Goal: Transaction & Acquisition: Purchase product/service

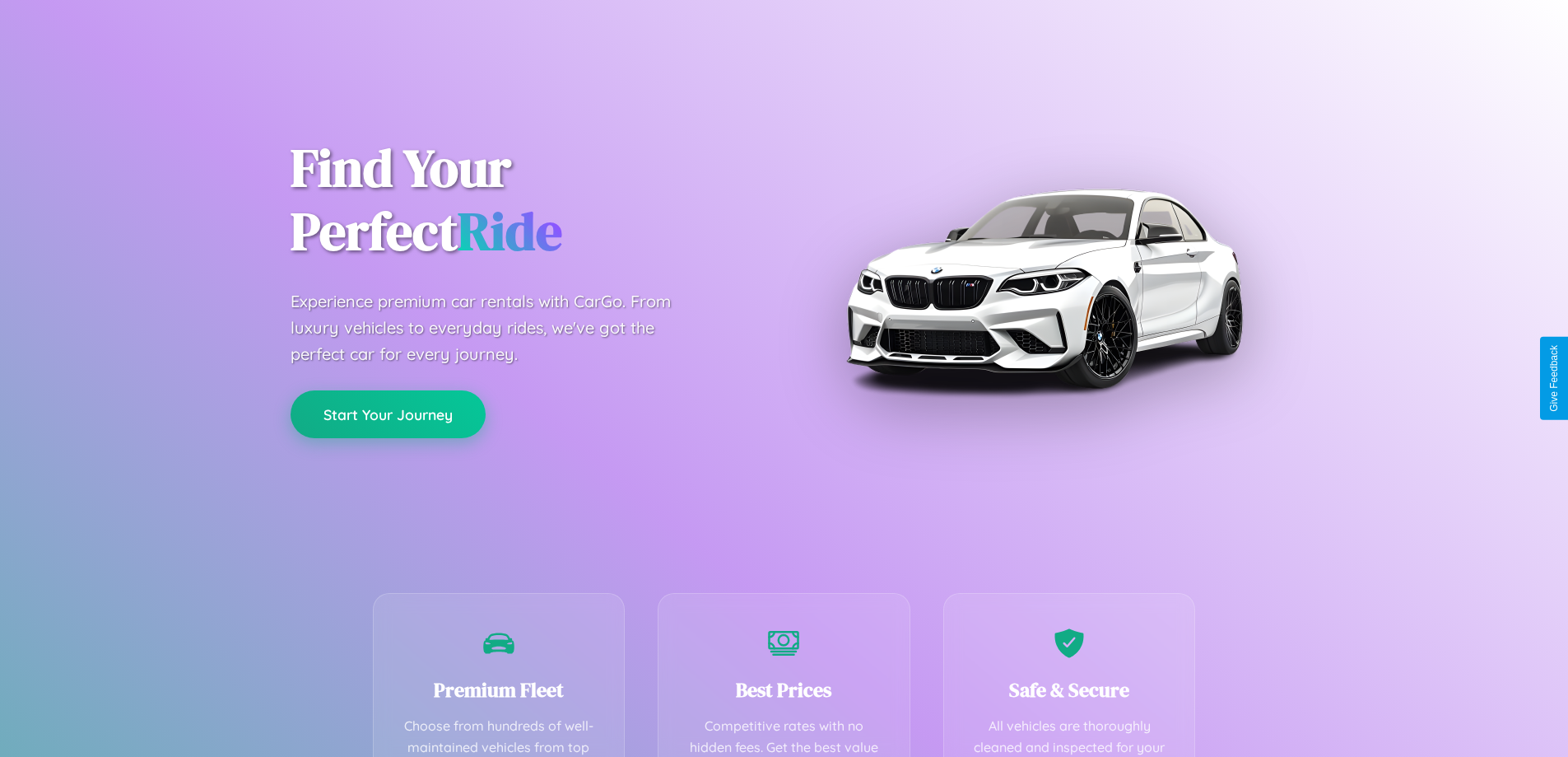
click at [388, 414] on button "Start Your Journey" at bounding box center [388, 414] width 195 height 48
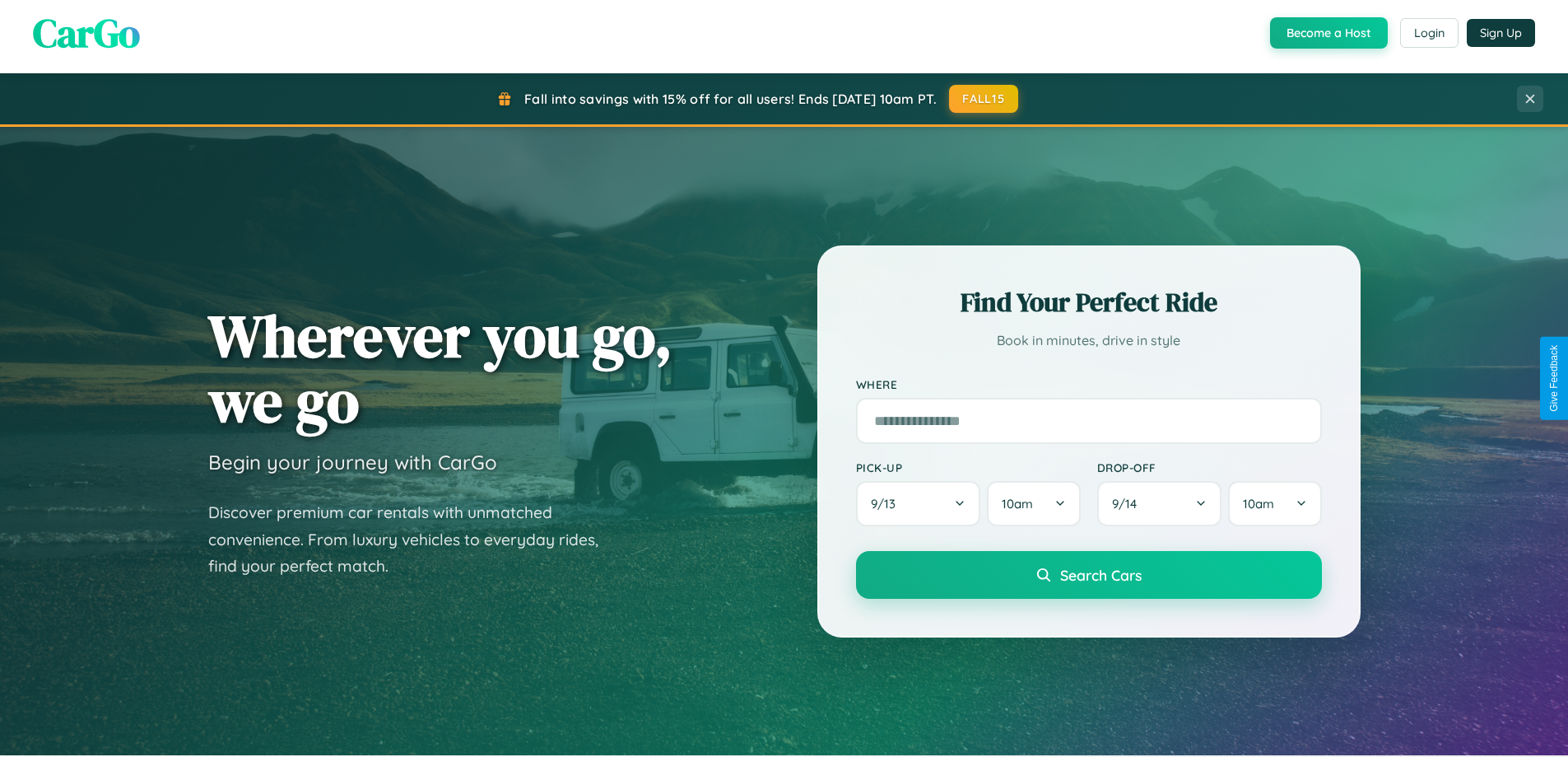
scroll to position [1133, 0]
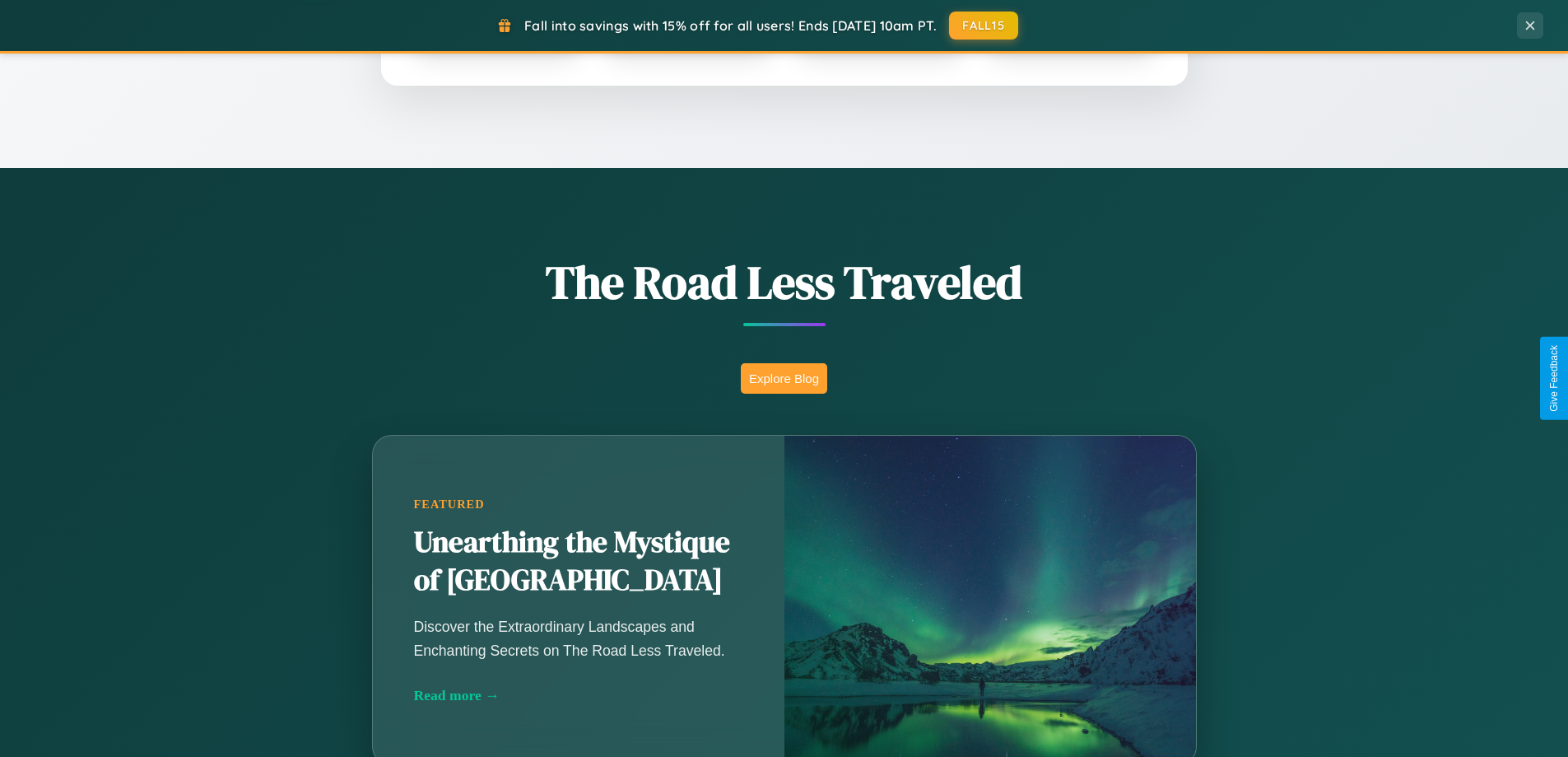
click at [783, 378] on button "Explore Blog" at bounding box center [784, 378] width 87 height 30
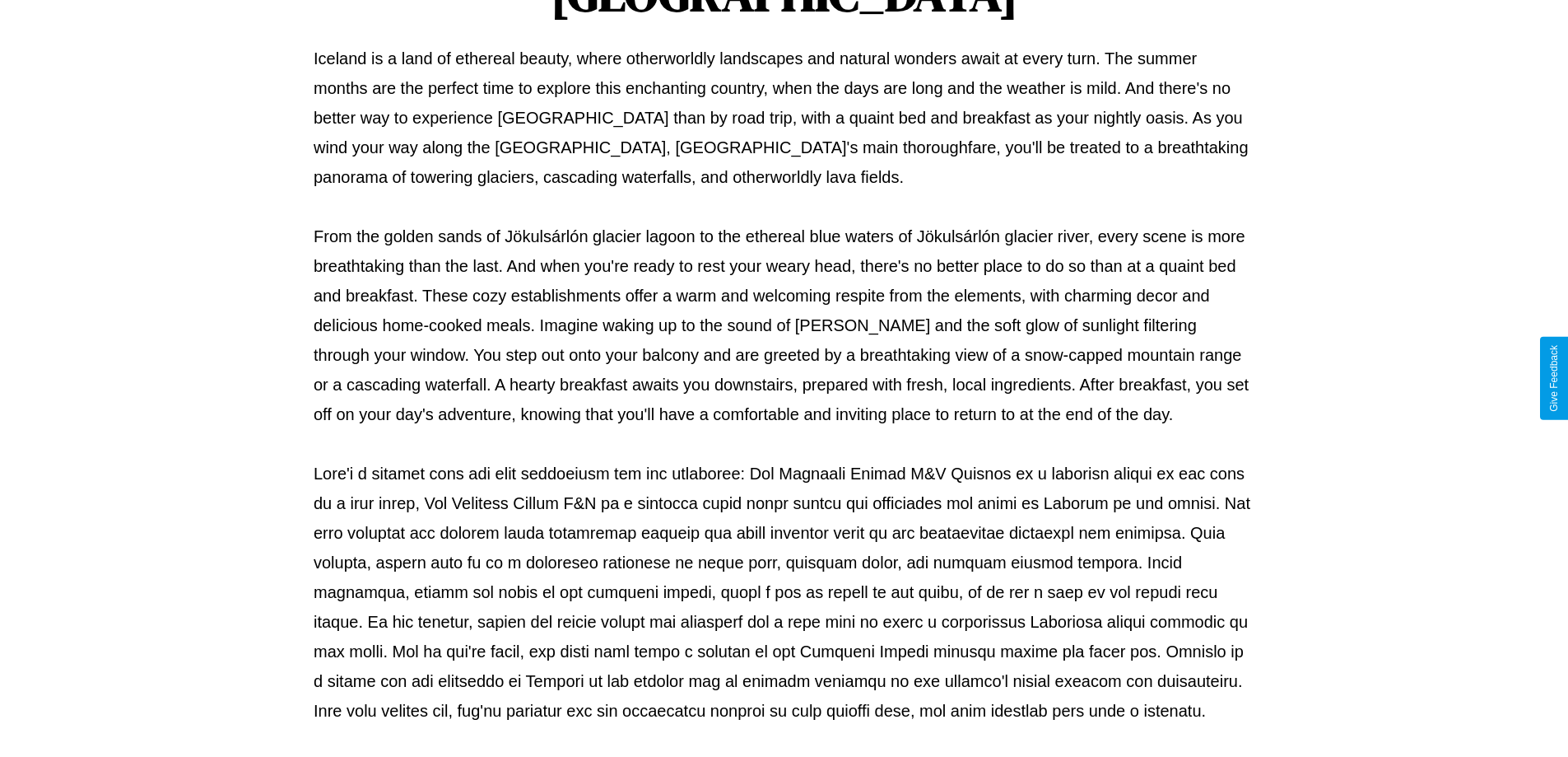
scroll to position [532, 0]
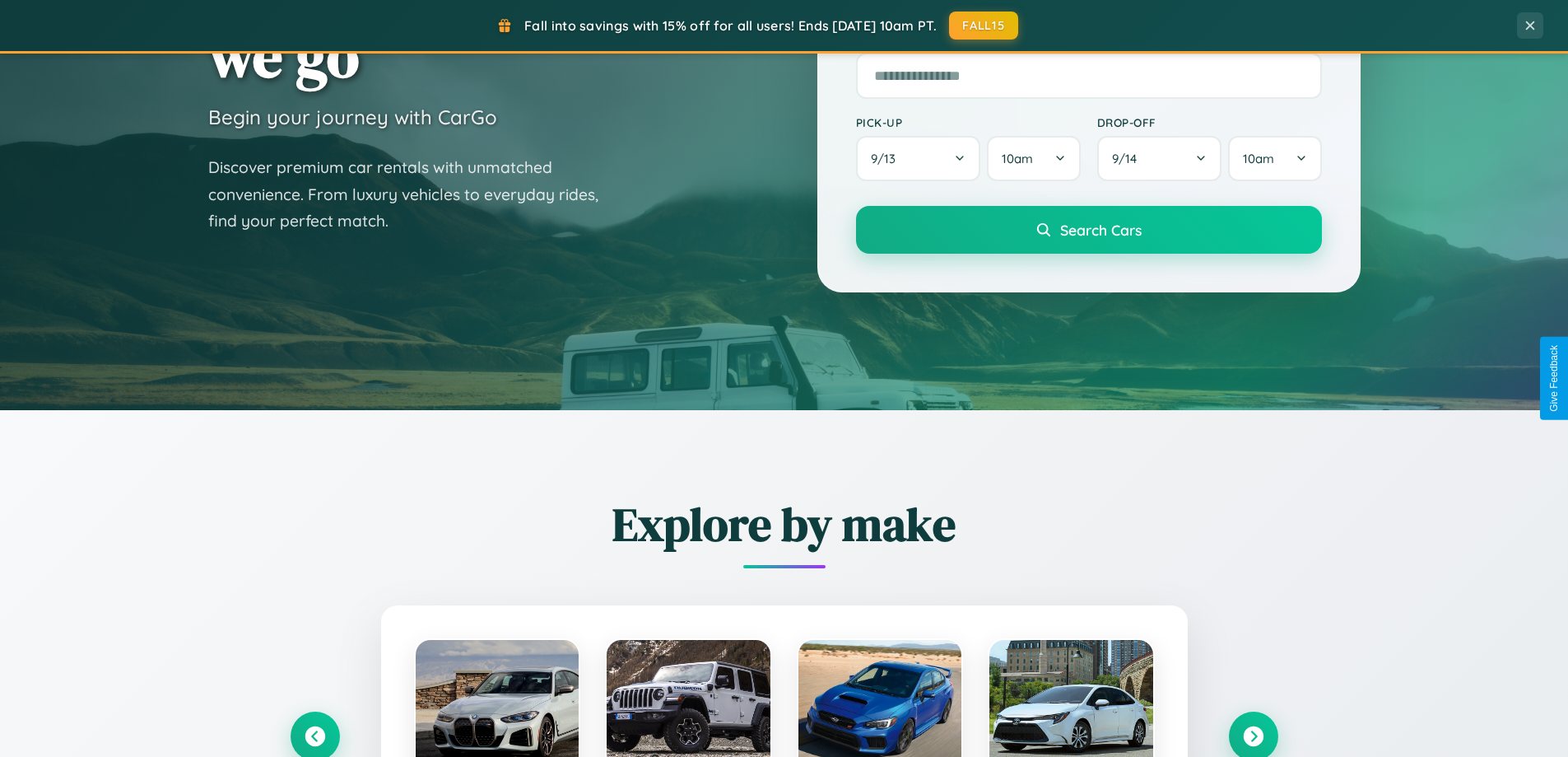
scroll to position [49, 0]
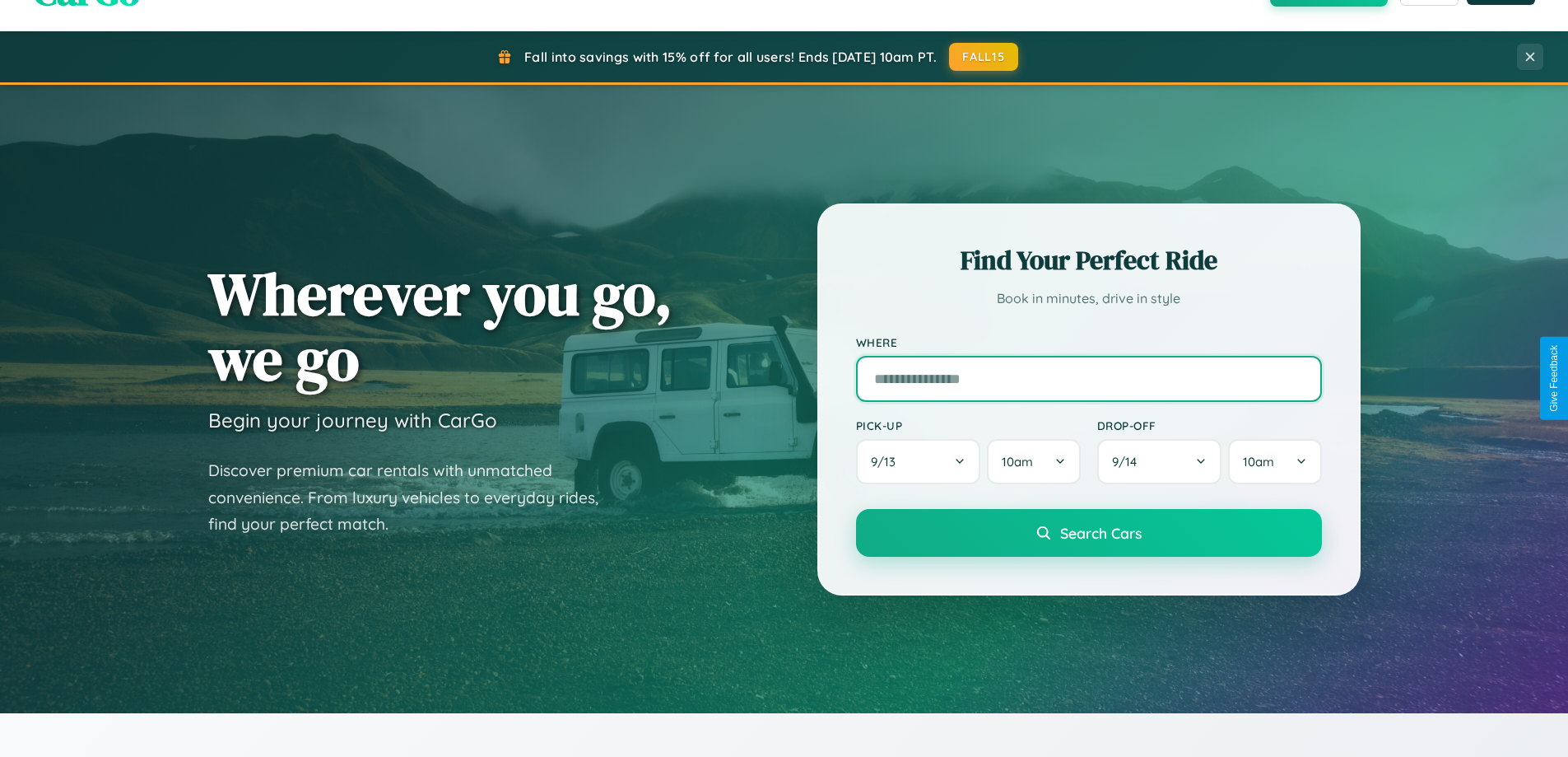
click at [1088, 378] on input "text" at bounding box center [1088, 378] width 466 height 46
type input "**********"
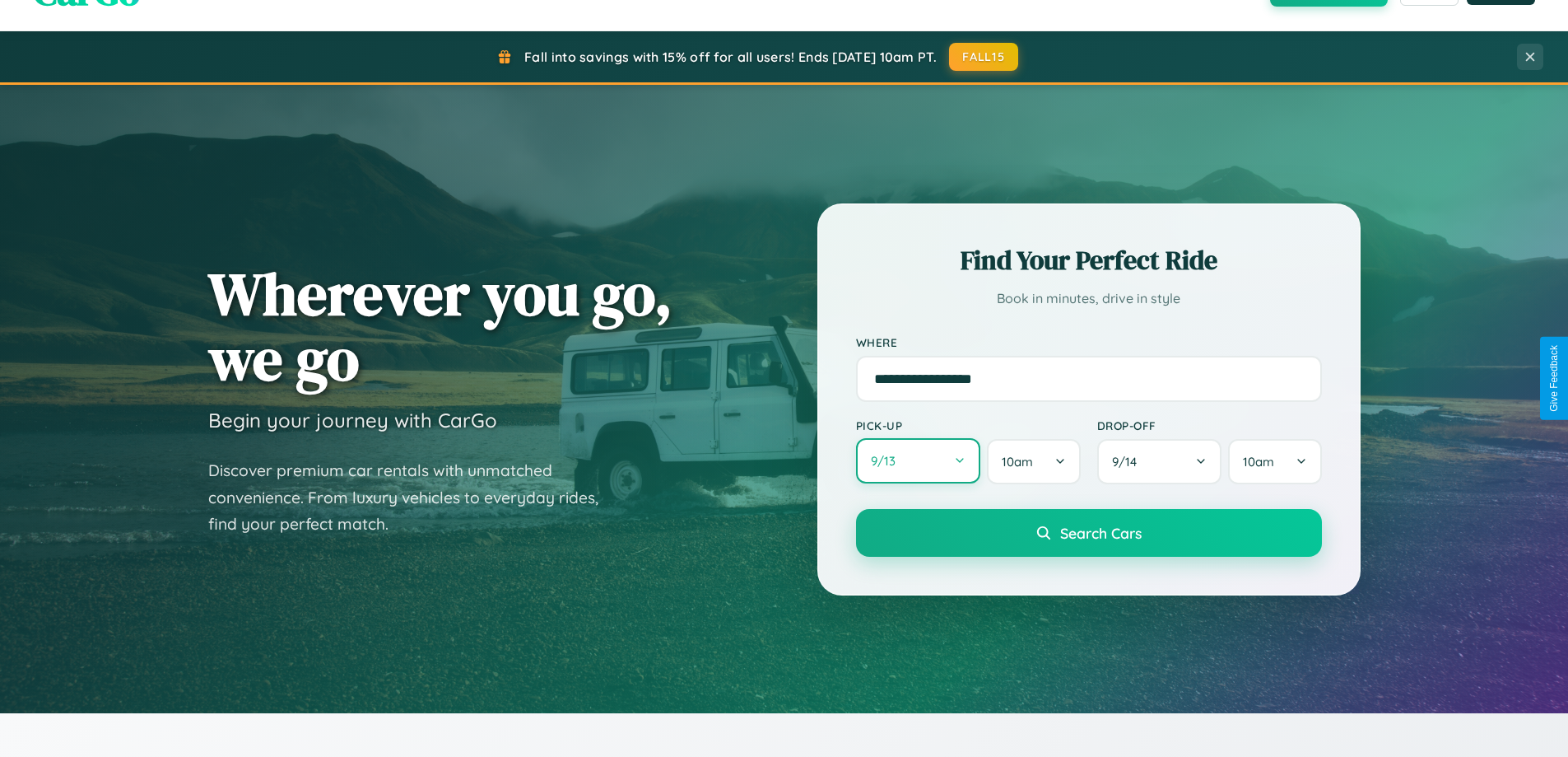
click at [917, 462] on button "9 / 13" at bounding box center [918, 460] width 126 height 45
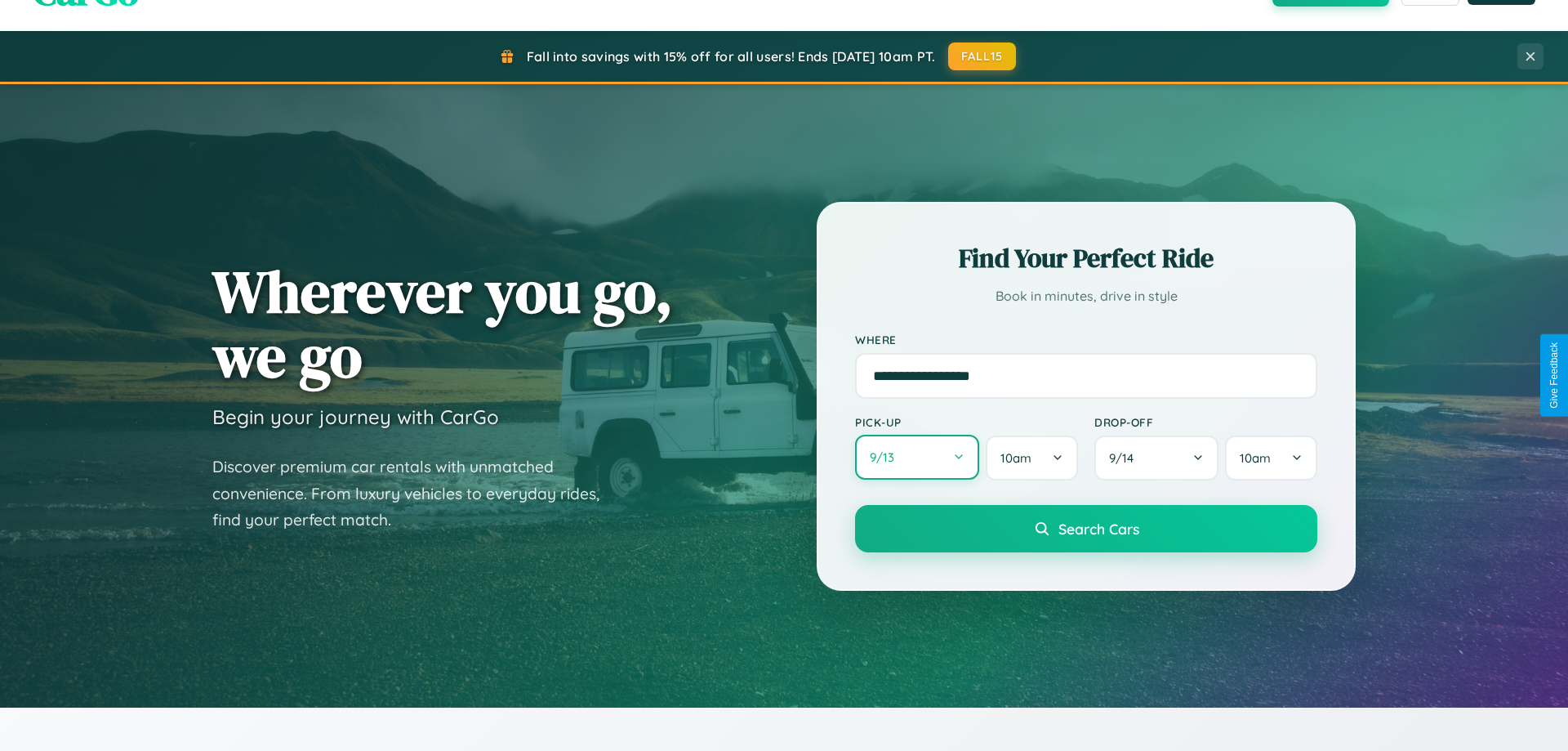
select select "*"
select select "****"
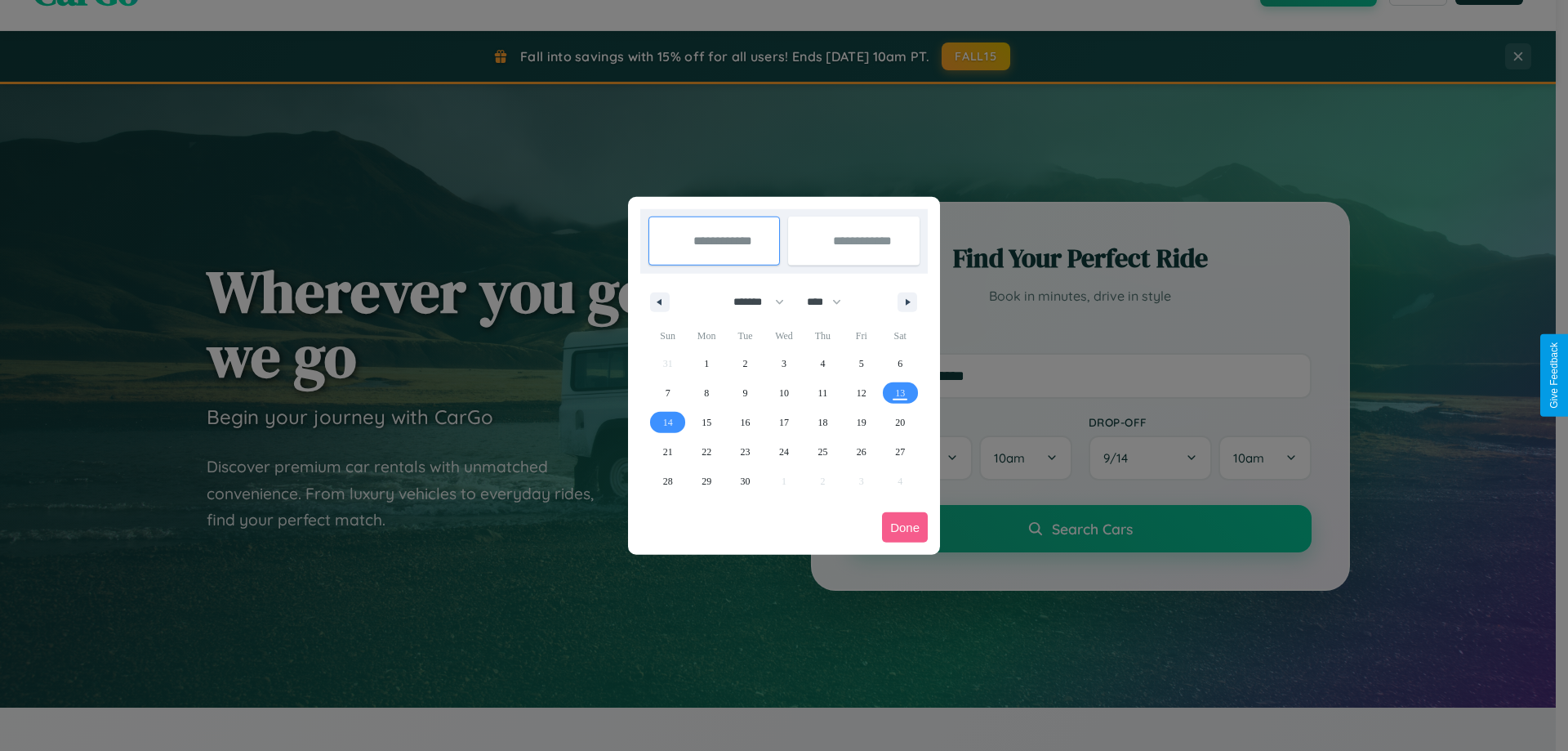
click at [752, 302] on select "******* ******** ***** ***** *** **** **** ****** ********* ******* ******** **…" at bounding box center [755, 302] width 69 height 27
select select "*"
click at [823, 362] on span "2" at bounding box center [823, 364] width 5 height 30
type input "**********"
click at [667, 392] on span "5" at bounding box center [668, 393] width 5 height 30
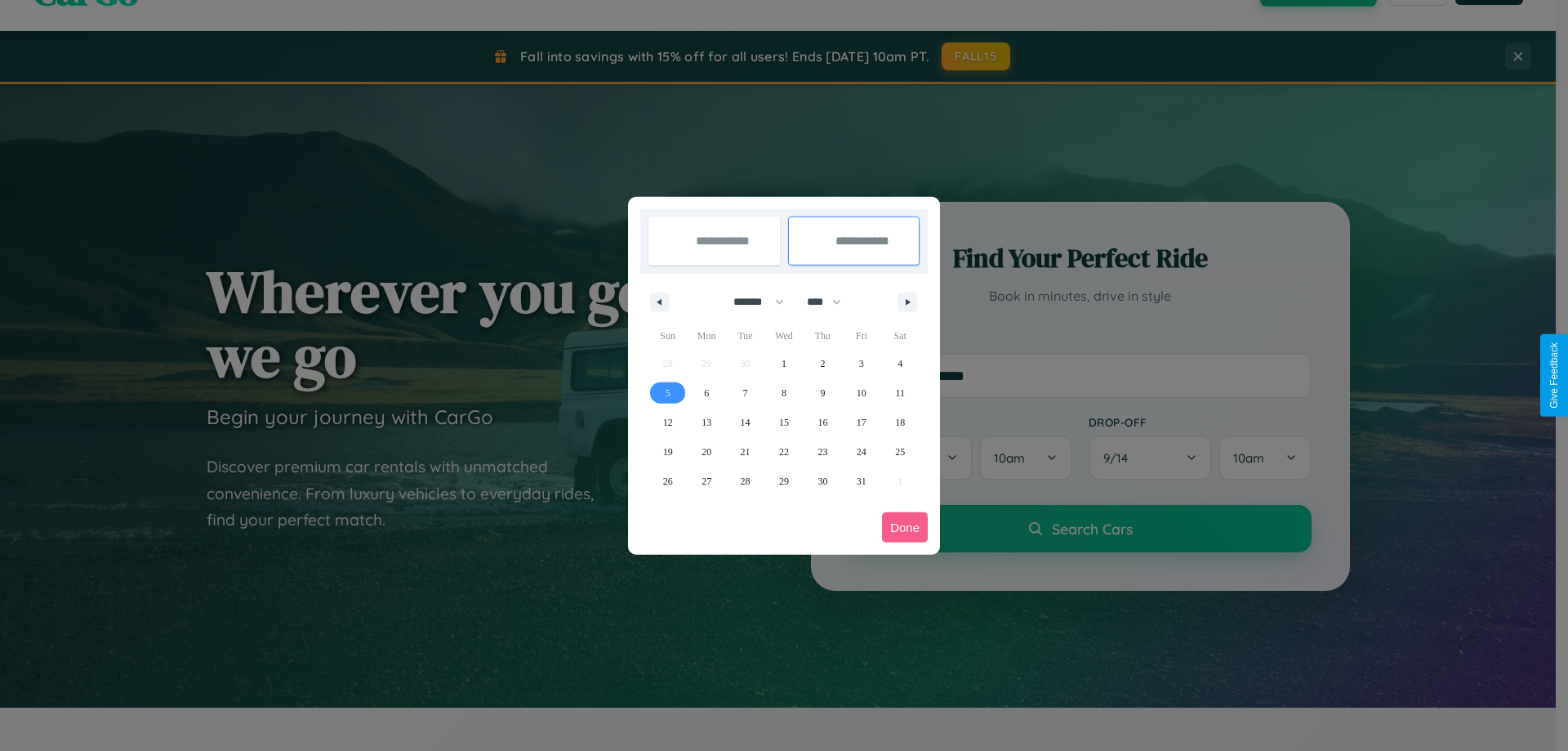
type input "**********"
click at [905, 527] on button "Done" at bounding box center [905, 527] width 46 height 30
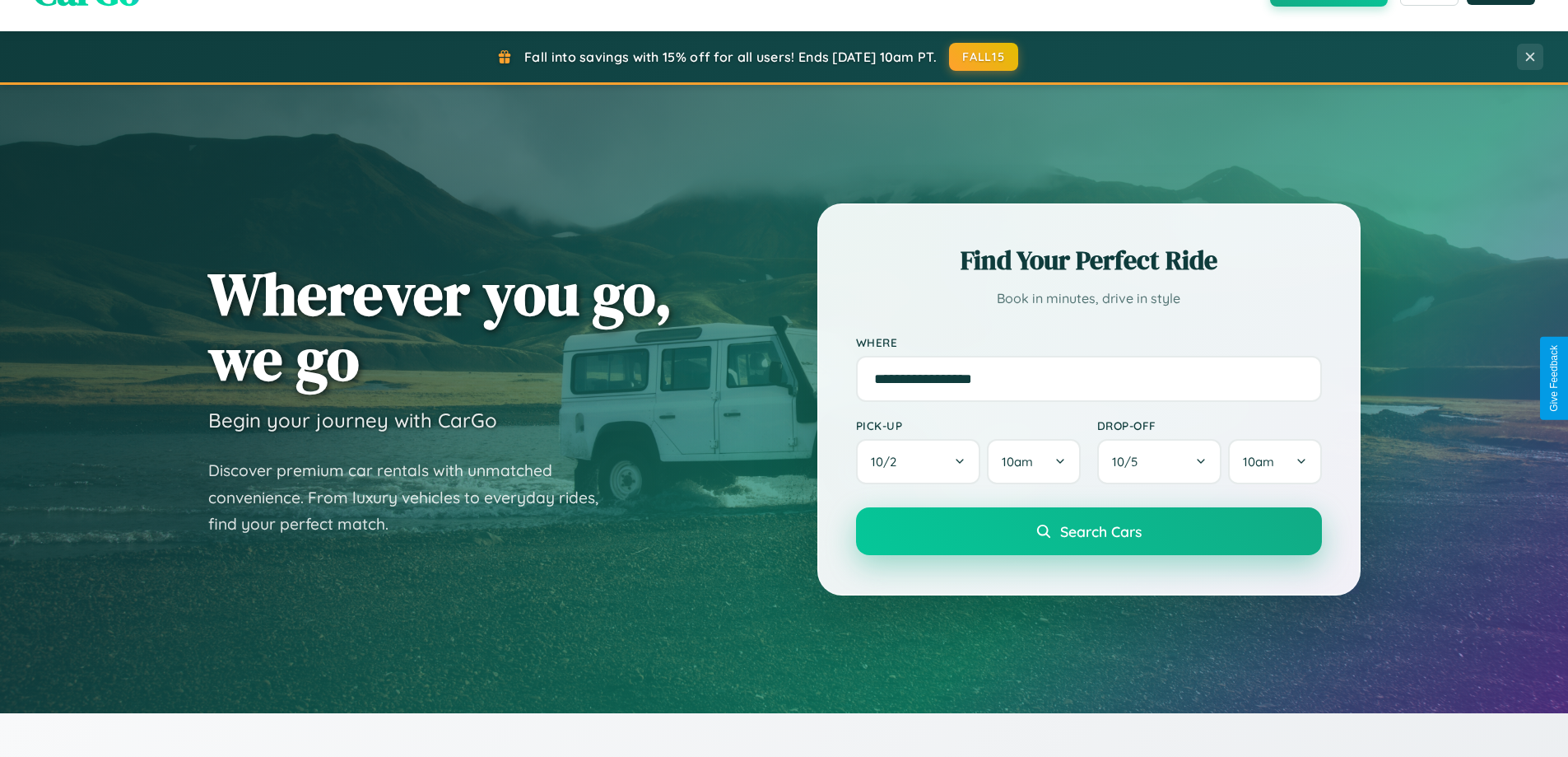
click at [1088, 531] on span "Search Cars" at bounding box center [1100, 531] width 81 height 18
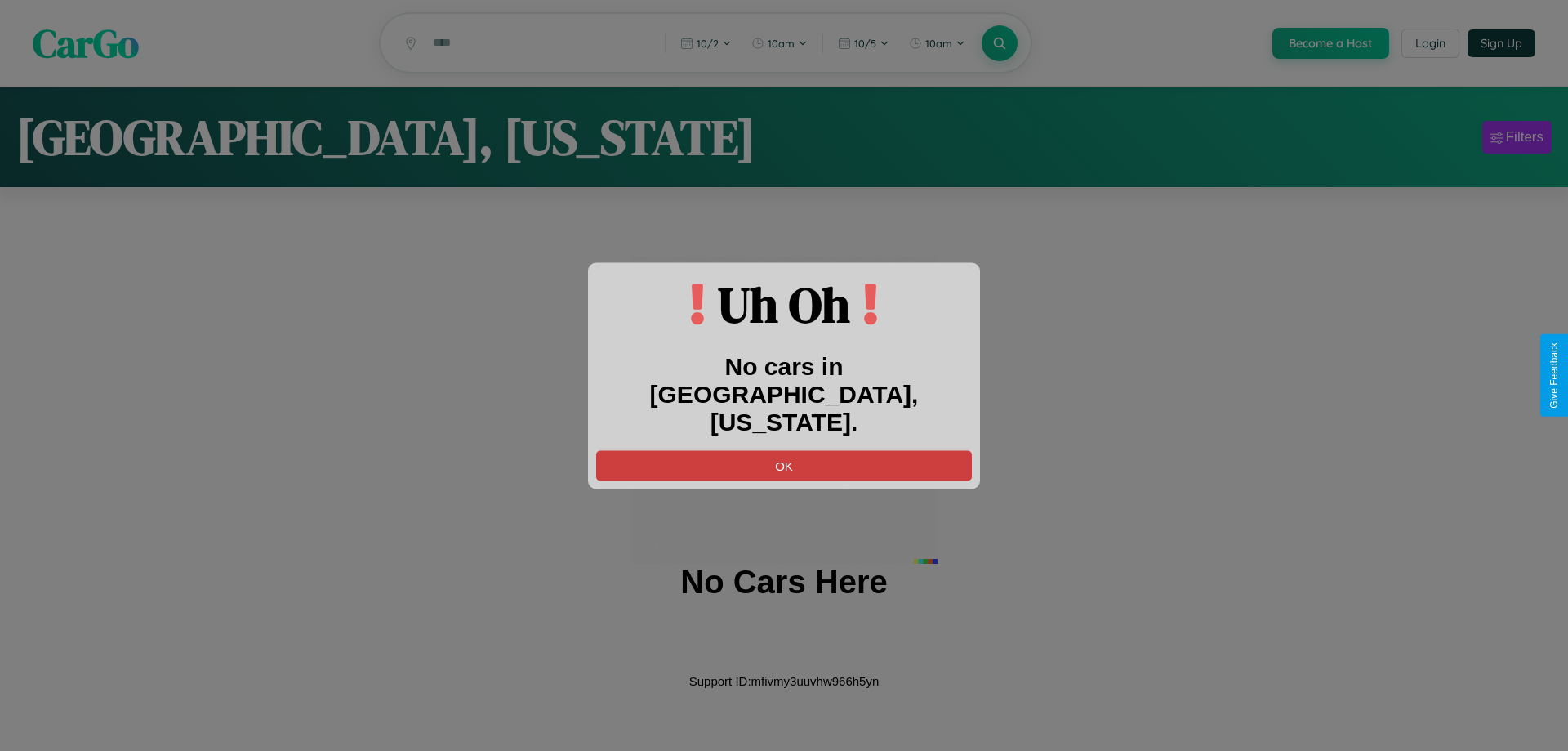
click at [784, 450] on button "OK" at bounding box center [784, 465] width 375 height 30
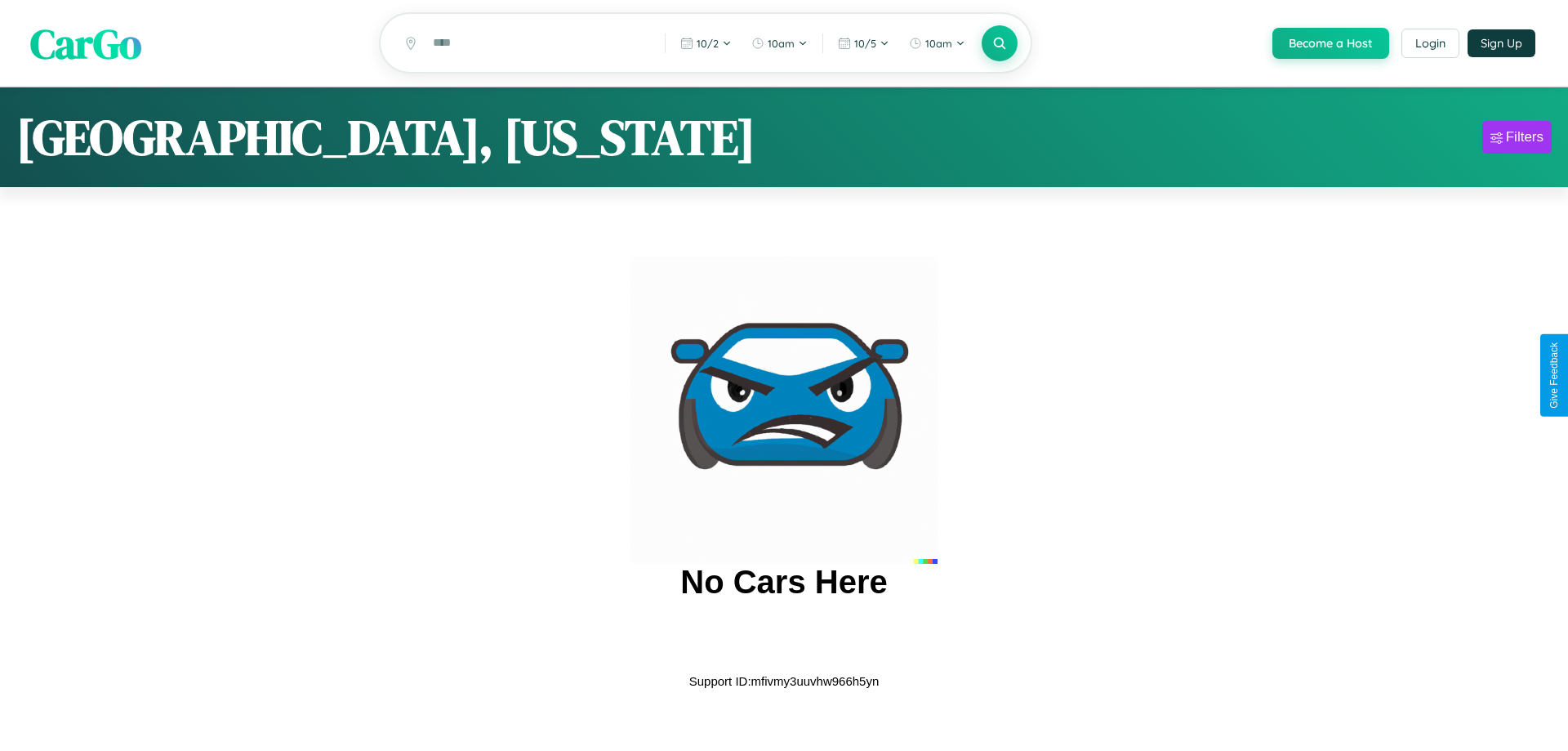
click at [86, 44] on span "CarGo" at bounding box center [85, 43] width 111 height 56
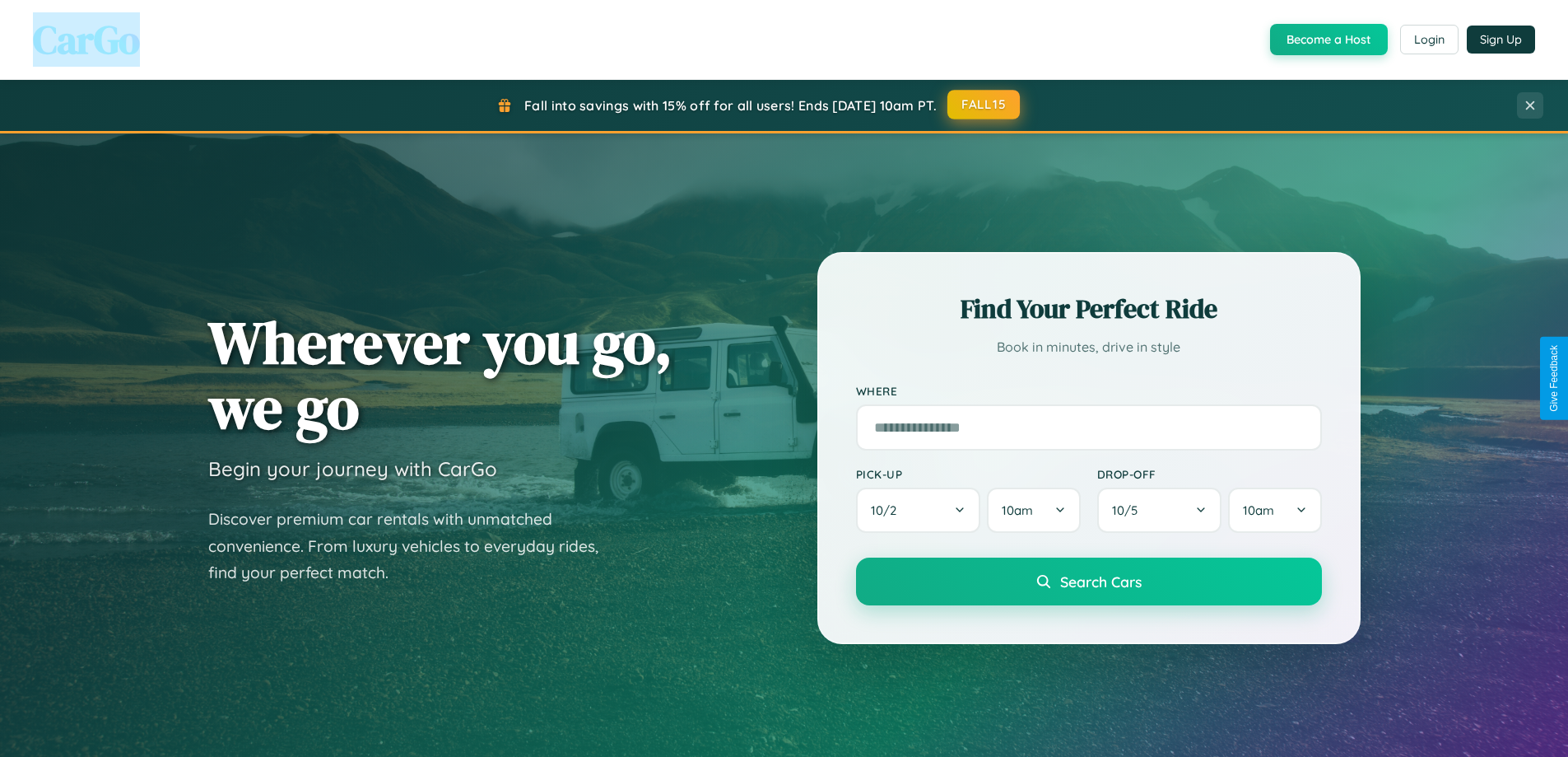
click at [985, 104] on button "FALL15" at bounding box center [984, 104] width 72 height 30
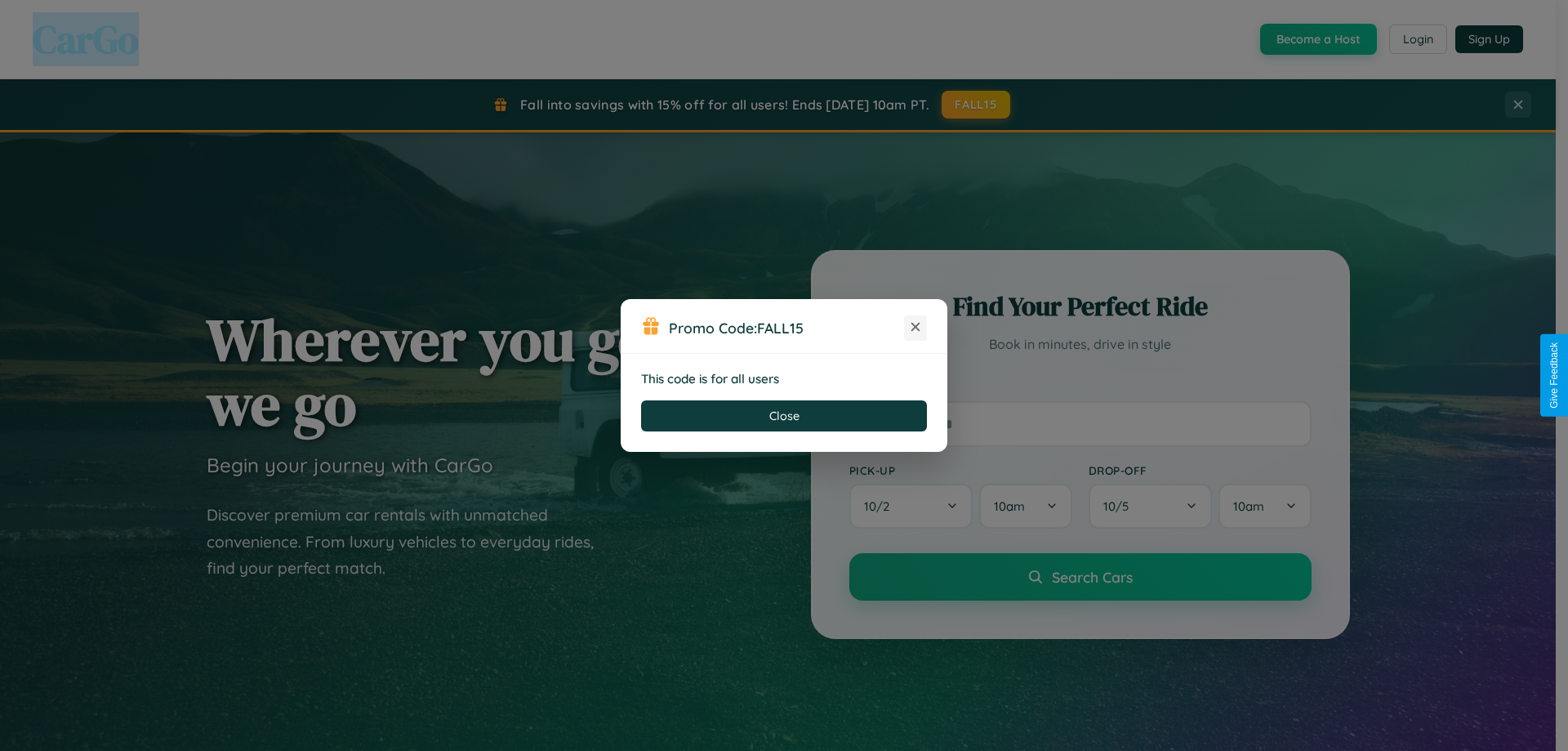
click at [916, 327] on icon at bounding box center [916, 326] width 17 height 17
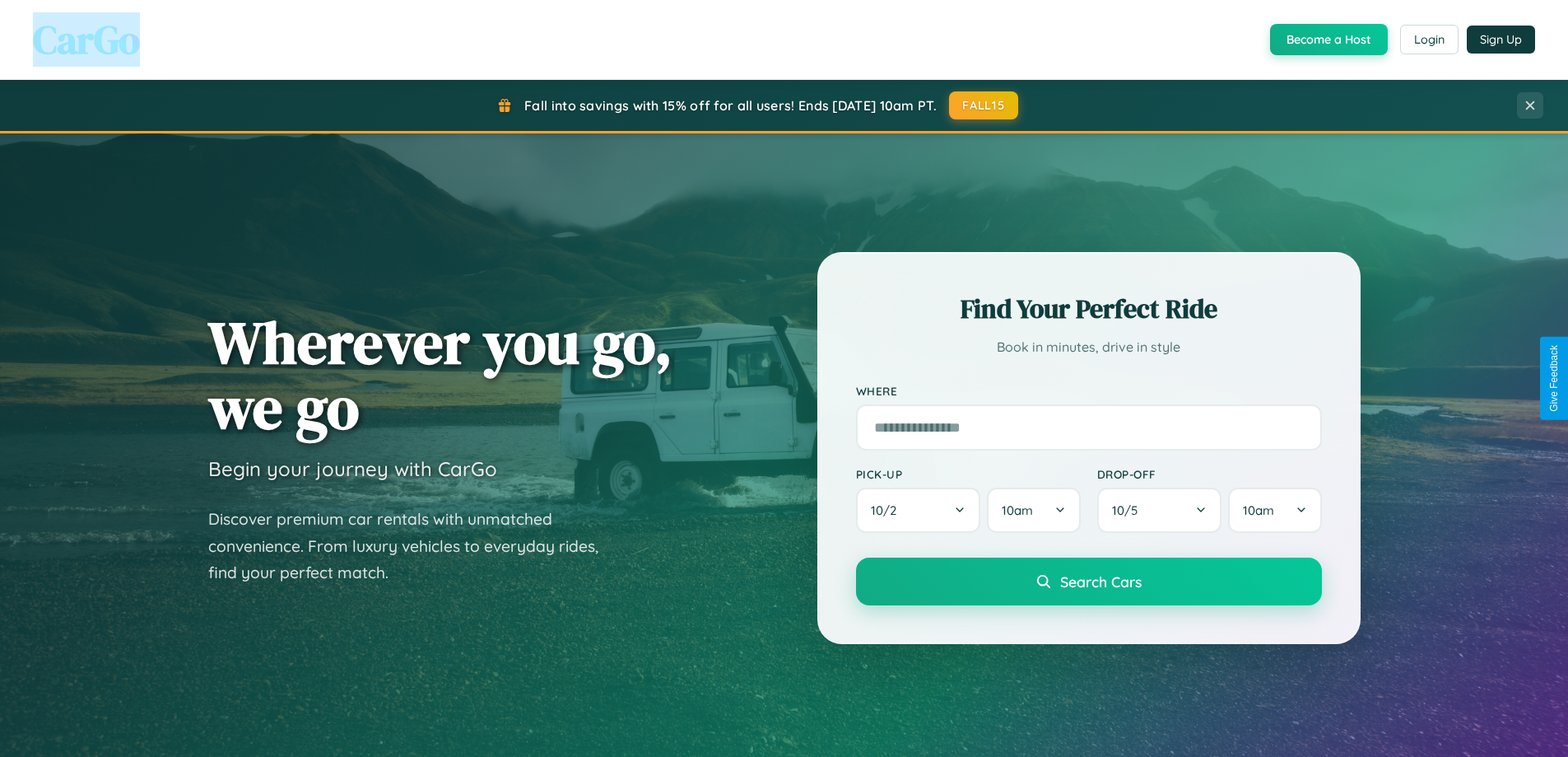
scroll to position [49, 0]
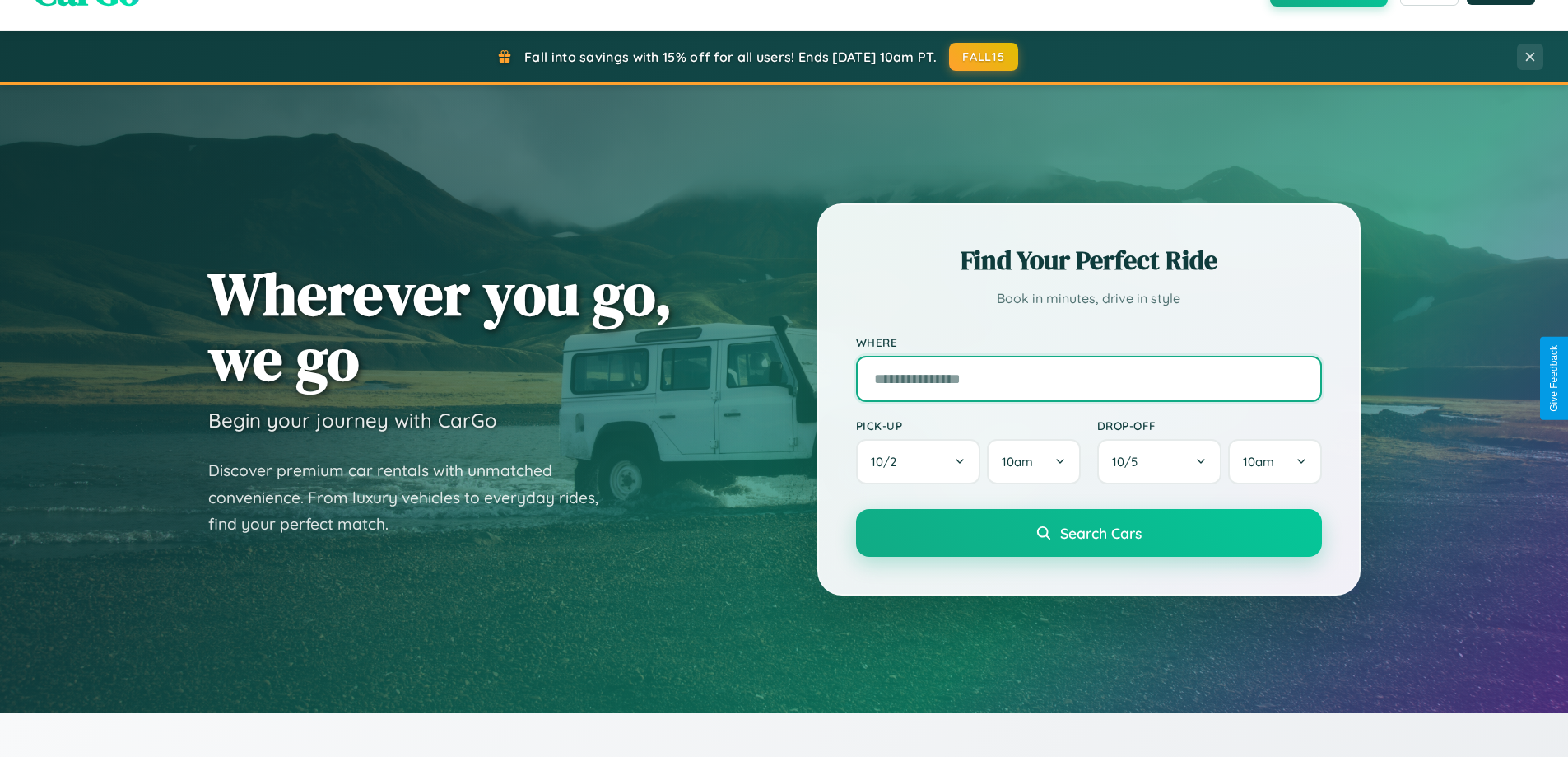
click at [1088, 378] on input "text" at bounding box center [1088, 378] width 466 height 46
type input "******"
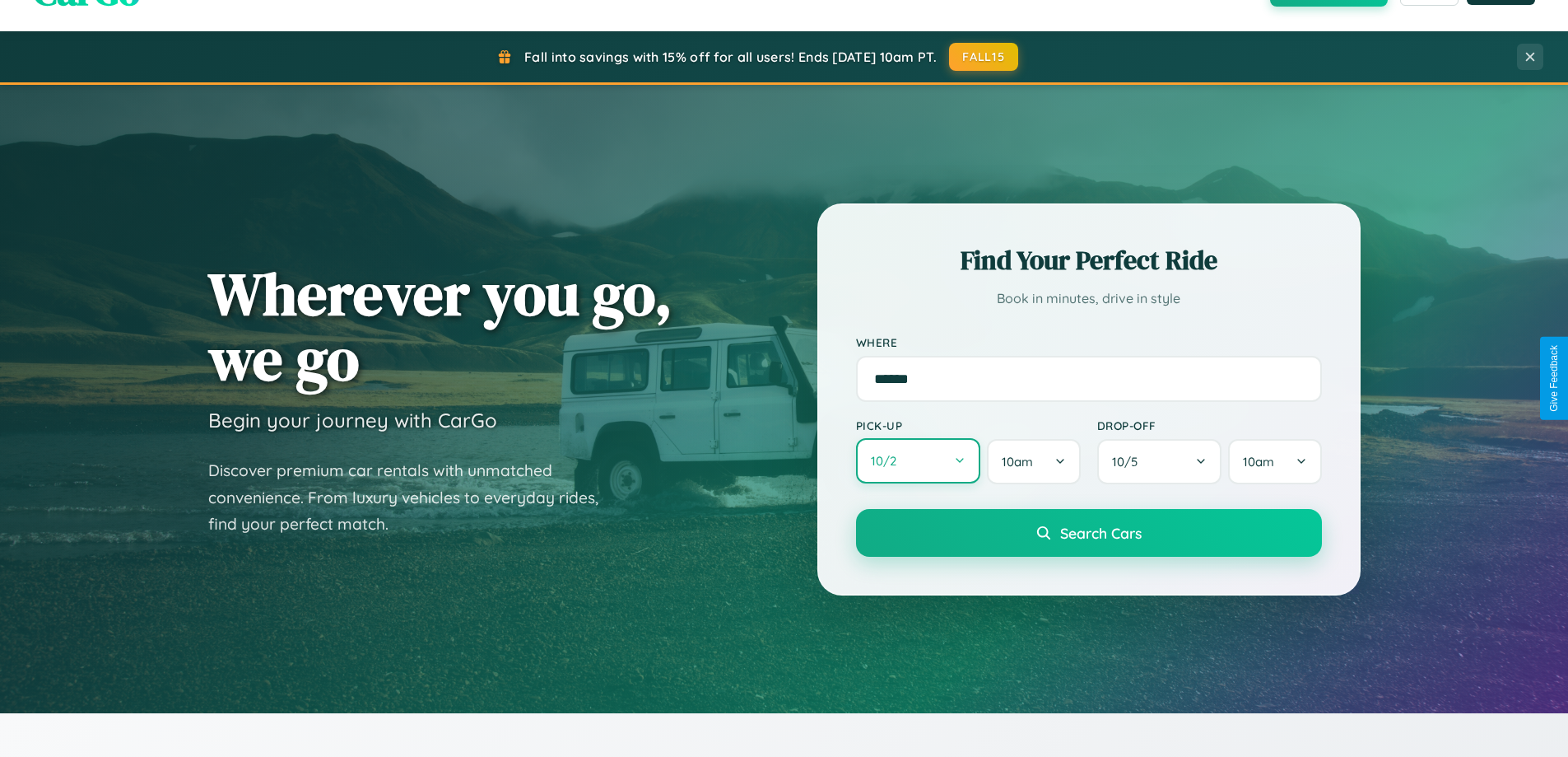
click at [917, 461] on button "10 / 2" at bounding box center [918, 460] width 126 height 45
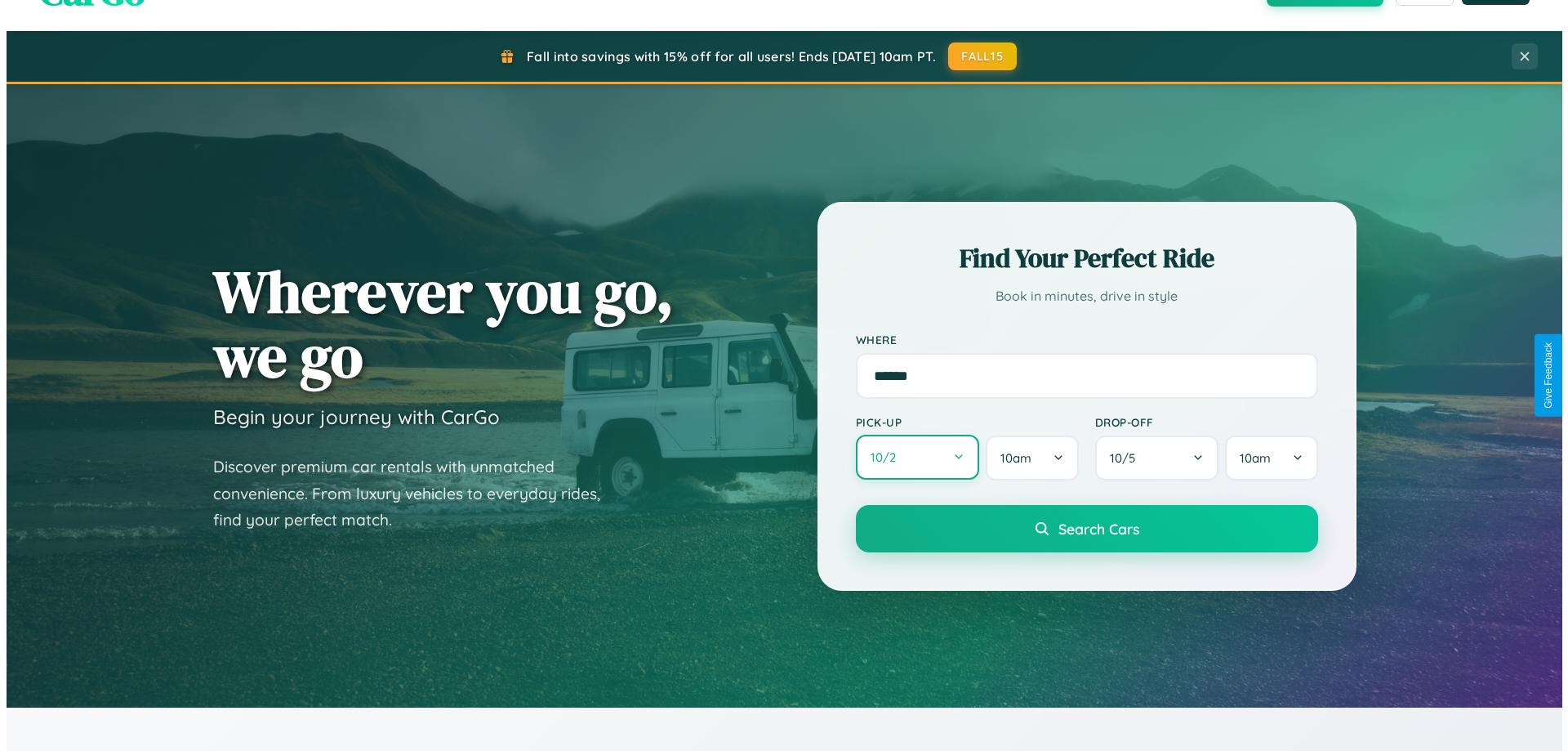
select select "*"
select select "****"
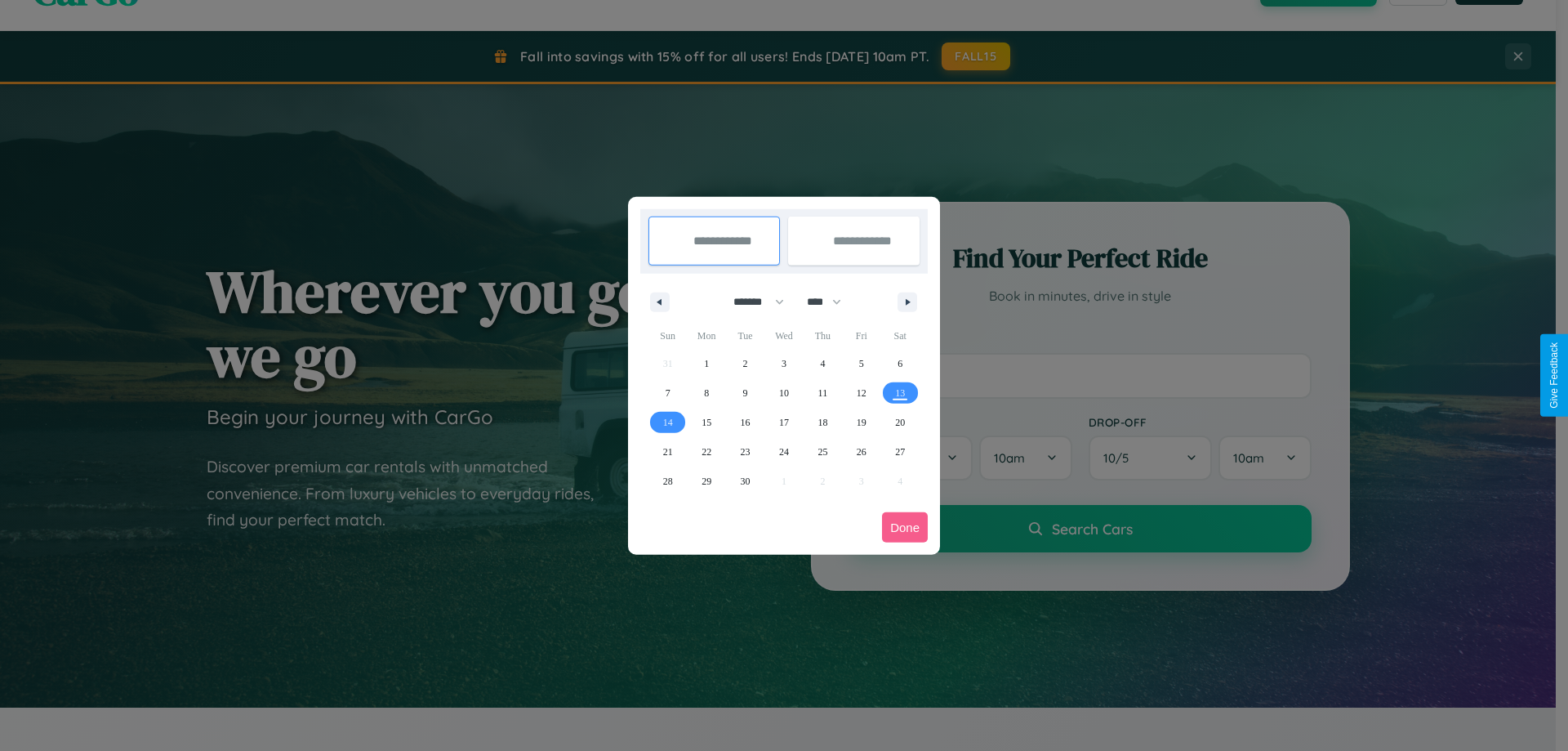
click at [752, 302] on select "******* ******** ***** ***** *** **** **** ****** ********* ******* ******** **…" at bounding box center [755, 302] width 69 height 27
select select "*"
drag, startPoint x: 831, startPoint y: 302, endPoint x: 784, endPoint y: 327, distance: 53.2
click at [831, 302] on select "**** **** **** **** **** **** **** **** **** **** **** **** **** **** **** ****…" at bounding box center [823, 302] width 49 height 27
select select "****"
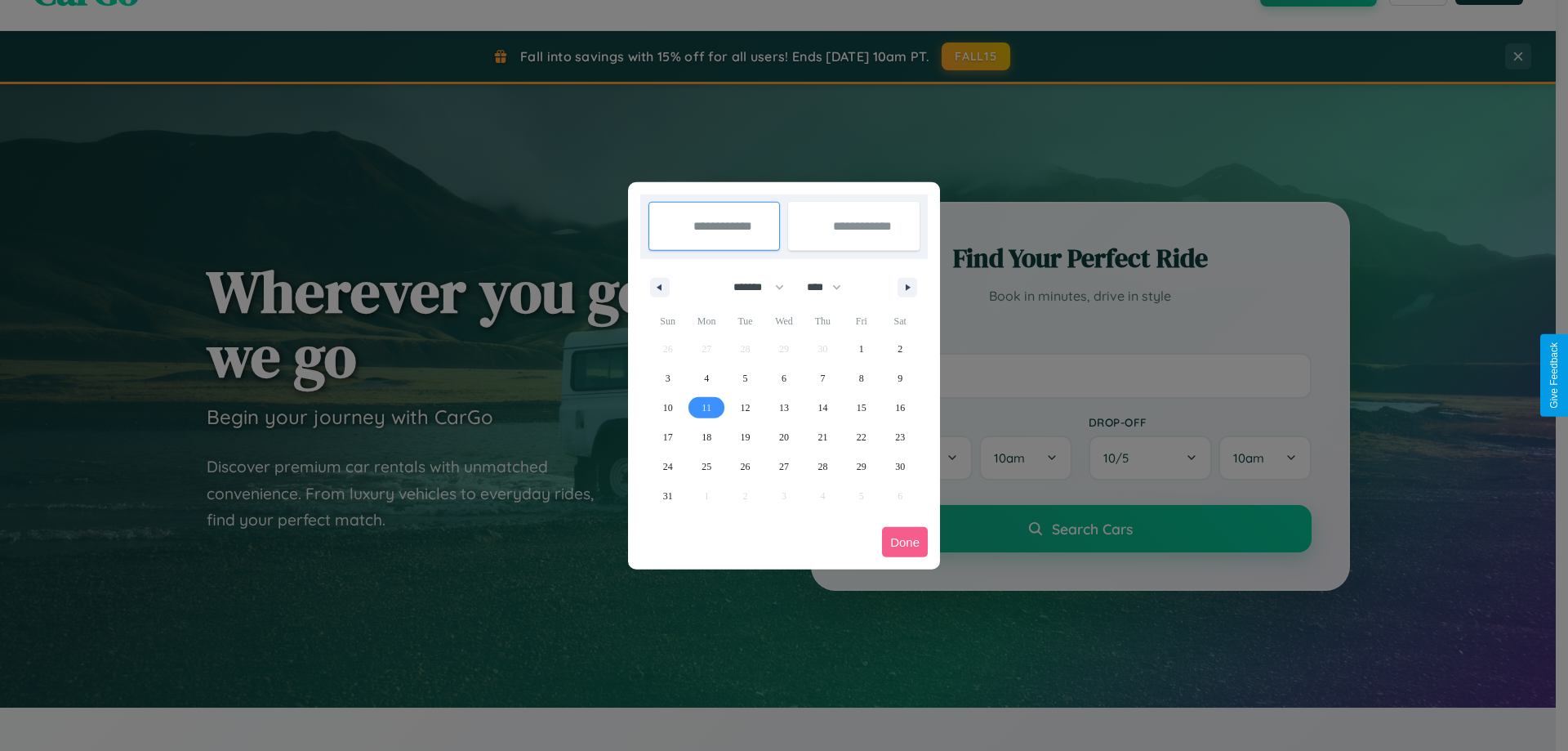
click at [706, 407] on span "11" at bounding box center [706, 408] width 10 height 30
type input "**********"
click at [860, 407] on span "15" at bounding box center [861, 408] width 10 height 30
type input "**********"
click at [905, 541] on button "Done" at bounding box center [905, 542] width 46 height 30
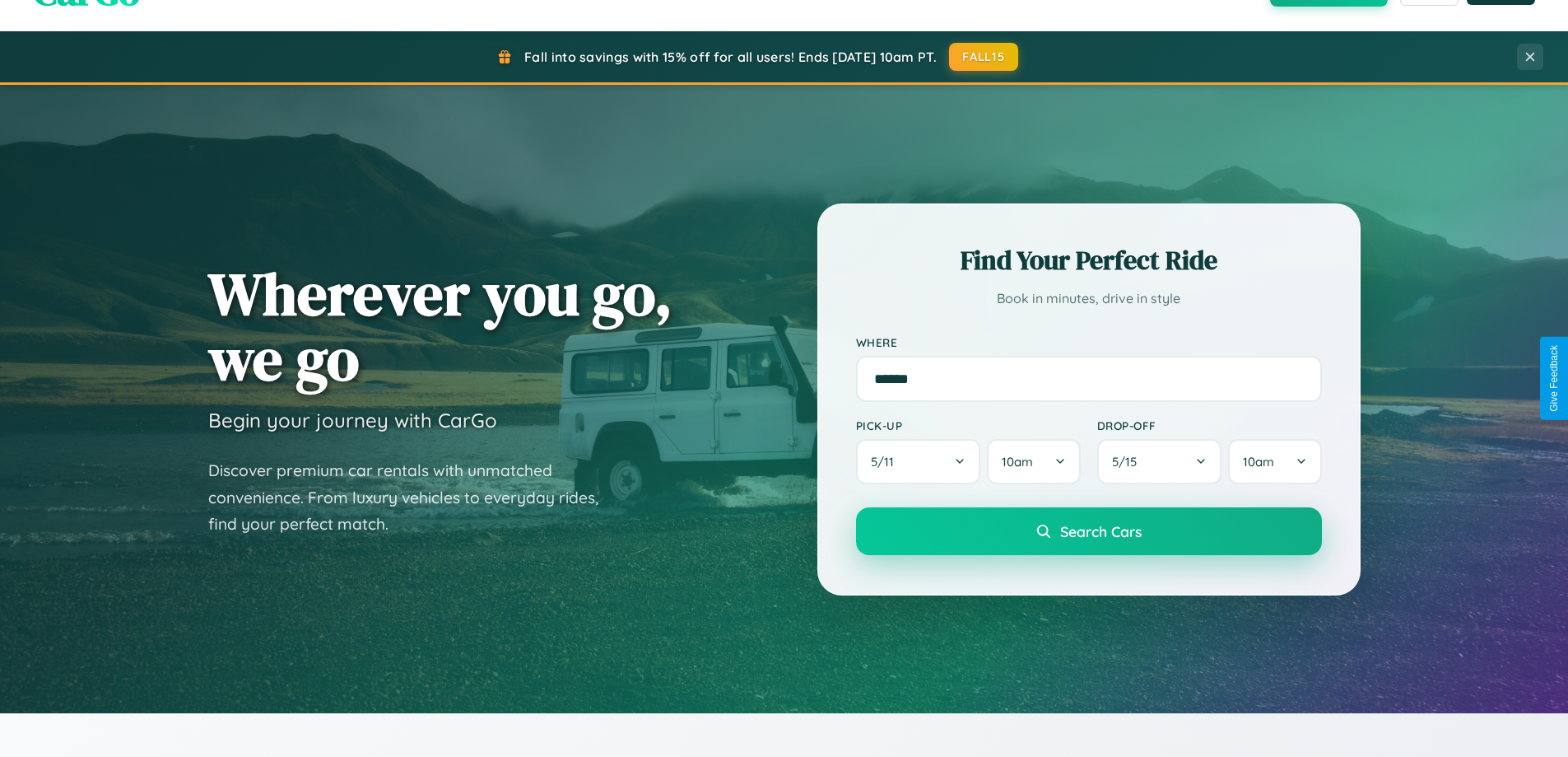
click at [1088, 531] on span "Search Cars" at bounding box center [1100, 531] width 81 height 18
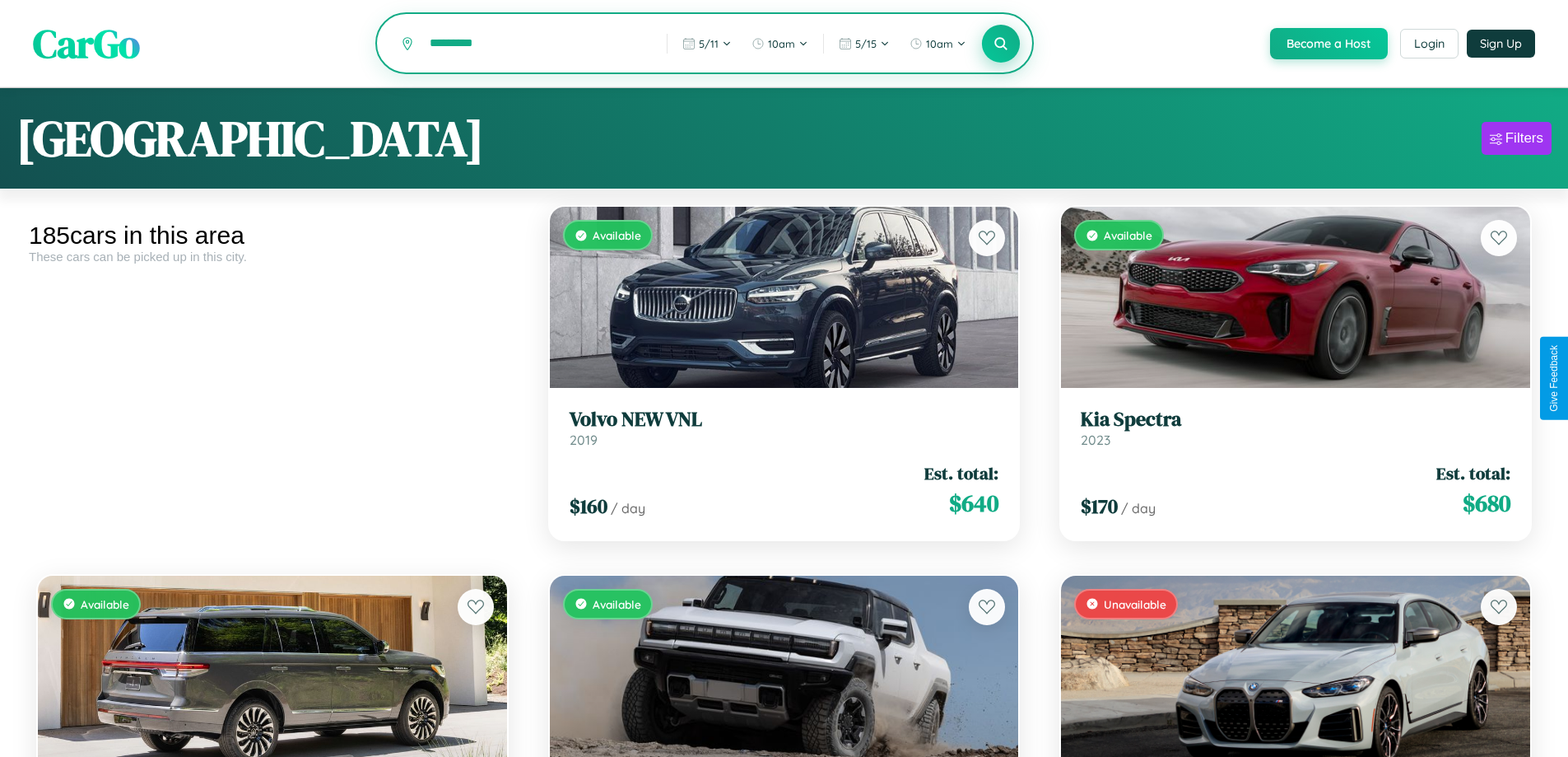
type input "*********"
click at [1000, 44] on icon at bounding box center [1001, 43] width 16 height 16
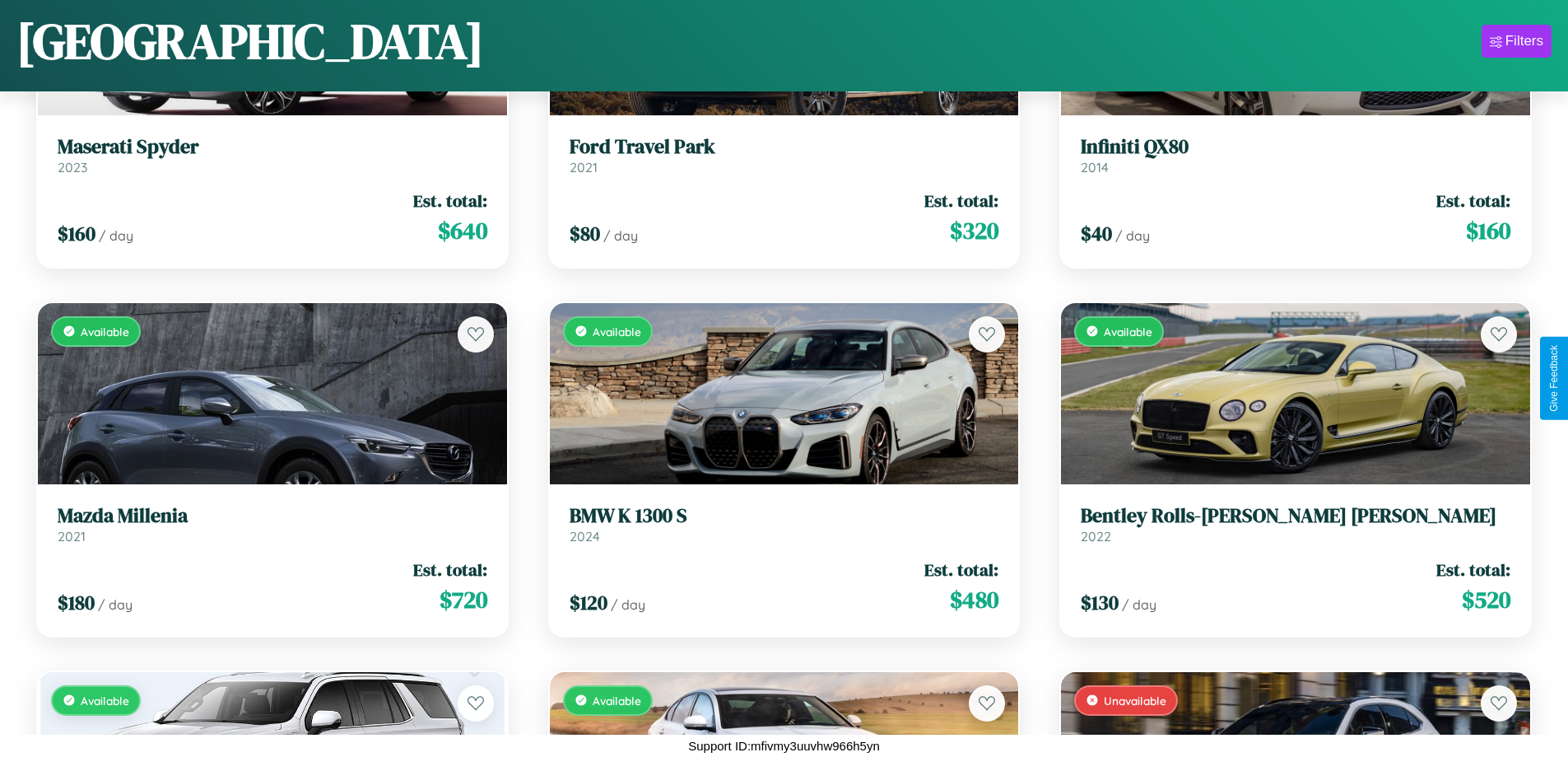
scroll to position [12768, 0]
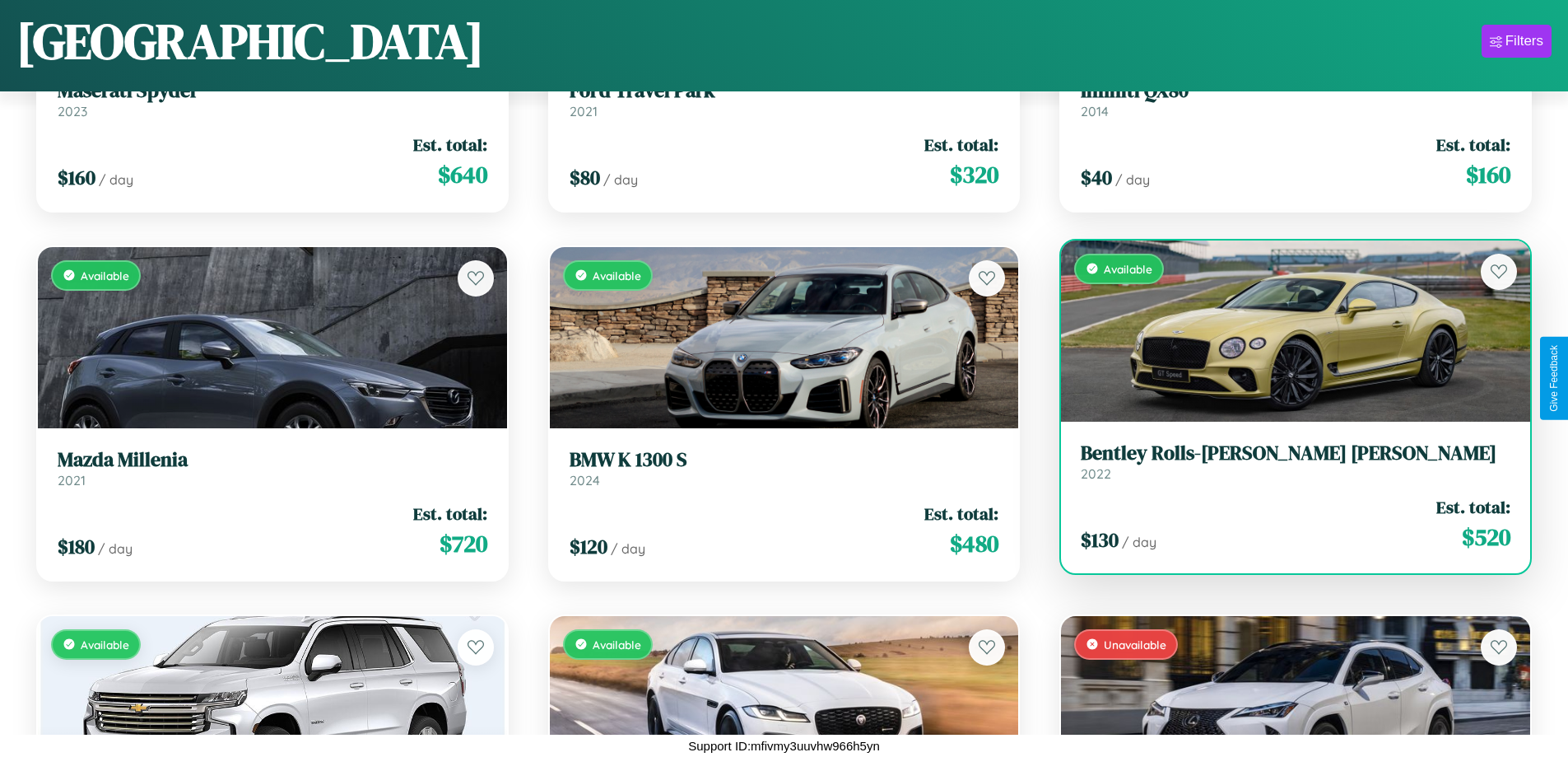
click at [1285, 461] on h3 "Bentley Rolls-Royce Park Ward" at bounding box center [1296, 453] width 430 height 24
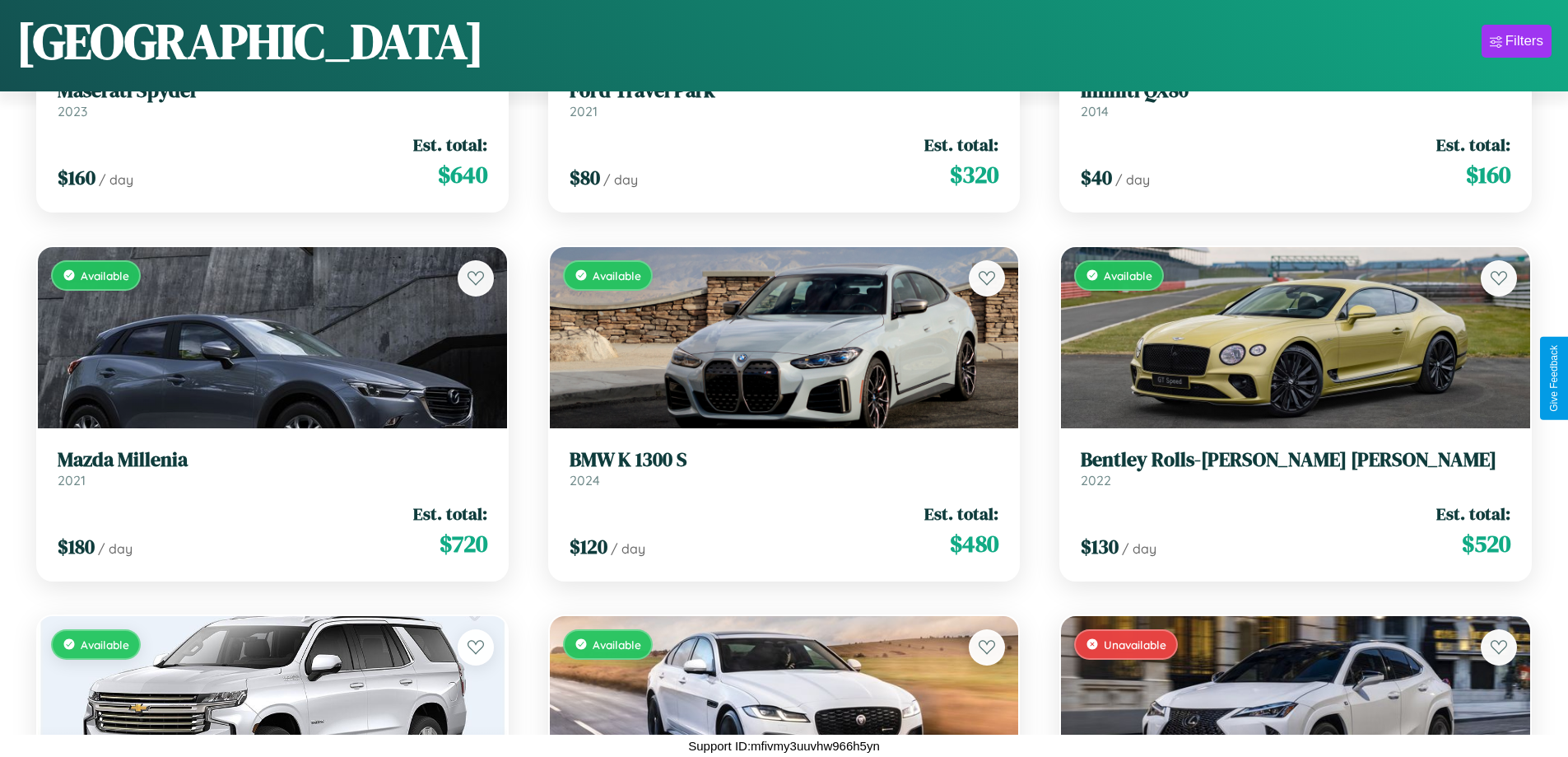
scroll to position [4041, 0]
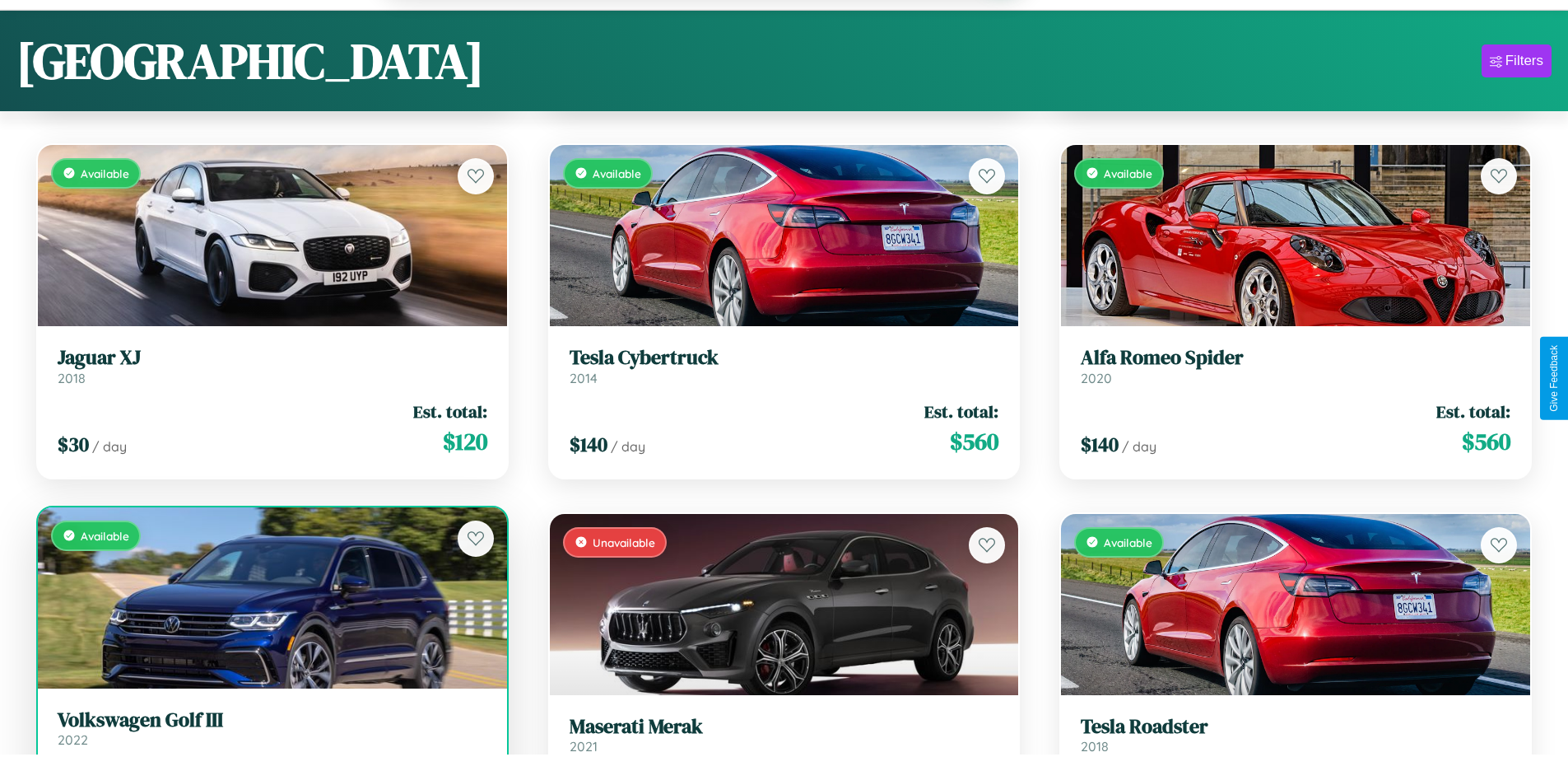
click at [270, 732] on h3 "Volkswagen Golf III" at bounding box center [272, 720] width 430 height 24
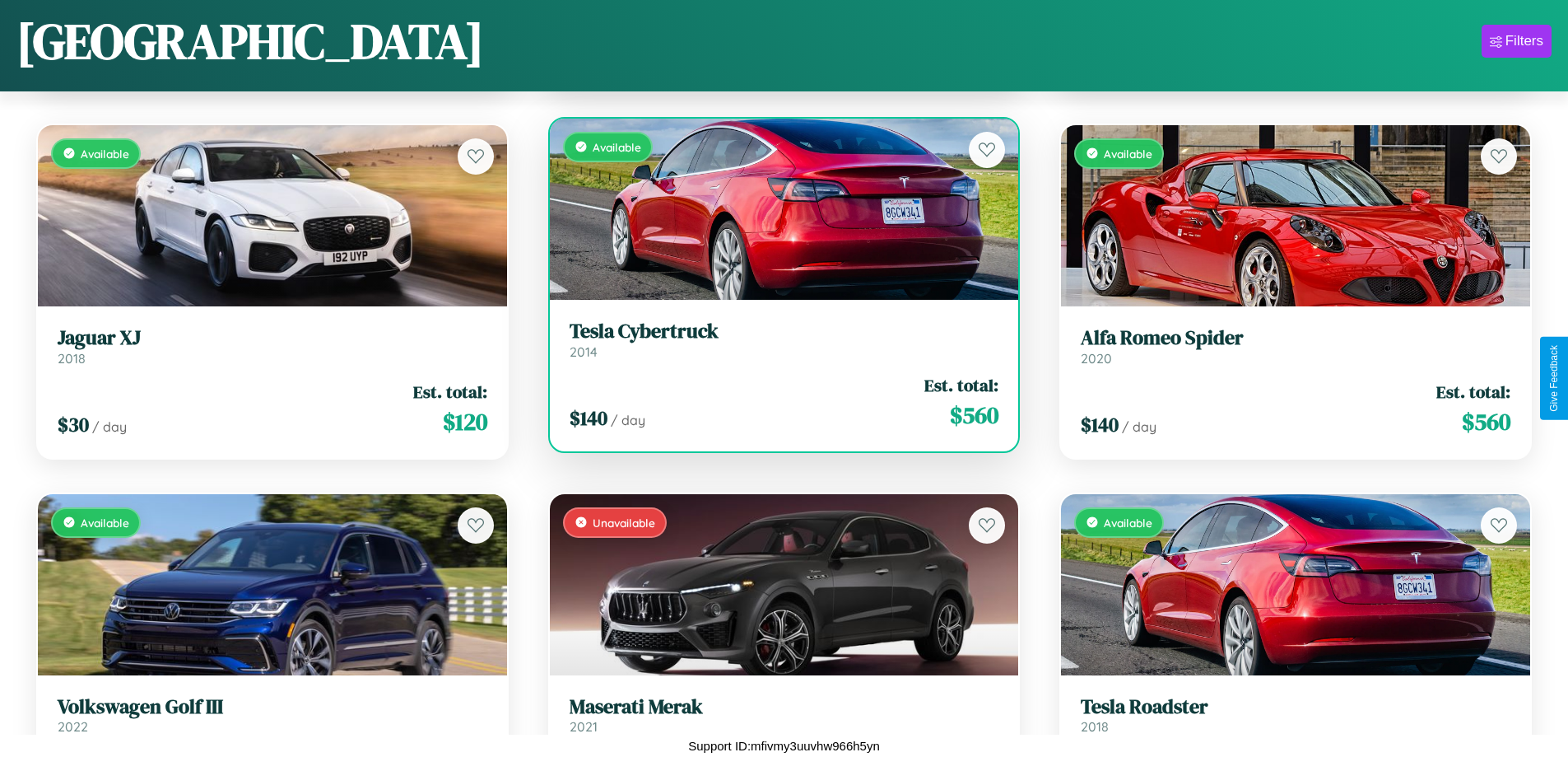
scroll to position [20512, 0]
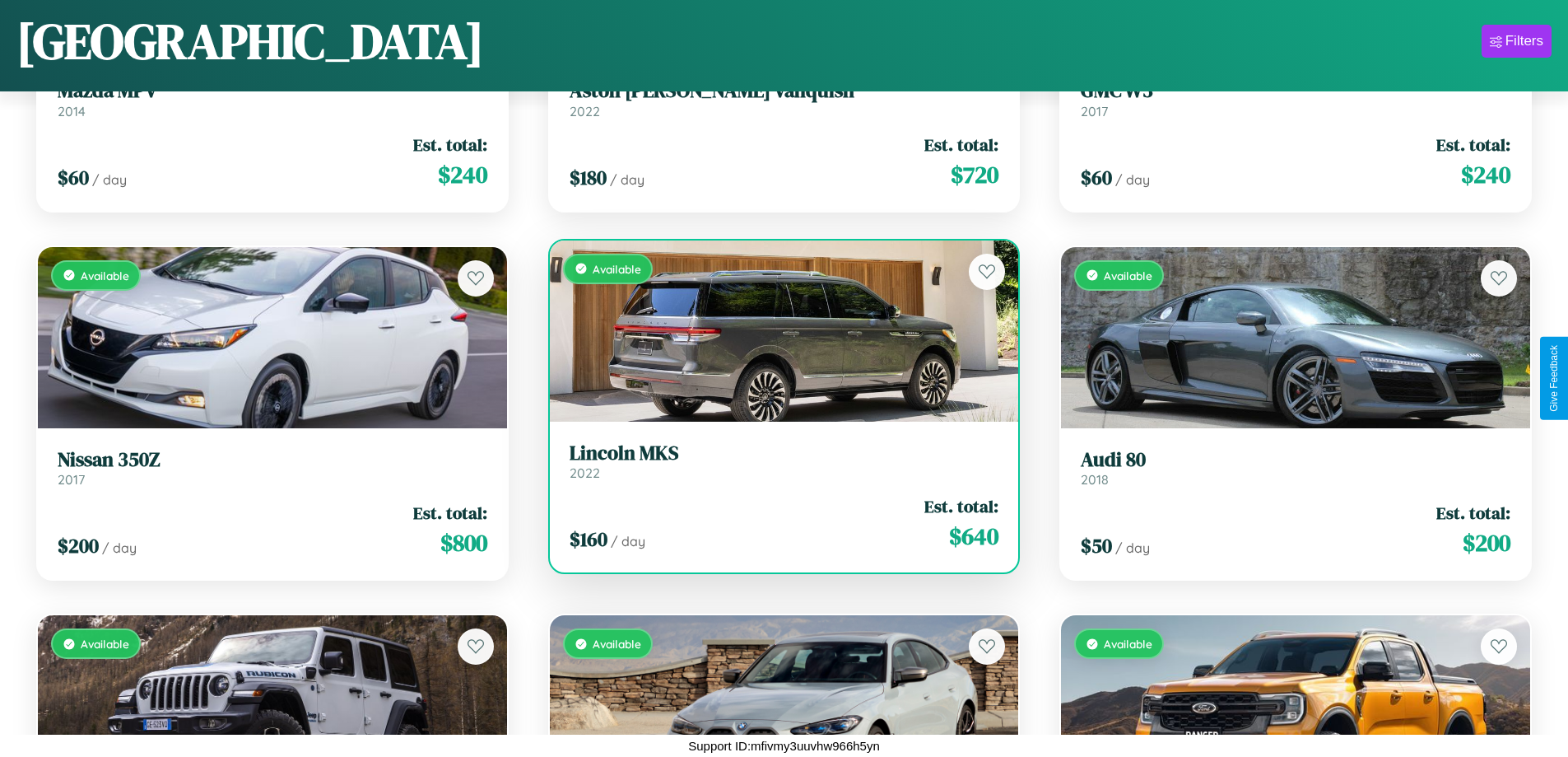
click at [777, 461] on h3 "Lincoln MKS" at bounding box center [784, 453] width 430 height 24
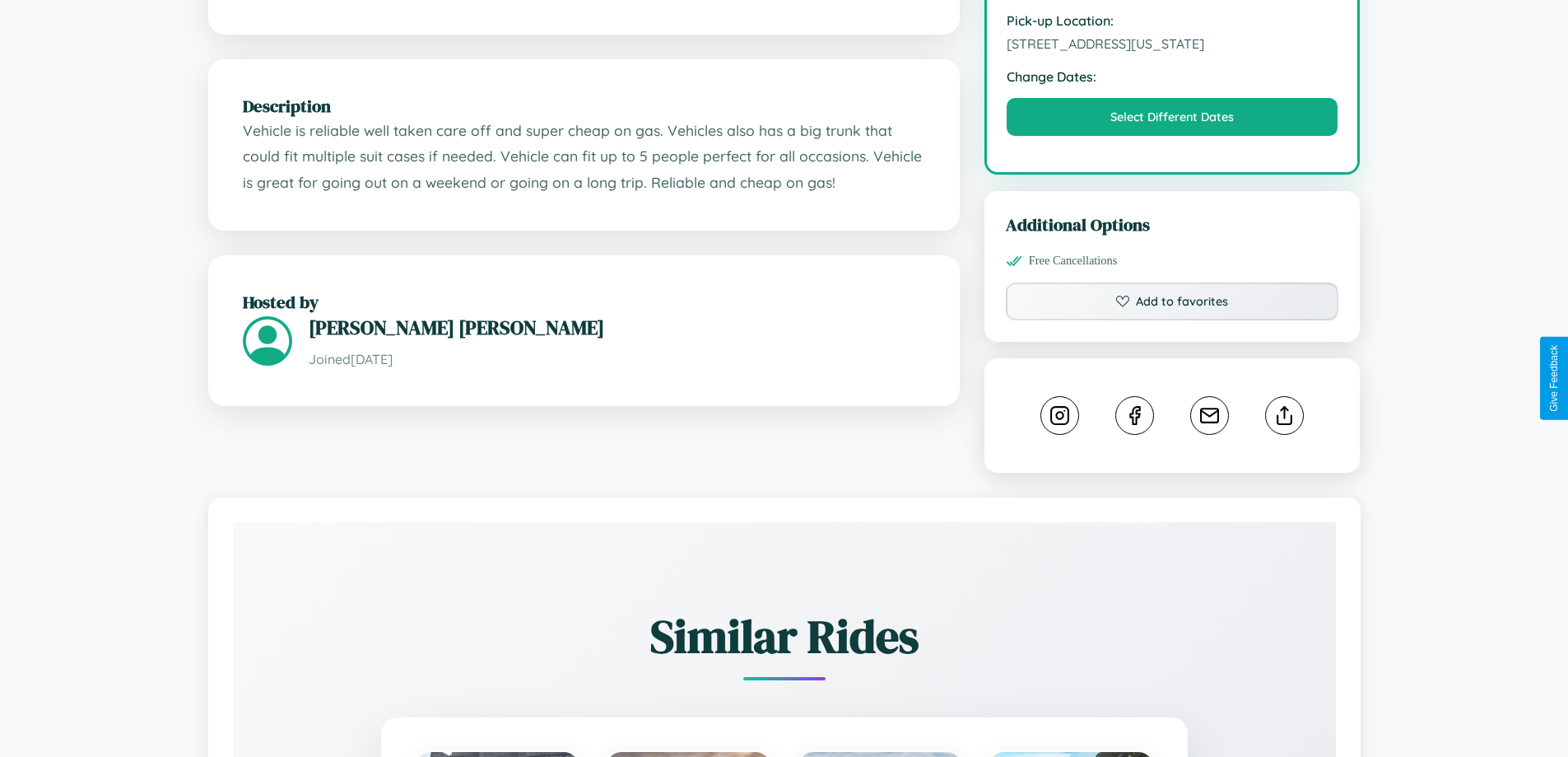
scroll to position [570, 0]
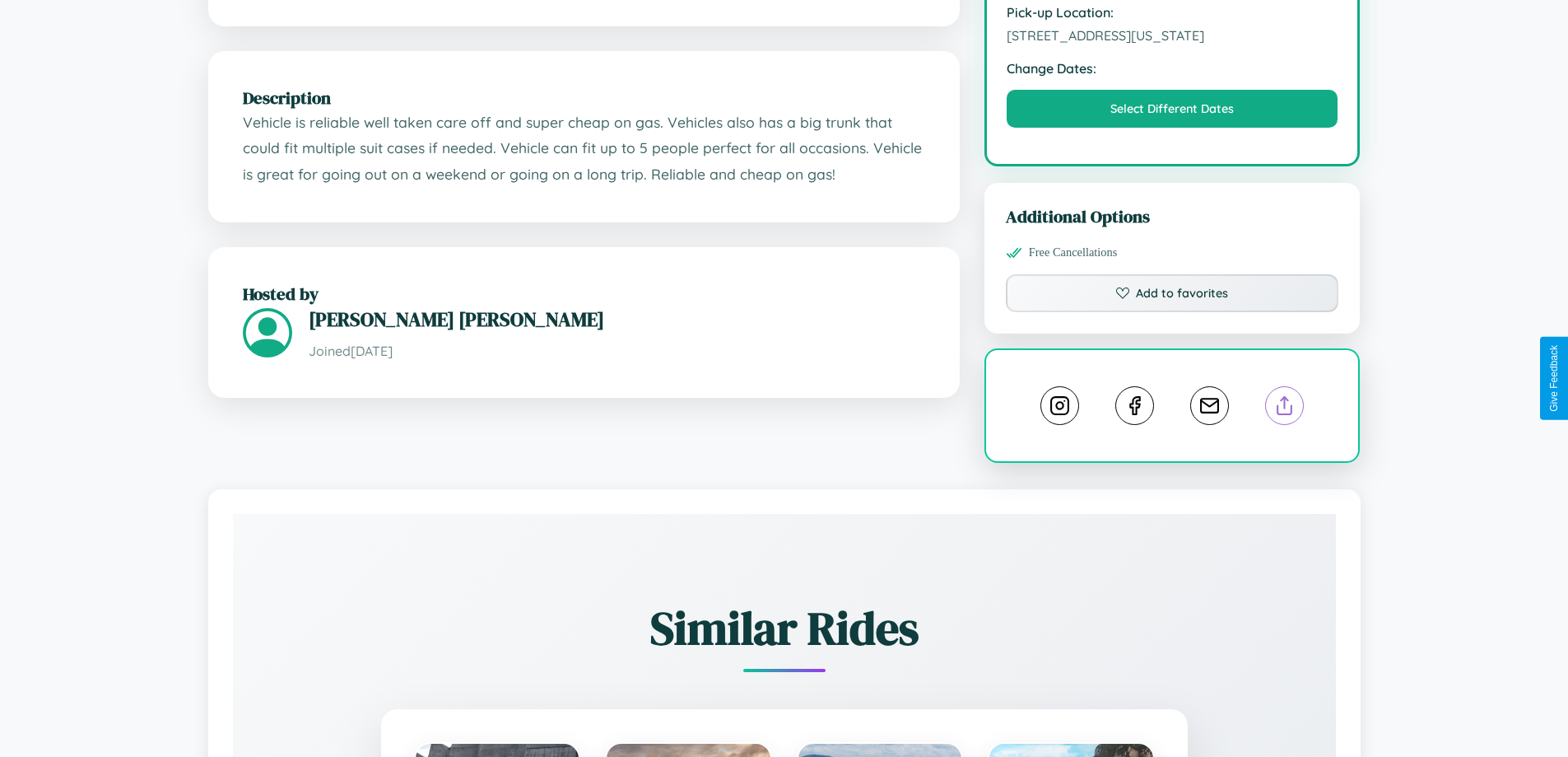
click at [1285, 397] on line at bounding box center [1285, 402] width 0 height 11
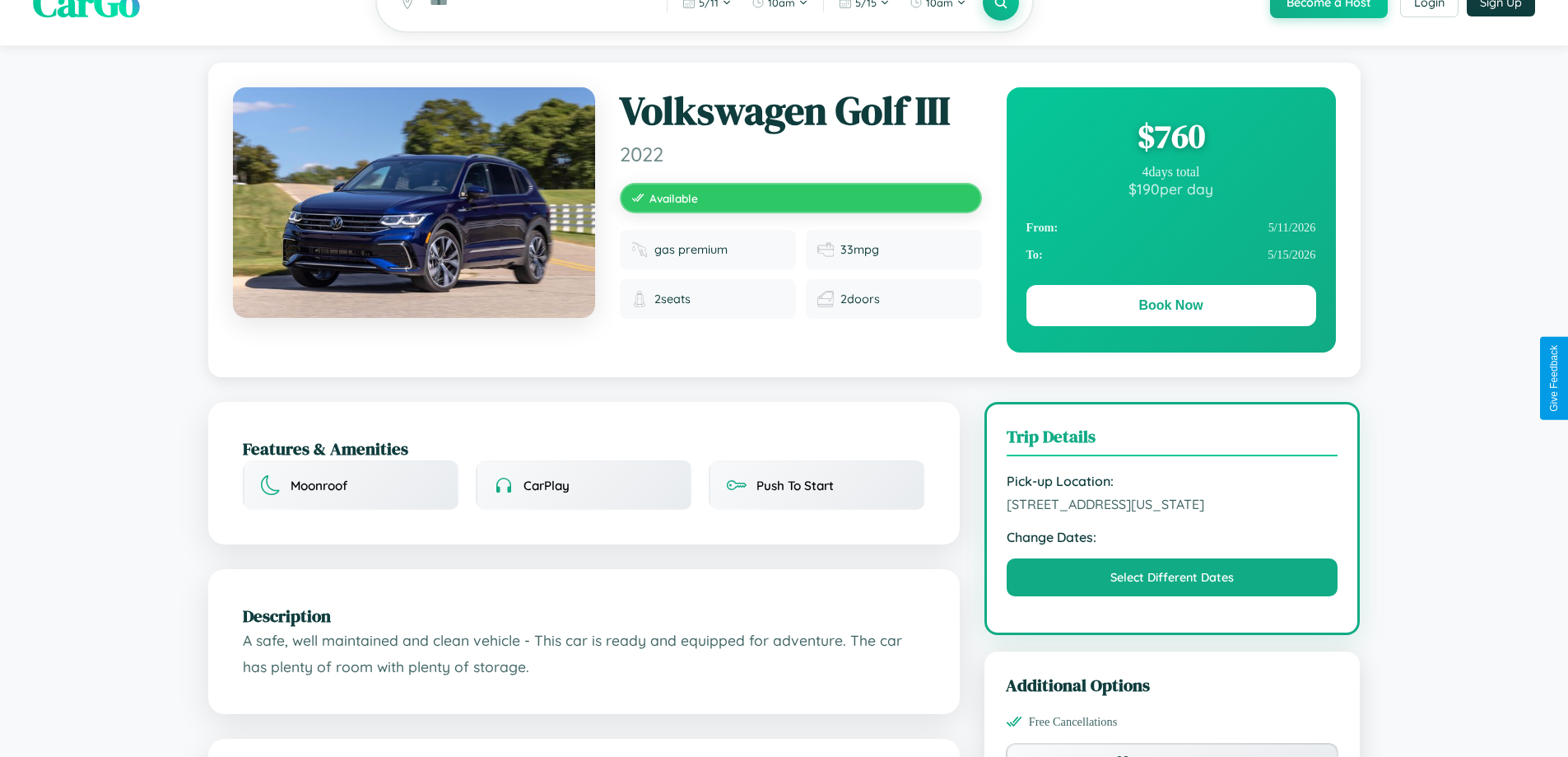
scroll to position [933, 0]
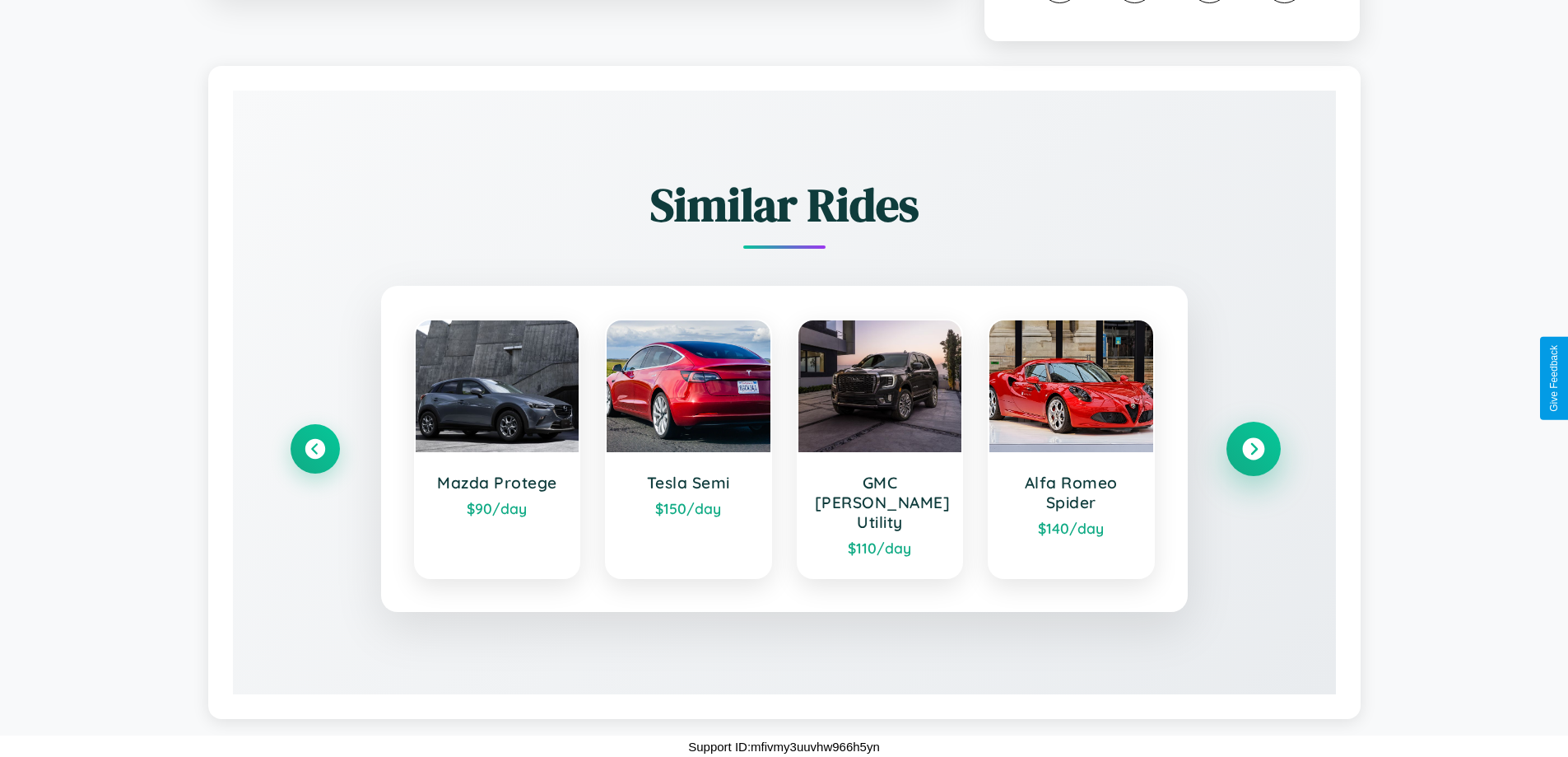
click at [1252, 458] on icon at bounding box center [1252, 448] width 22 height 22
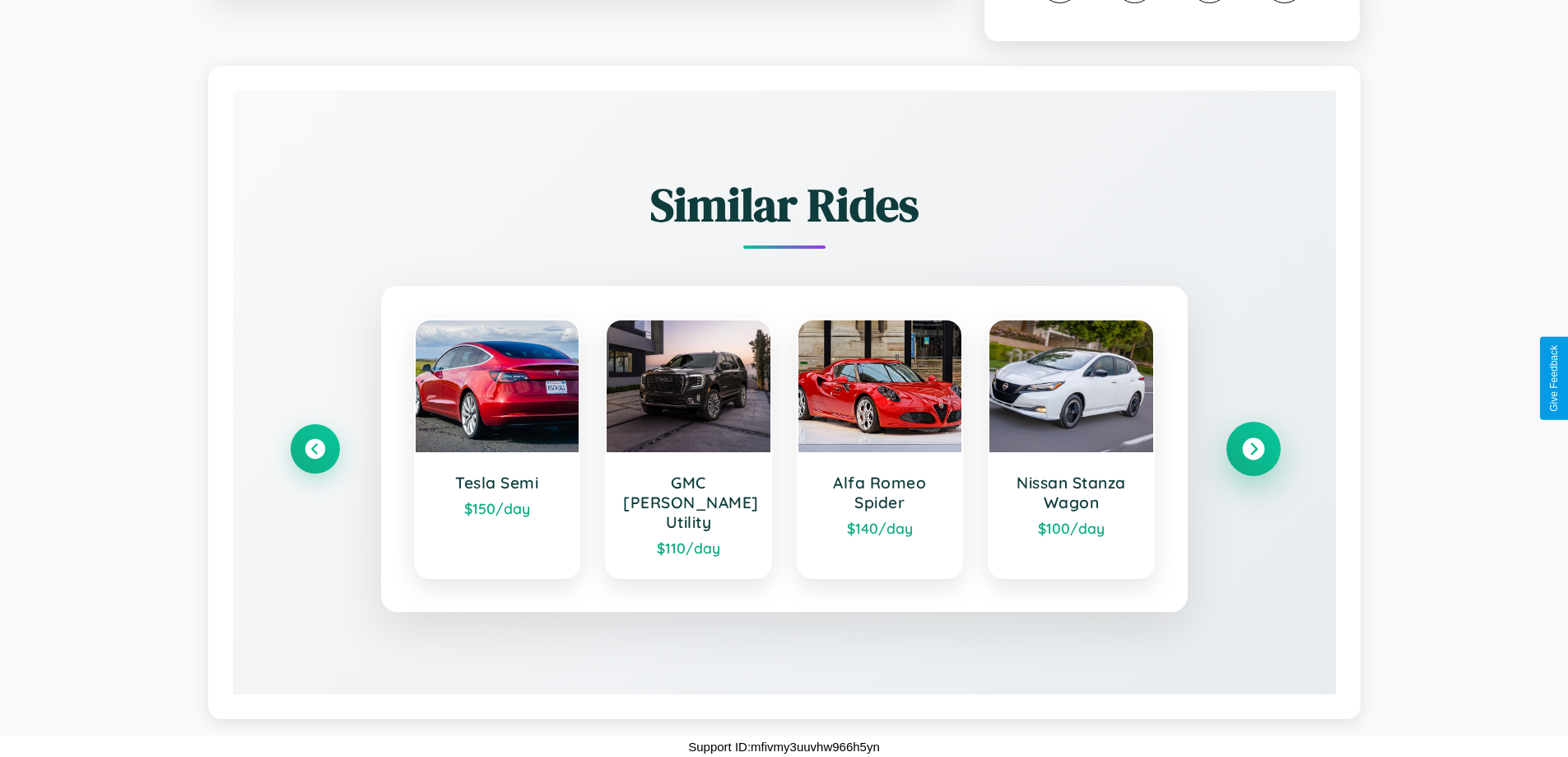
click at [1252, 458] on icon at bounding box center [1252, 448] width 22 height 22
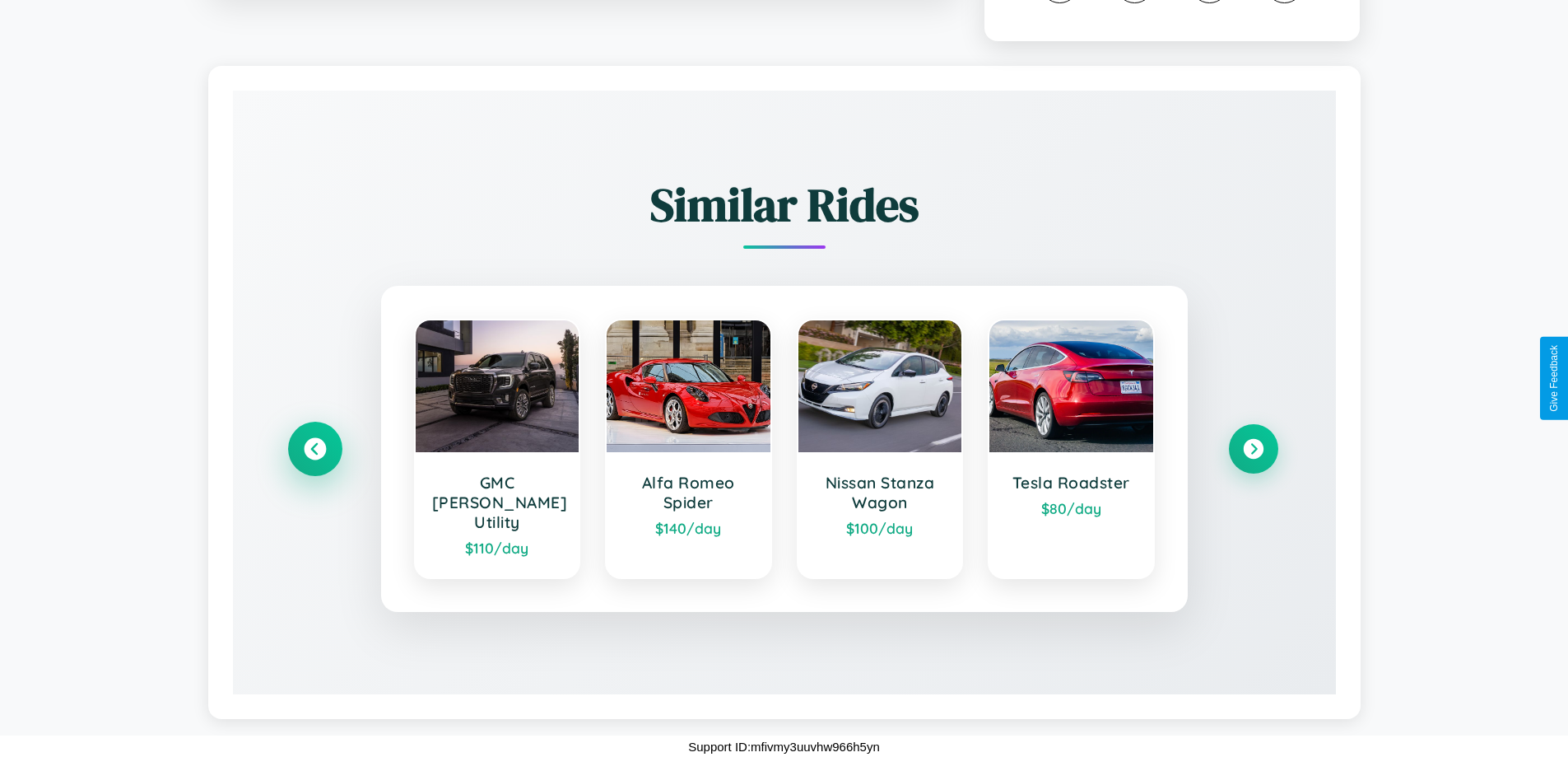
click at [315, 458] on icon at bounding box center [315, 448] width 22 height 22
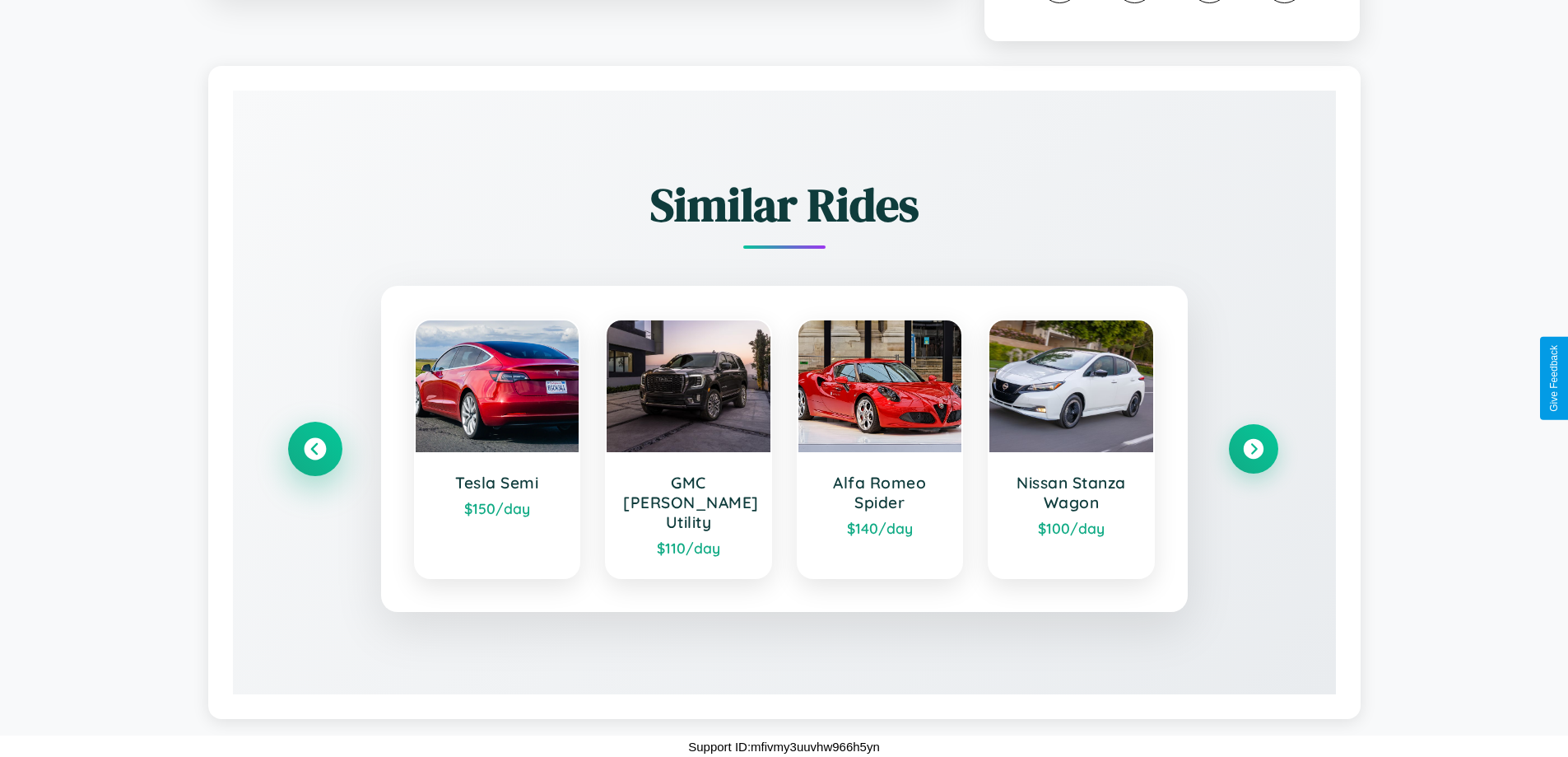
click at [315, 458] on icon at bounding box center [315, 448] width 22 height 22
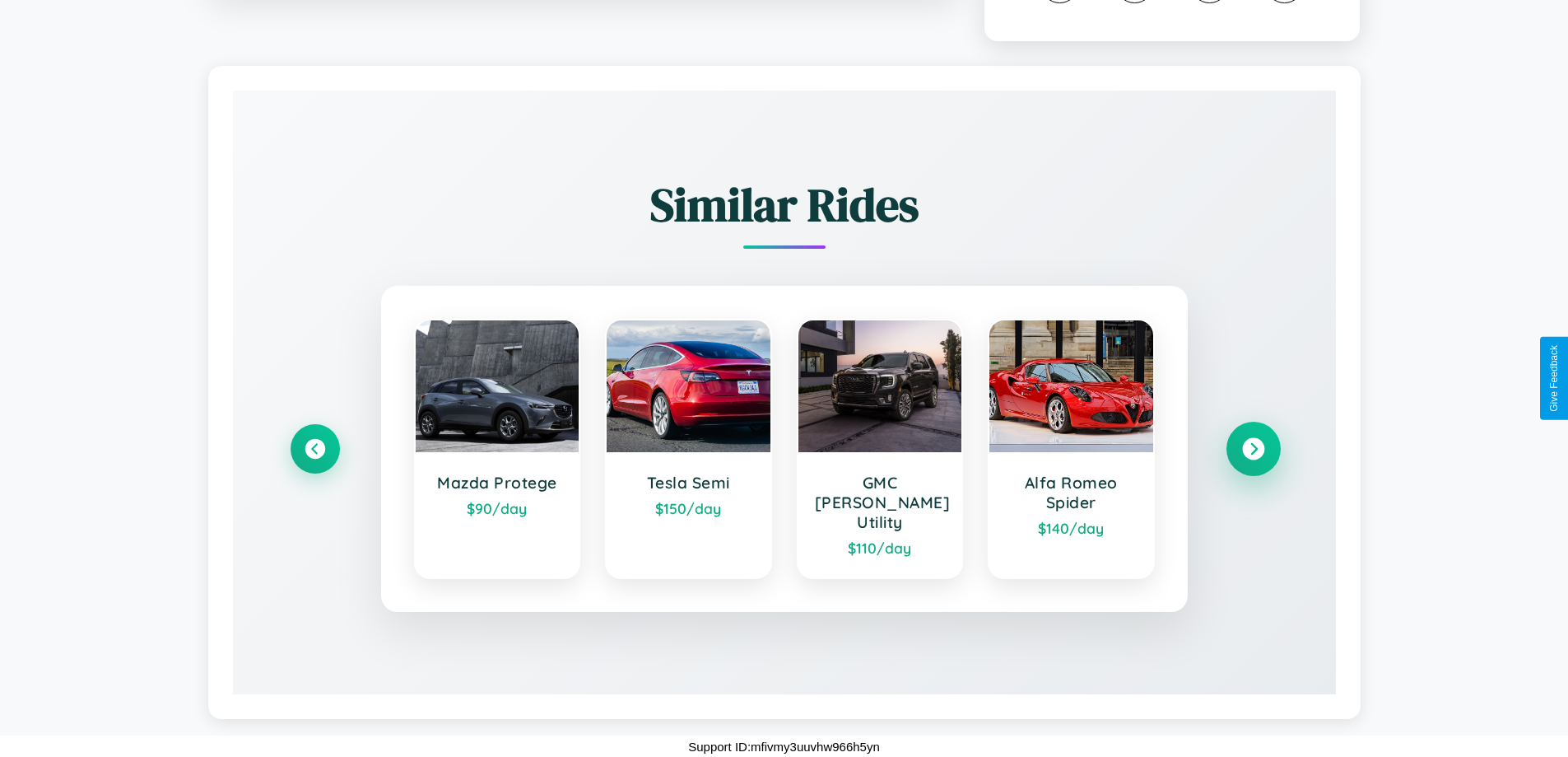
click at [1252, 457] on icon at bounding box center [1252, 448] width 22 height 22
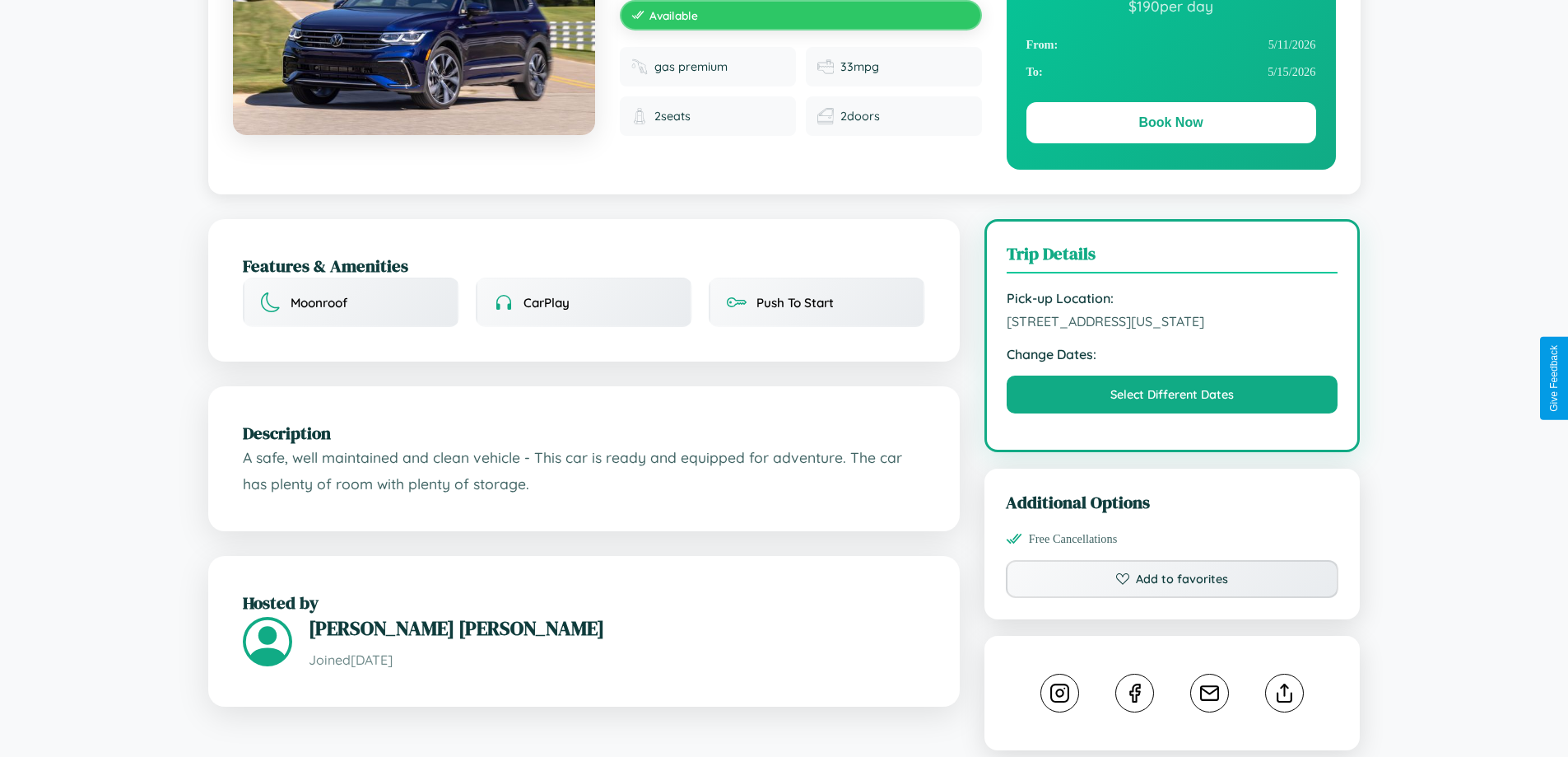
scroll to position [178, 0]
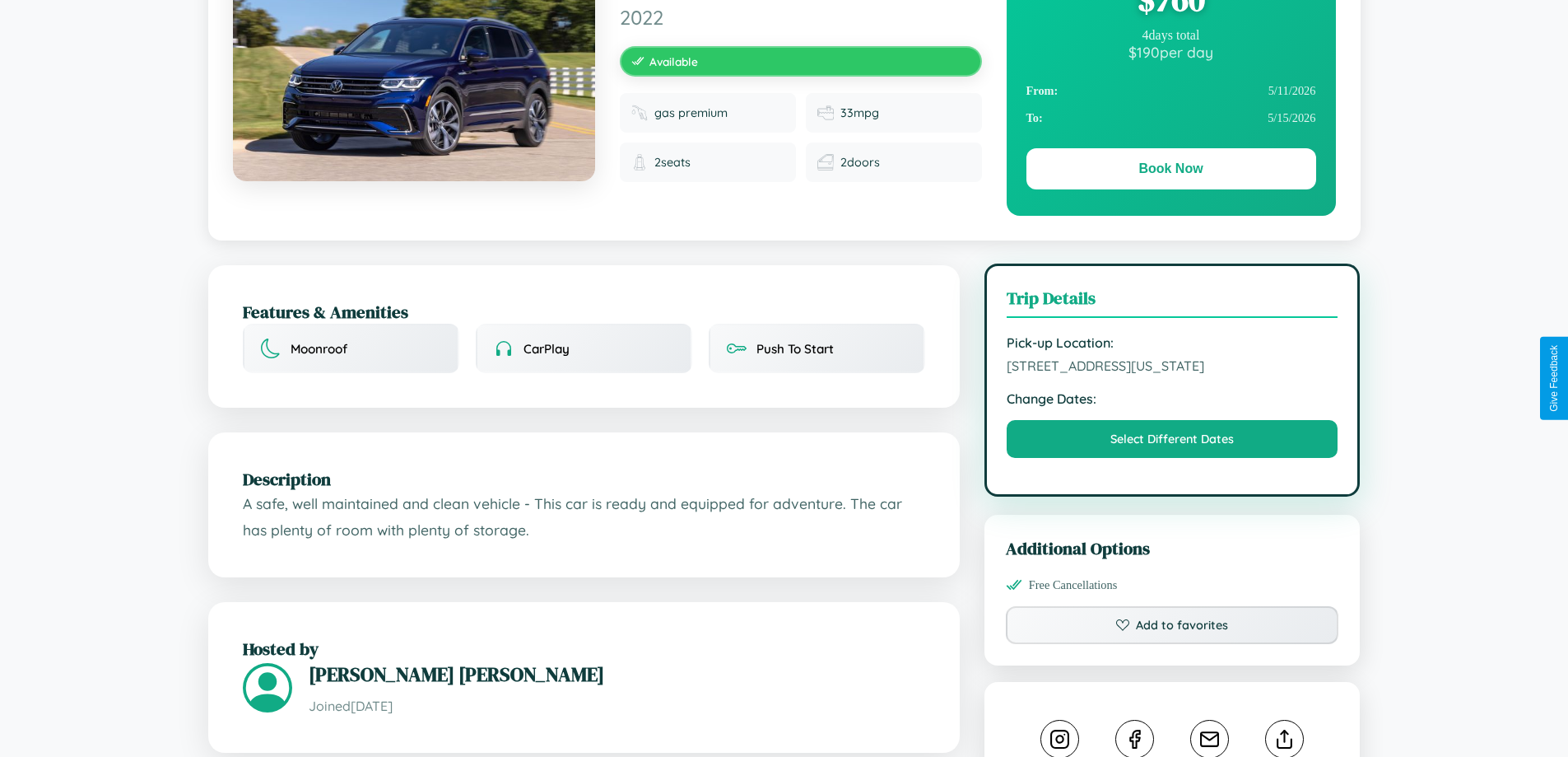
click at [1172, 374] on span "716 Third Street San Diego California 57432 United States" at bounding box center [1172, 365] width 331 height 17
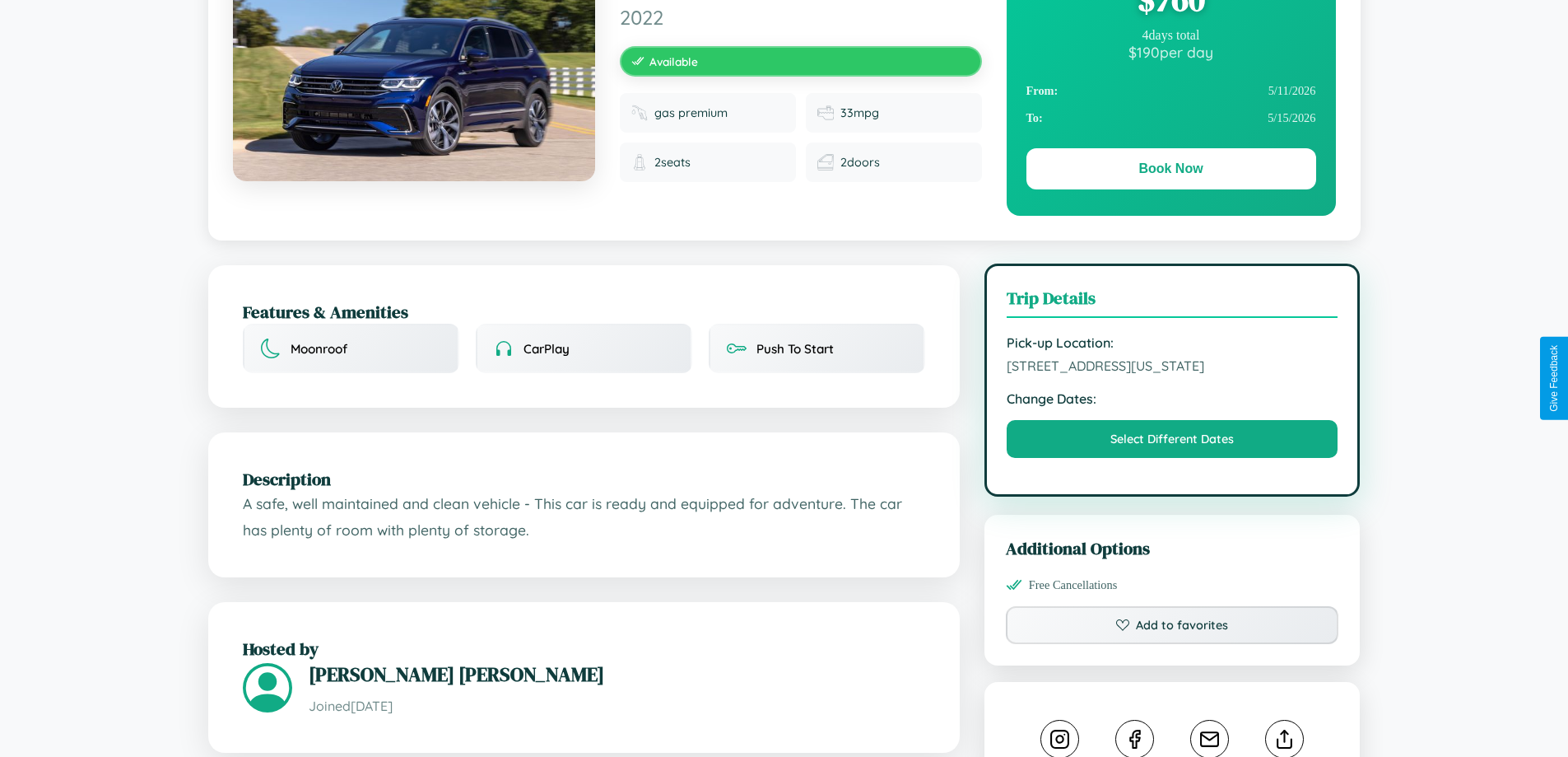
click at [1172, 374] on span "716 Third Street San Diego California 57432 United States" at bounding box center [1172, 365] width 331 height 17
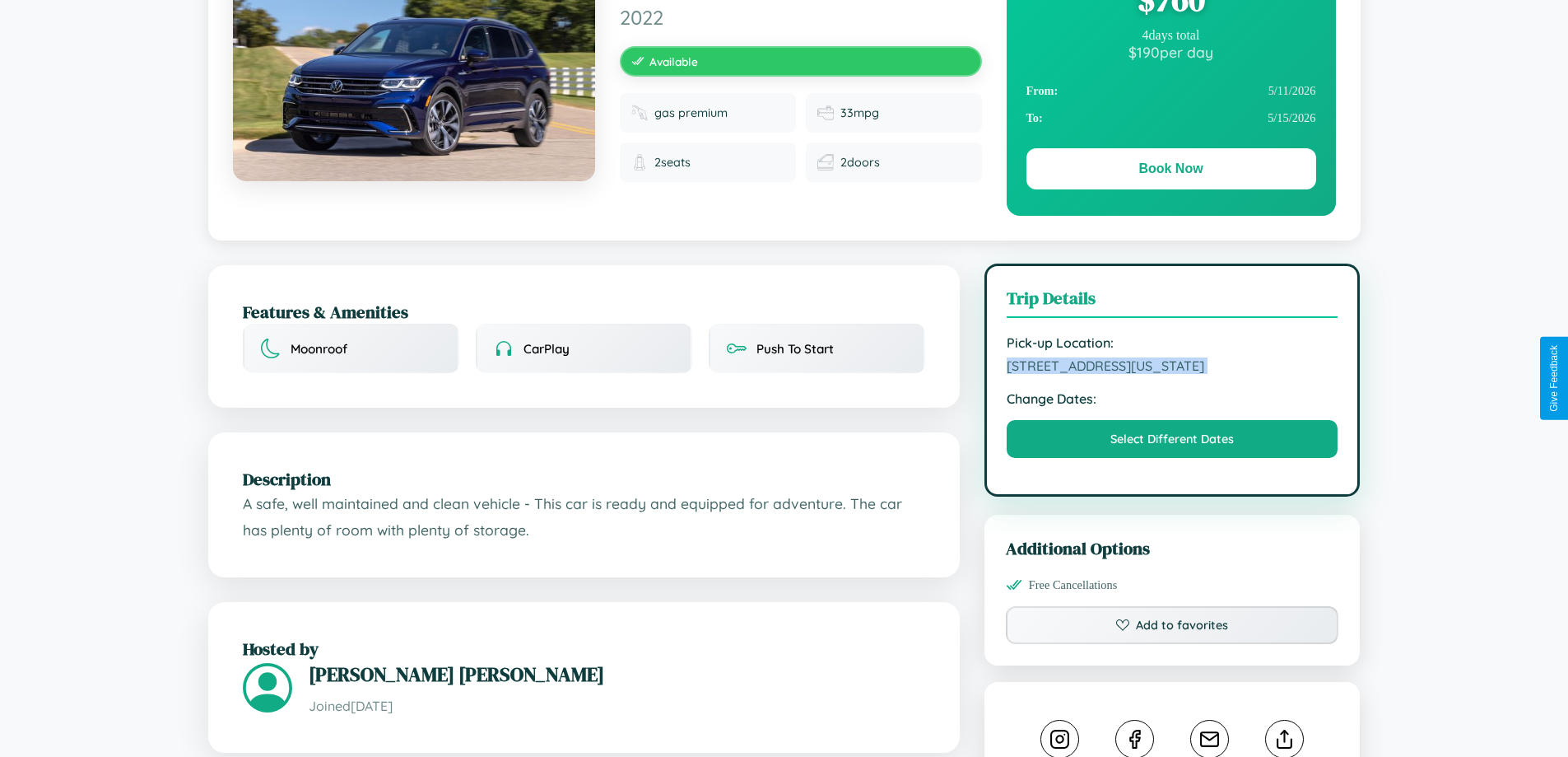
click at [1172, 374] on span "716 Third Street San Diego California 57432 United States" at bounding box center [1172, 365] width 331 height 17
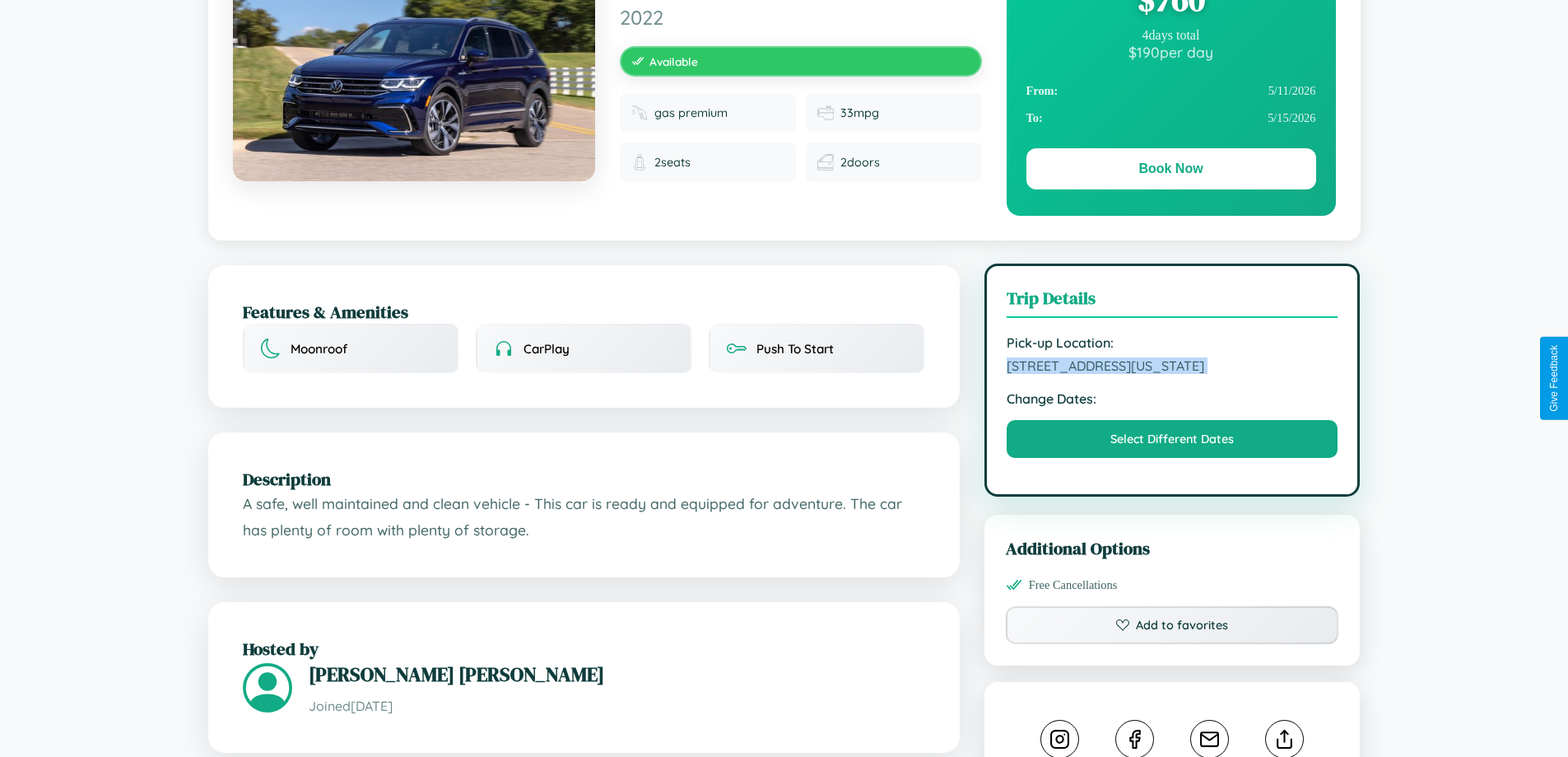
click at [1172, 374] on span "716 Third Street San Diego California 57432 United States" at bounding box center [1172, 365] width 331 height 17
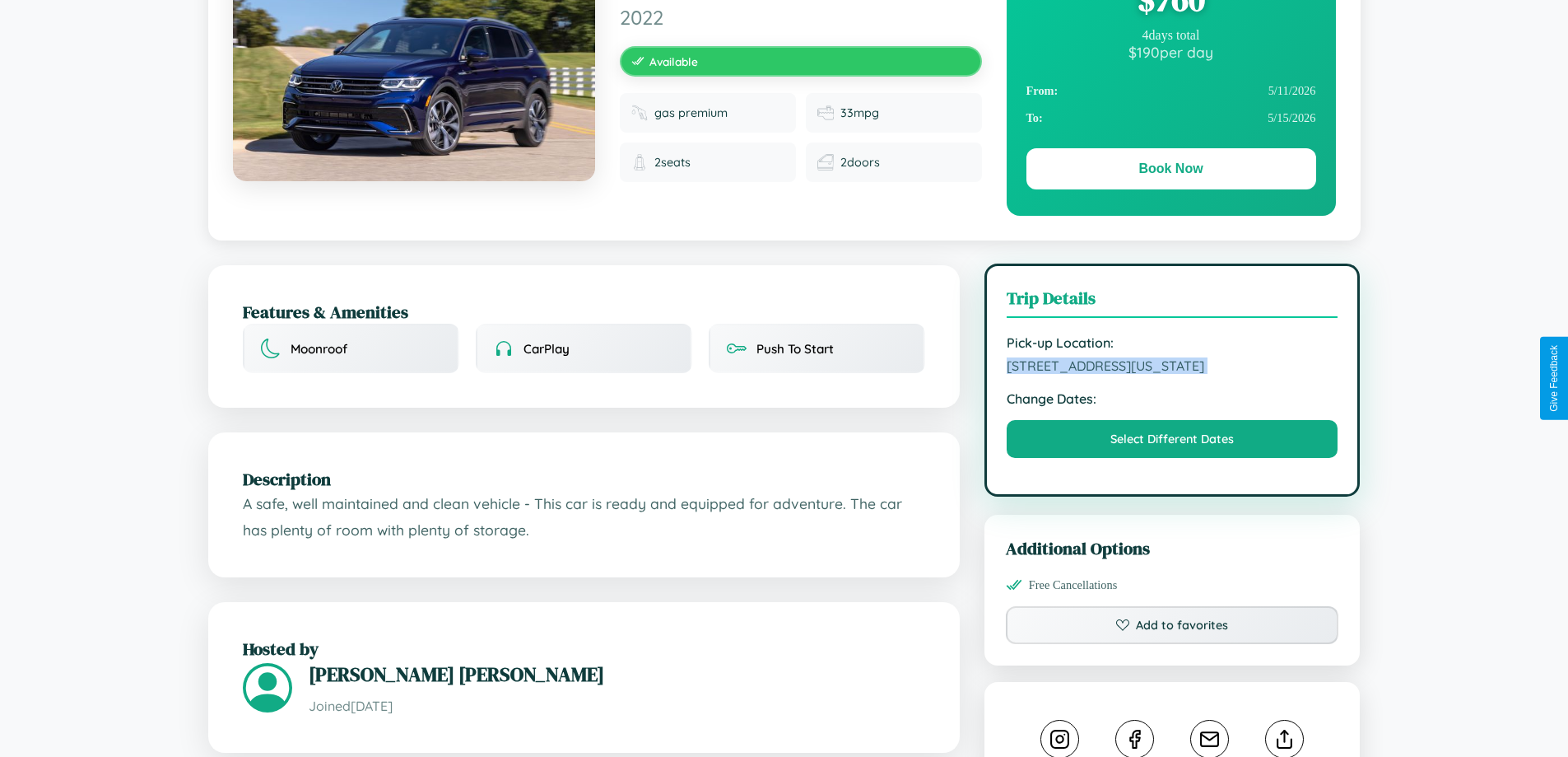
click at [1172, 374] on span "716 Third Street San Diego California 57432 United States" at bounding box center [1172, 365] width 331 height 17
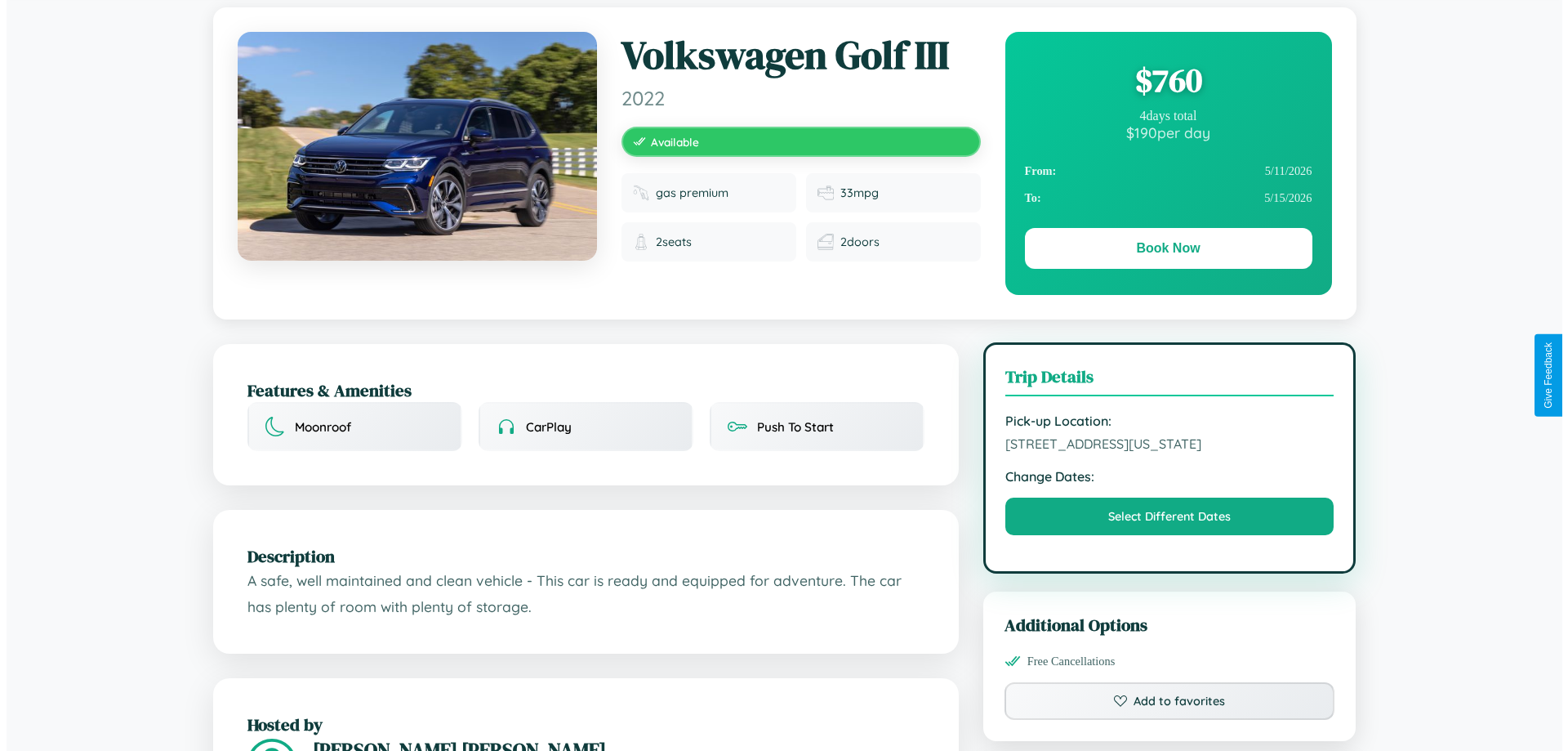
scroll to position [0, 0]
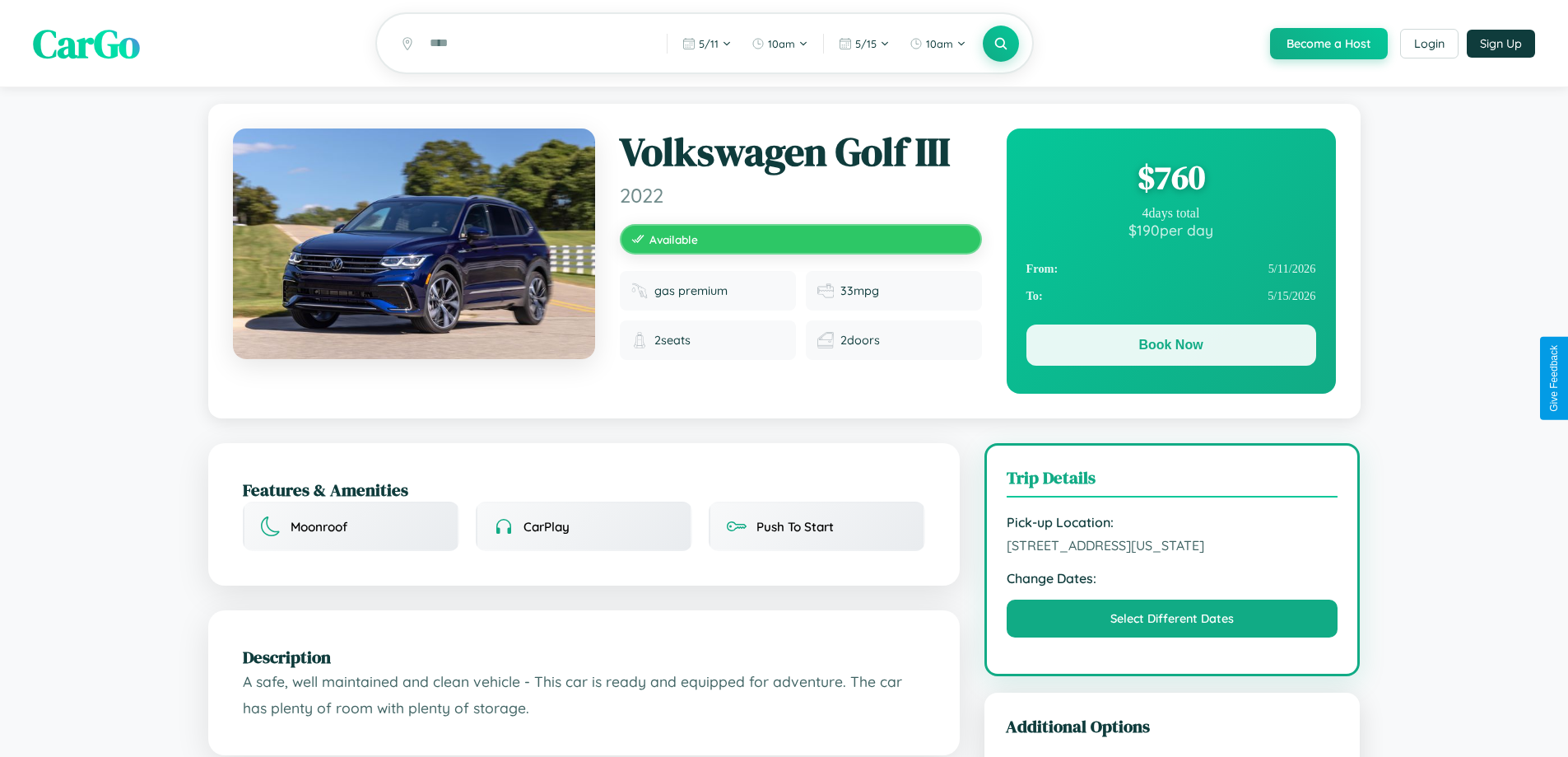
click at [1170, 349] on button "Book Now" at bounding box center [1171, 345] width 290 height 42
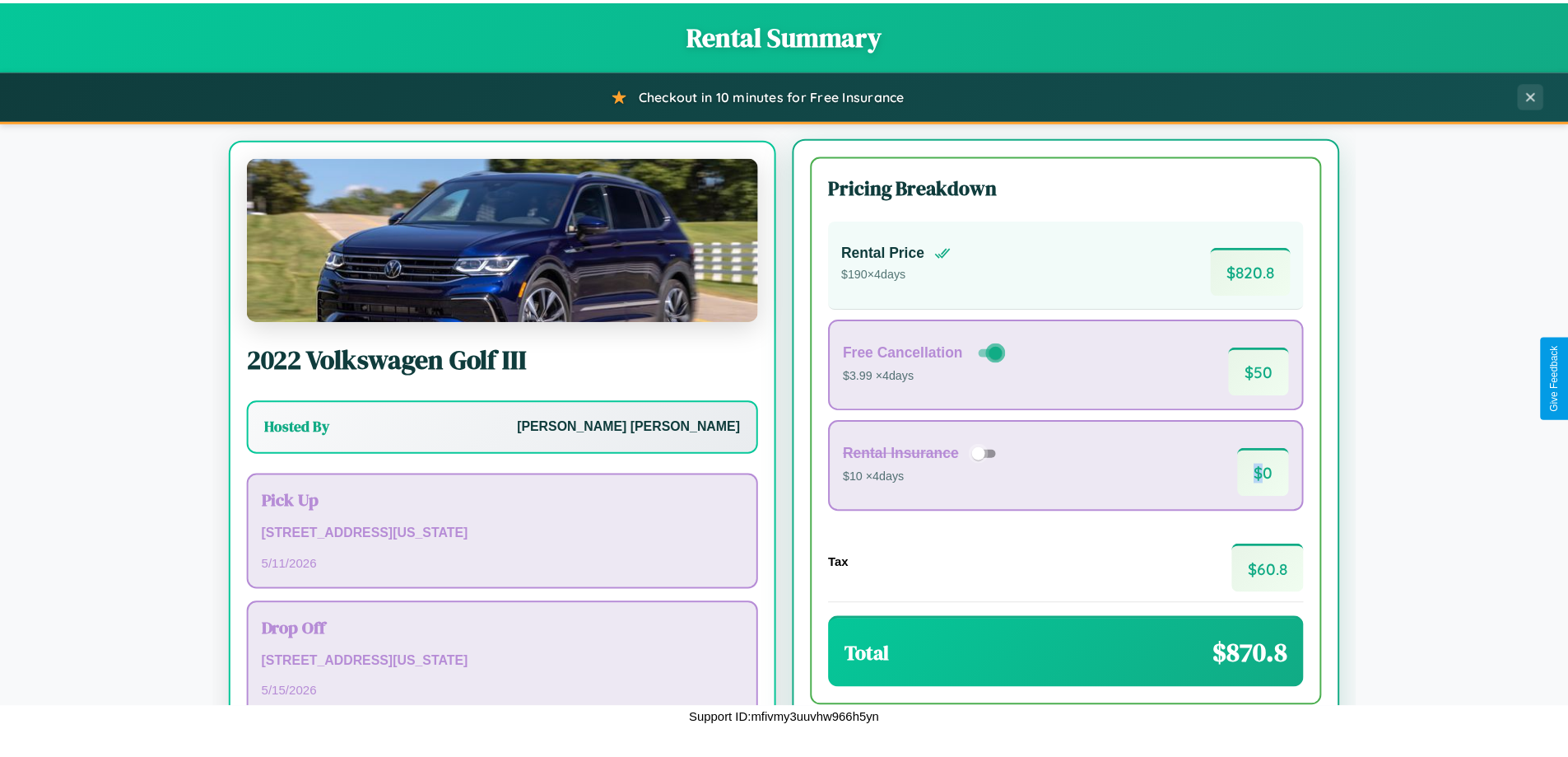
scroll to position [77, 0]
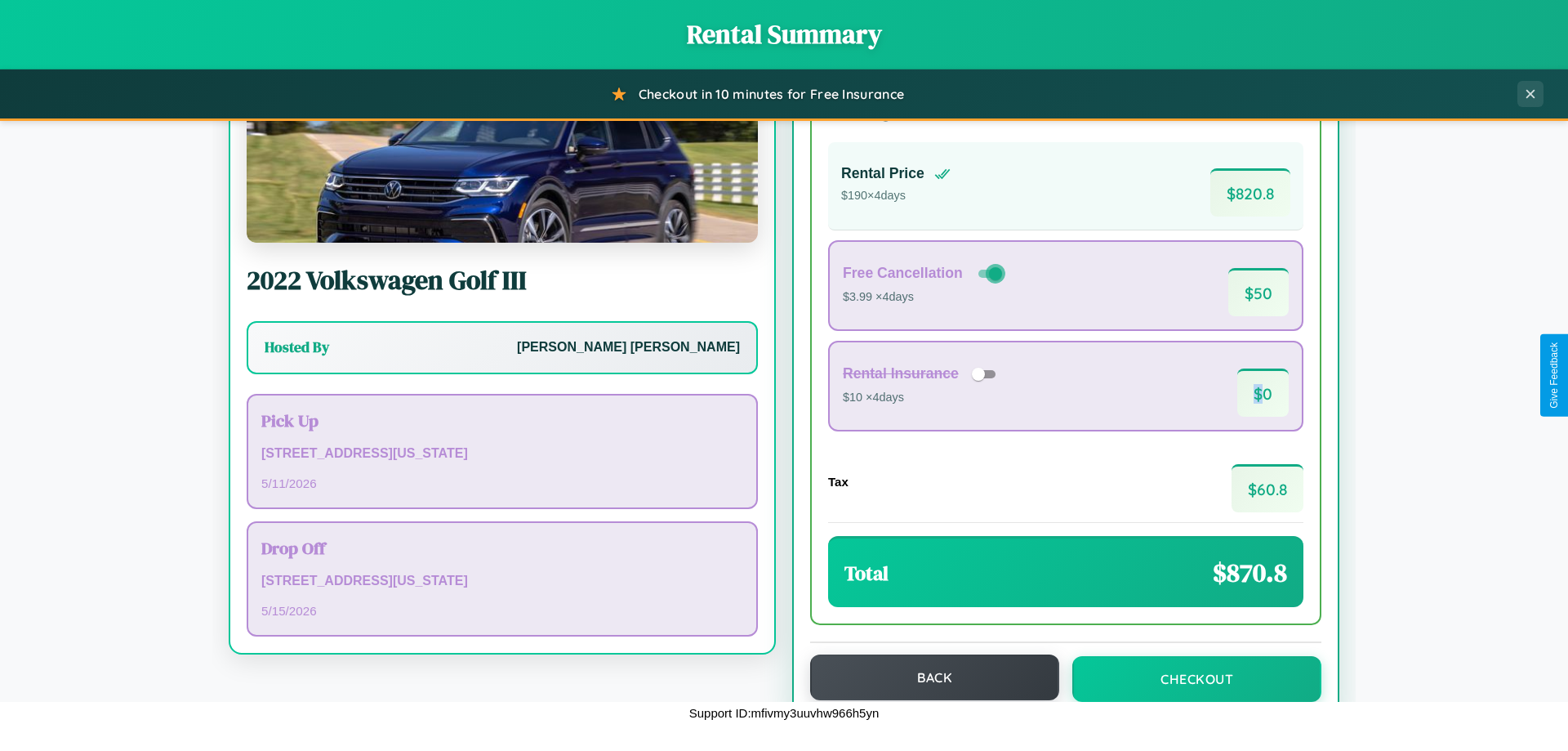
click at [927, 678] on button "Back" at bounding box center [935, 677] width 249 height 46
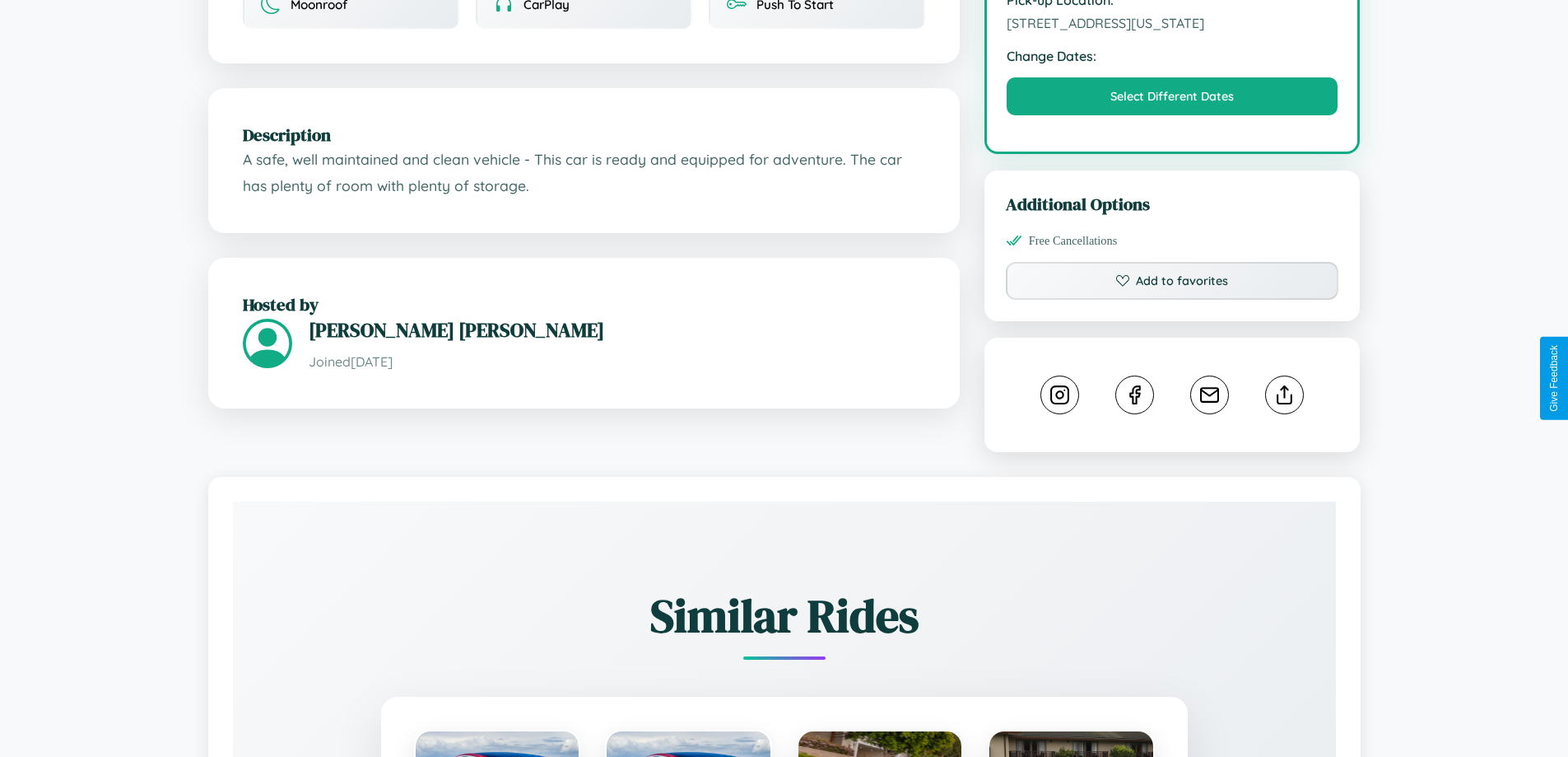
scroll to position [933, 0]
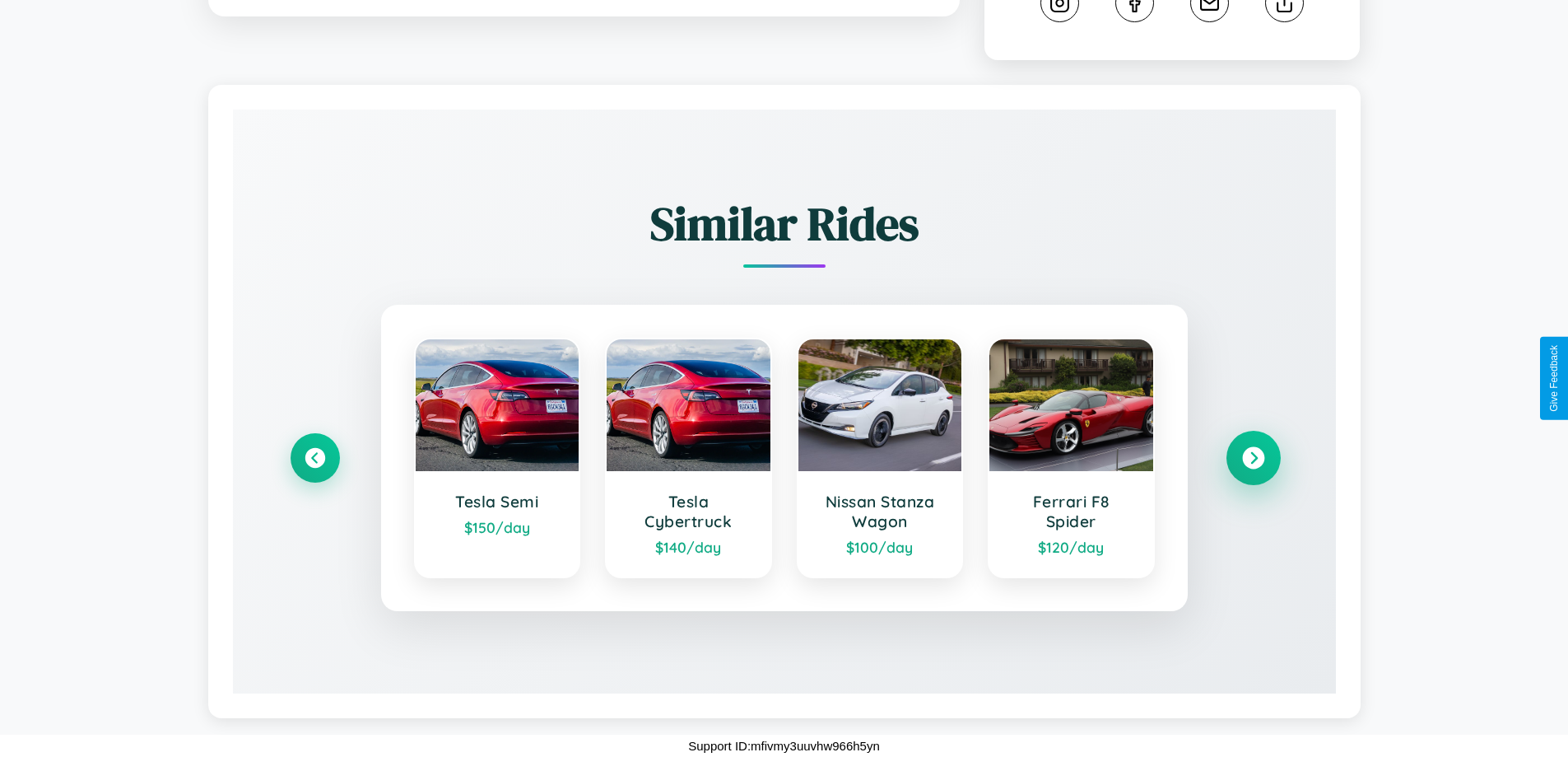
click at [1252, 458] on icon at bounding box center [1252, 458] width 22 height 22
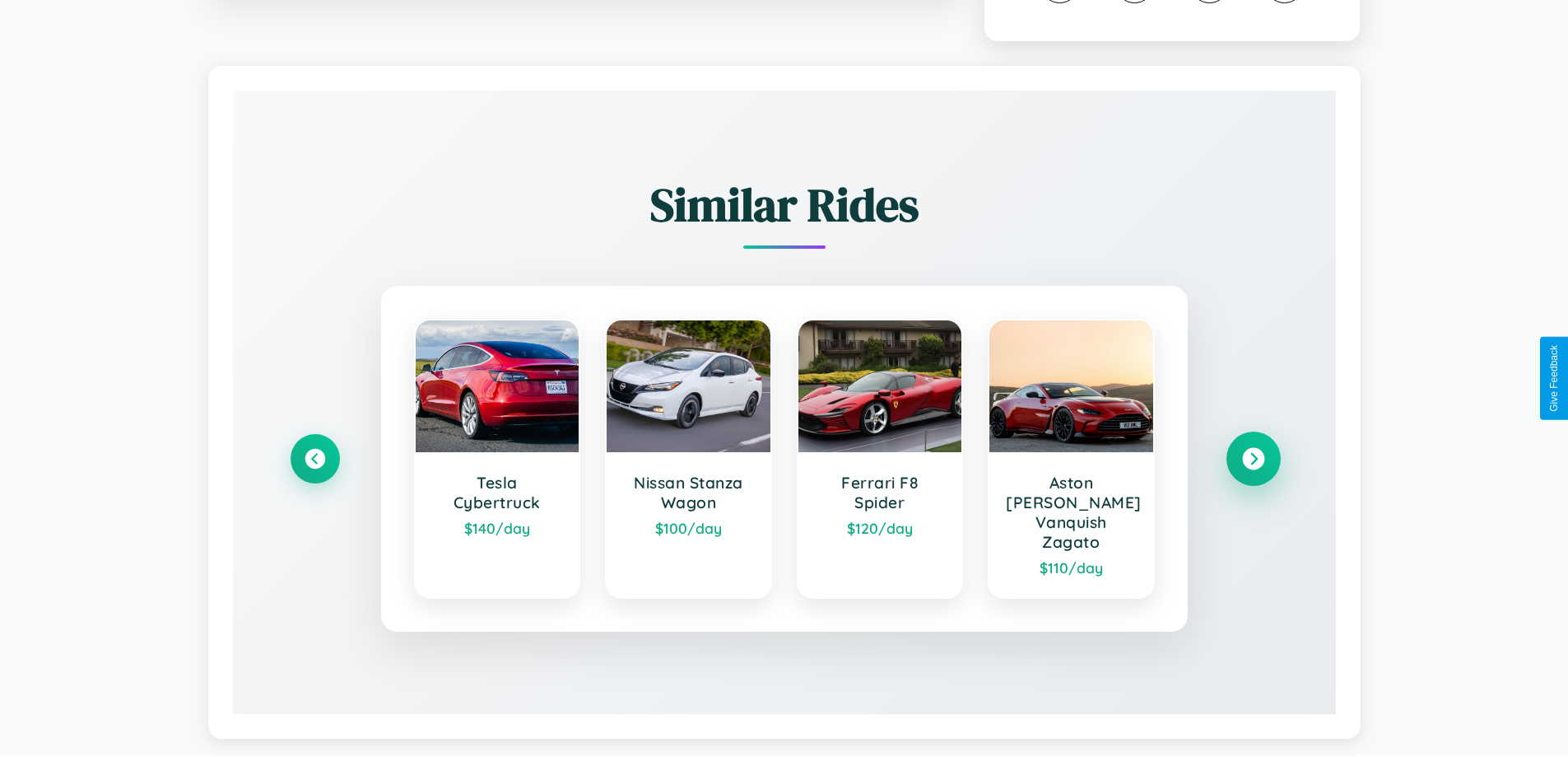
click at [1252, 468] on icon at bounding box center [1252, 459] width 22 height 22
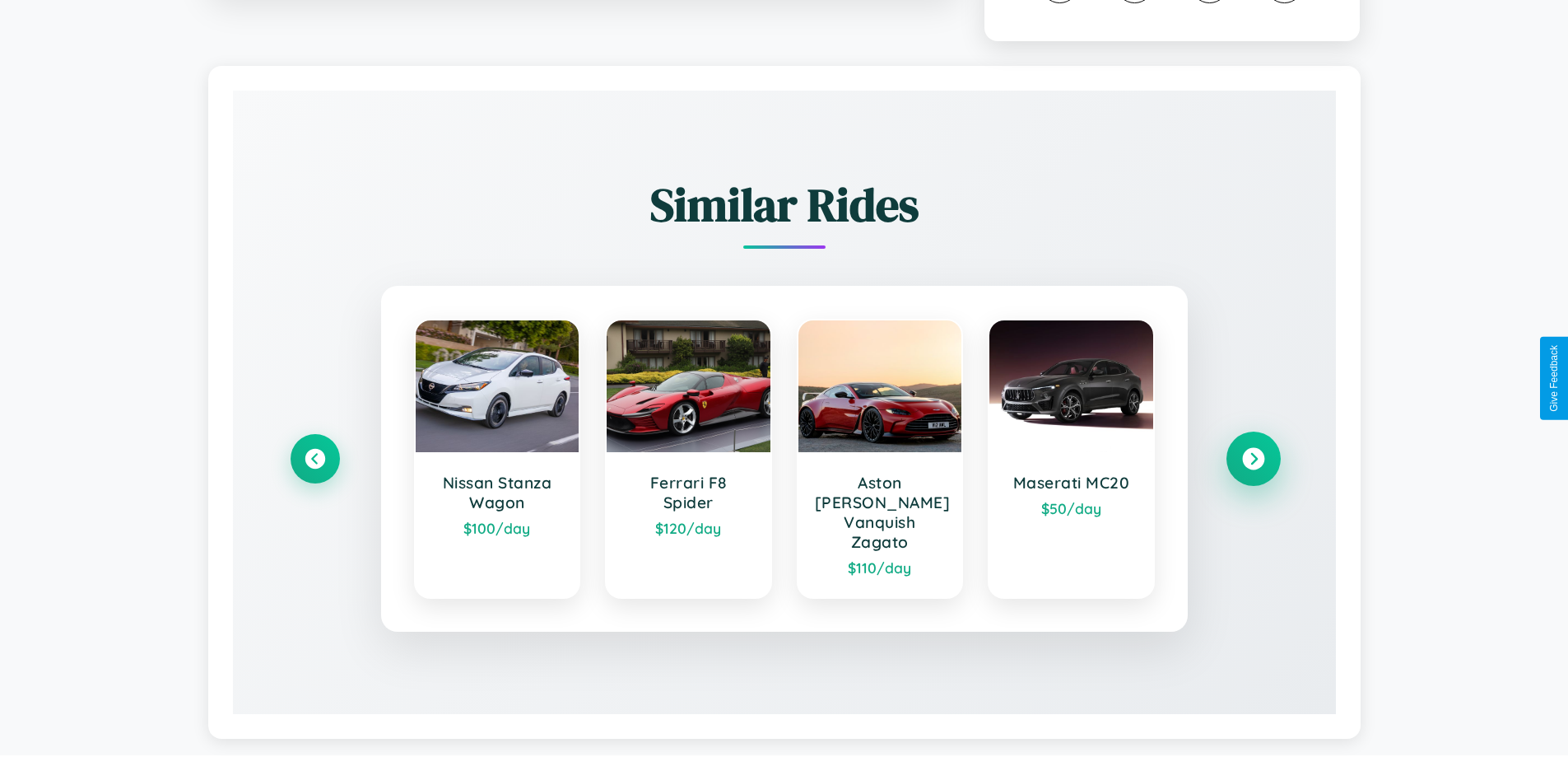
click at [1252, 468] on icon at bounding box center [1252, 459] width 22 height 22
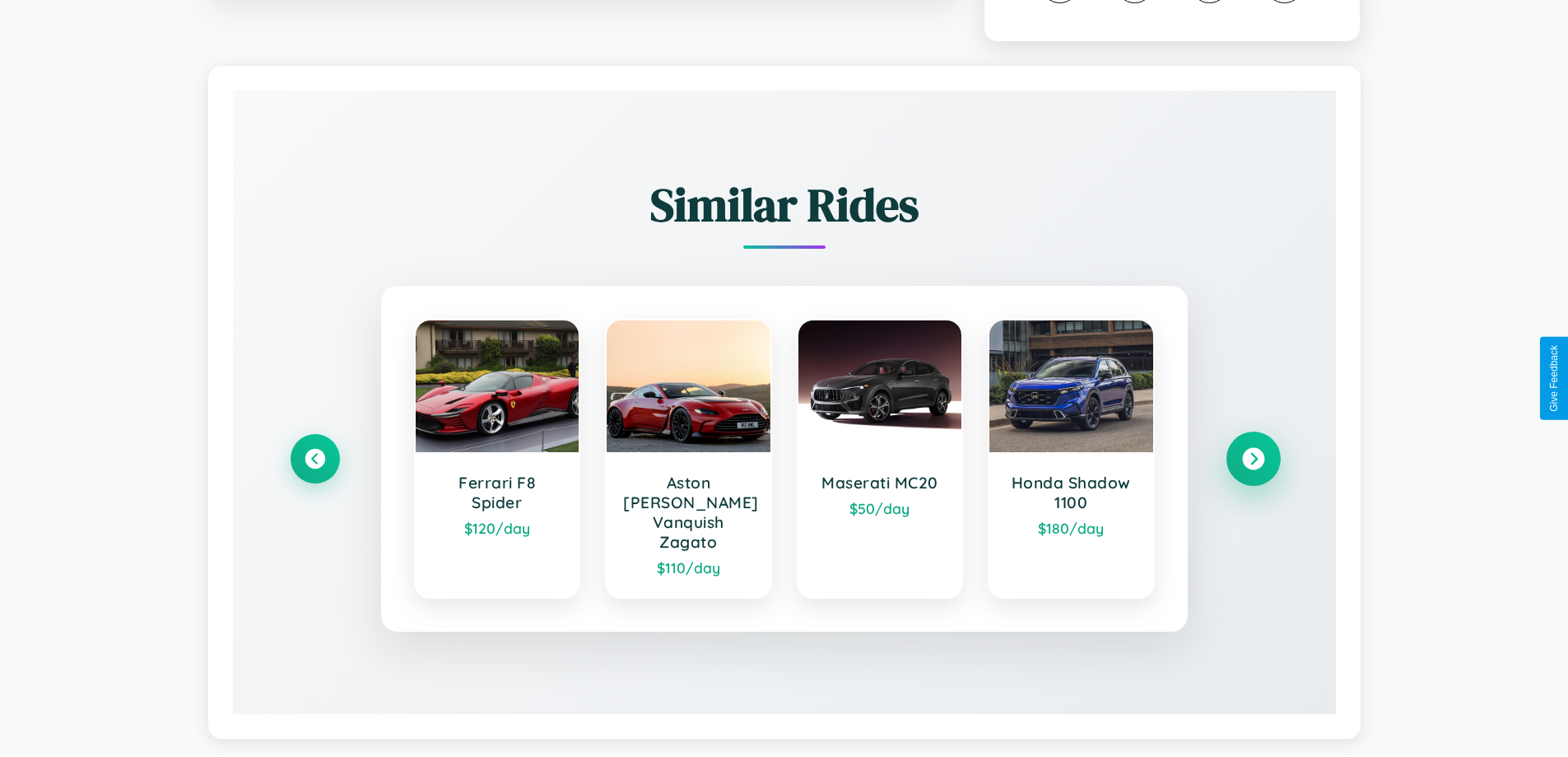
click at [1252, 468] on icon at bounding box center [1252, 459] width 22 height 22
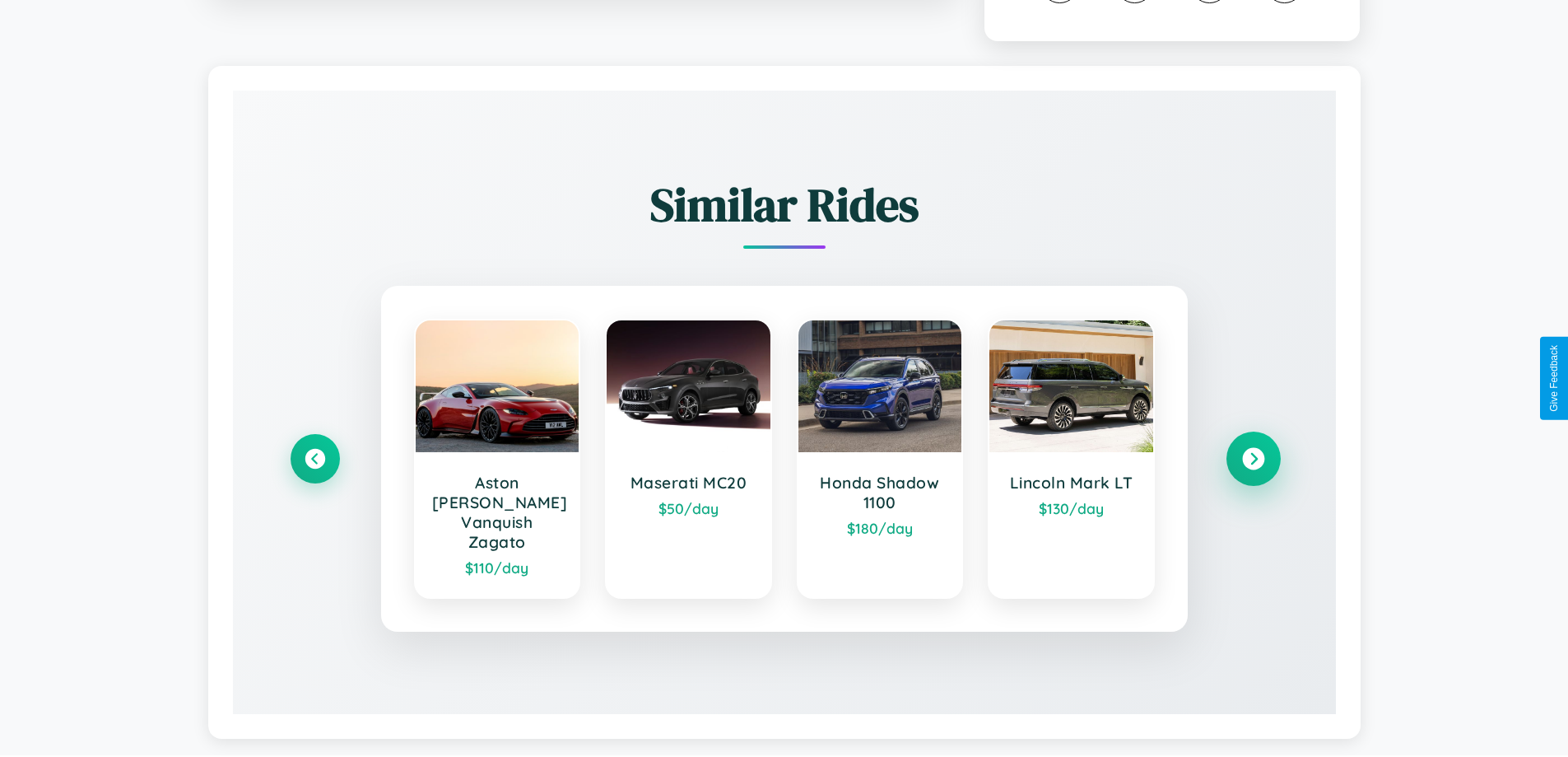
click at [1252, 468] on icon at bounding box center [1252, 459] width 22 height 22
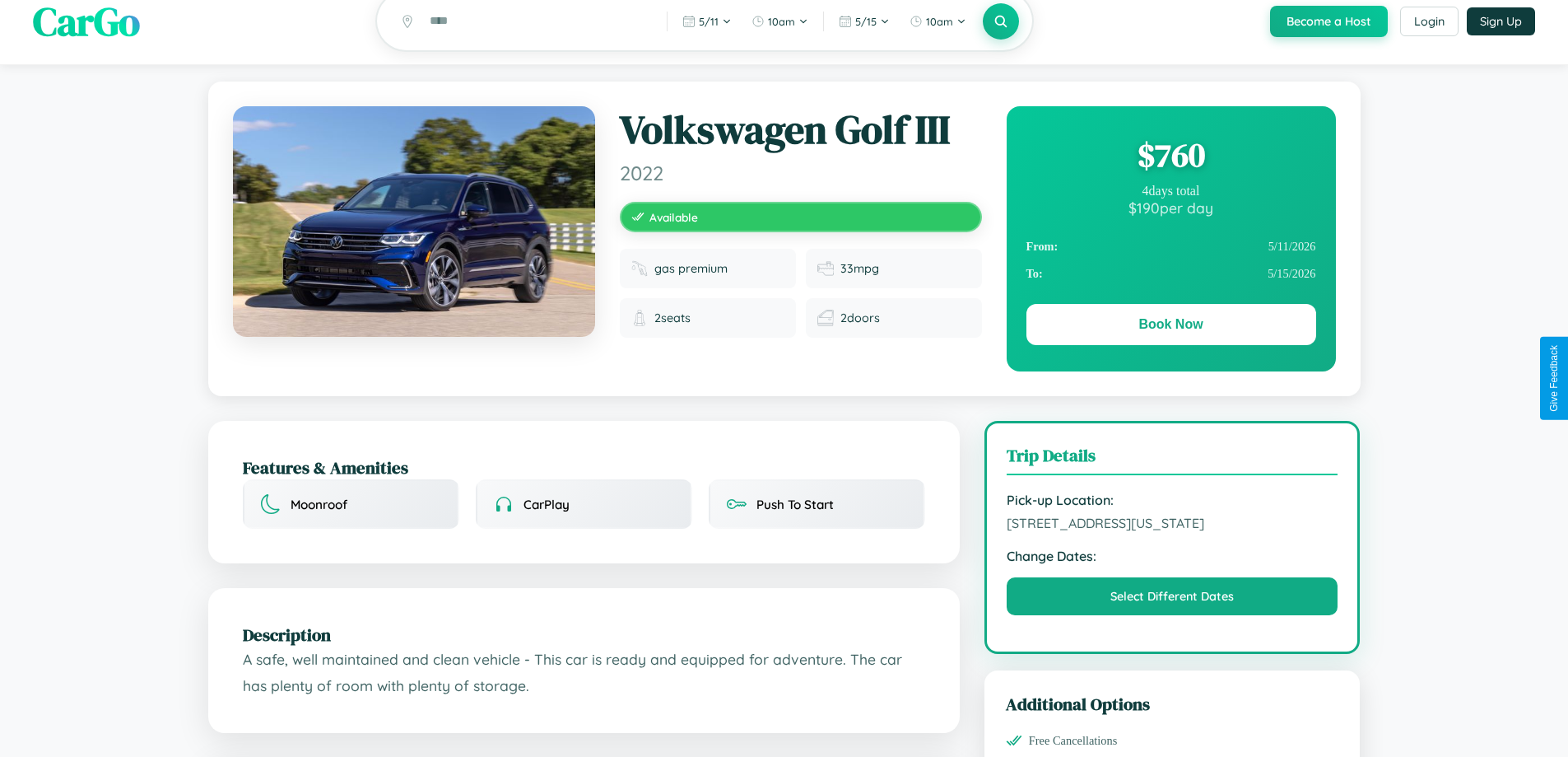
scroll to position [0, 0]
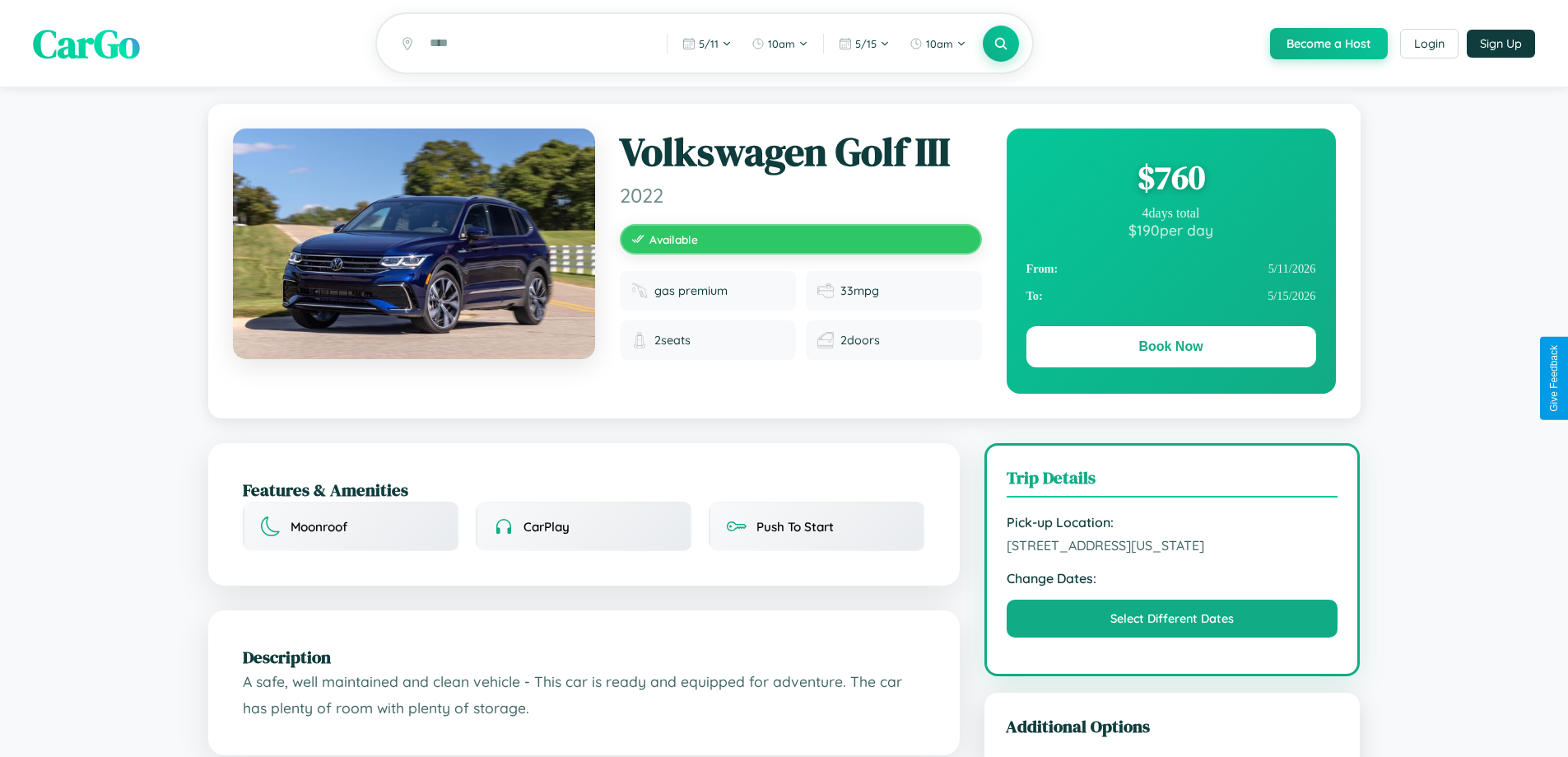
click at [1170, 180] on div "$ 760" at bounding box center [1171, 177] width 290 height 44
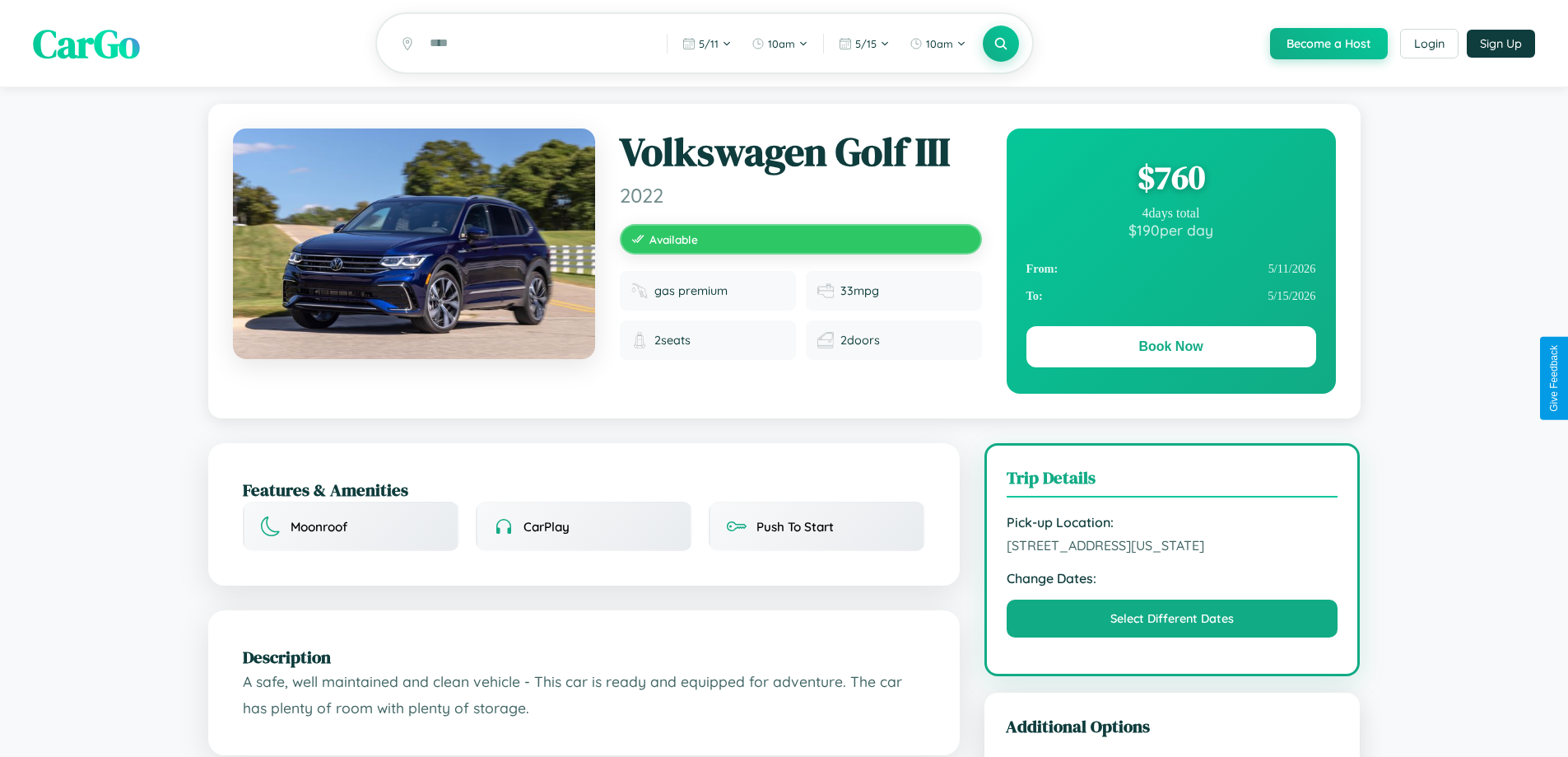
click at [1170, 180] on div "$ 760" at bounding box center [1171, 177] width 290 height 44
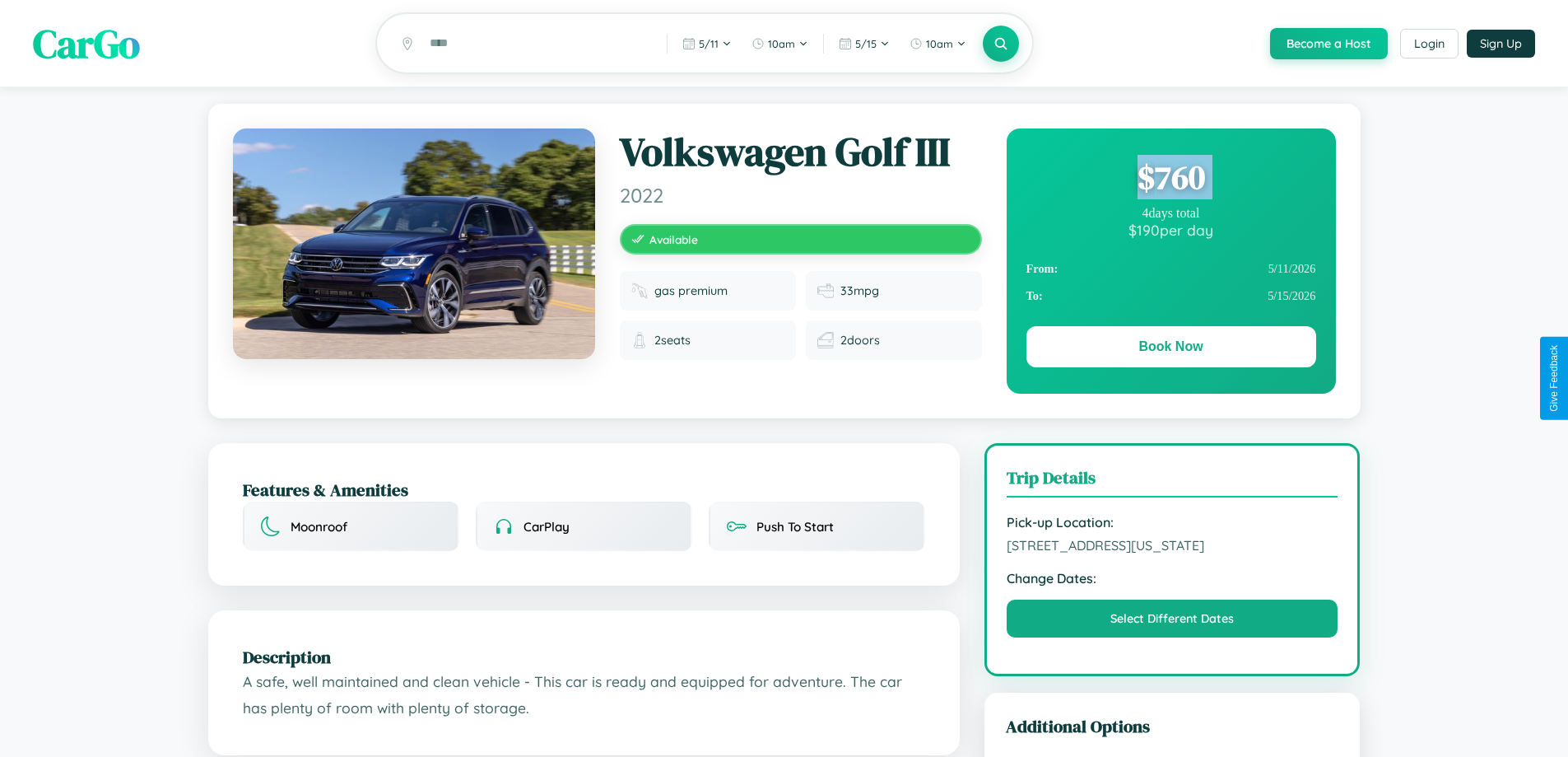
click at [1170, 180] on div "$ 760" at bounding box center [1171, 177] width 290 height 44
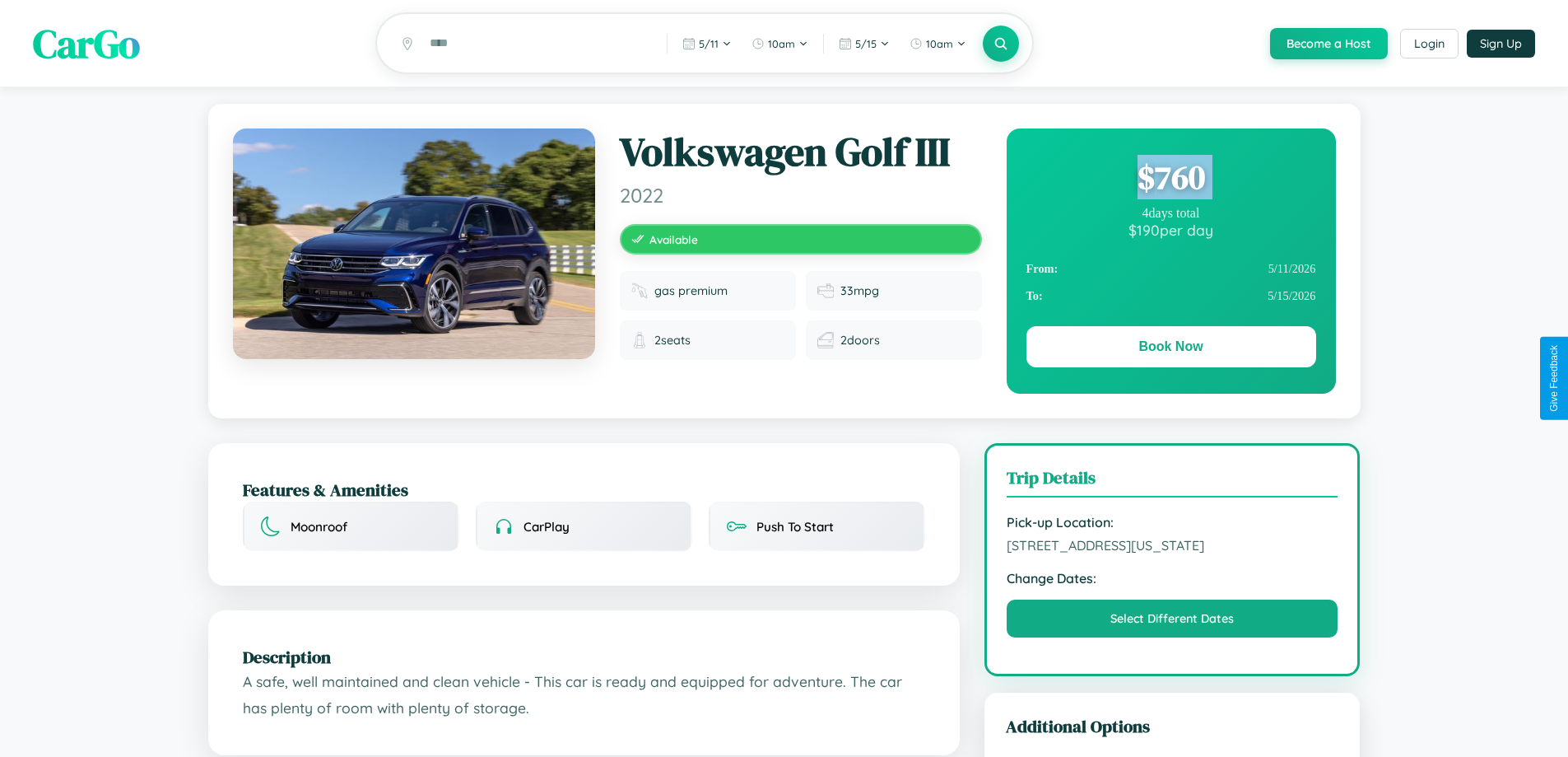
click at [1170, 180] on div "$ 760" at bounding box center [1171, 177] width 290 height 44
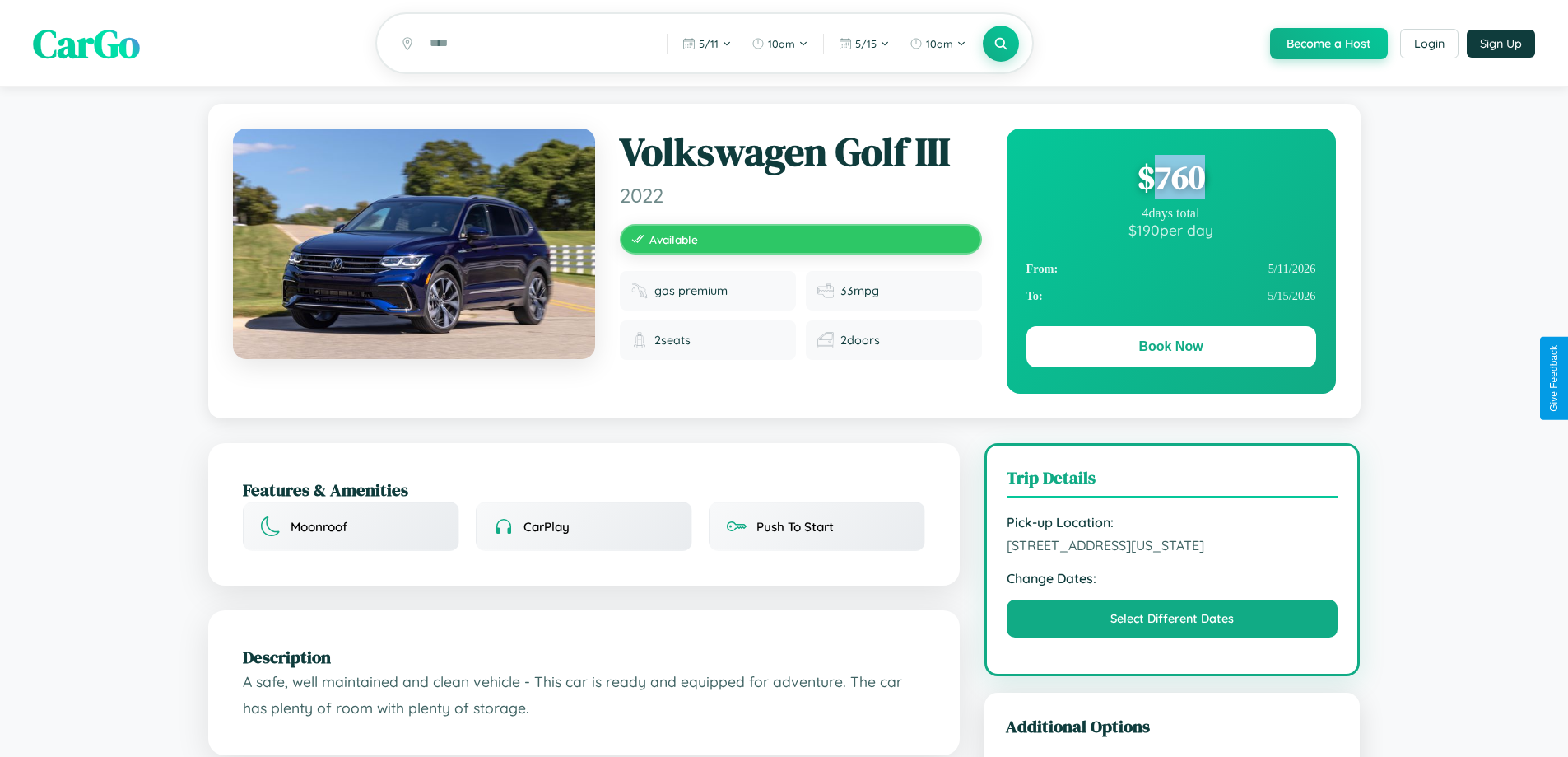
click at [1170, 180] on div "$ 760" at bounding box center [1171, 177] width 290 height 44
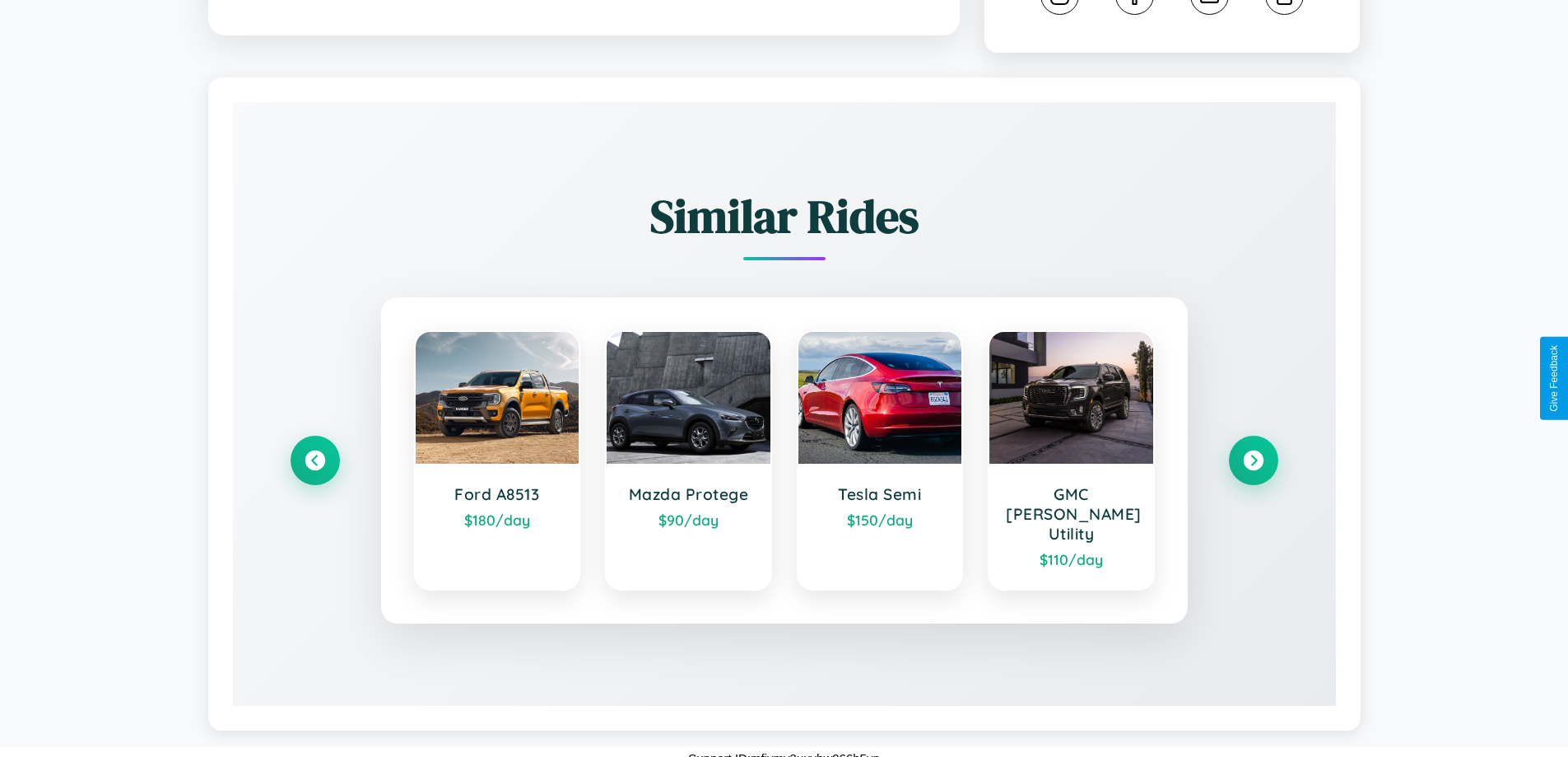
scroll to position [933, 0]
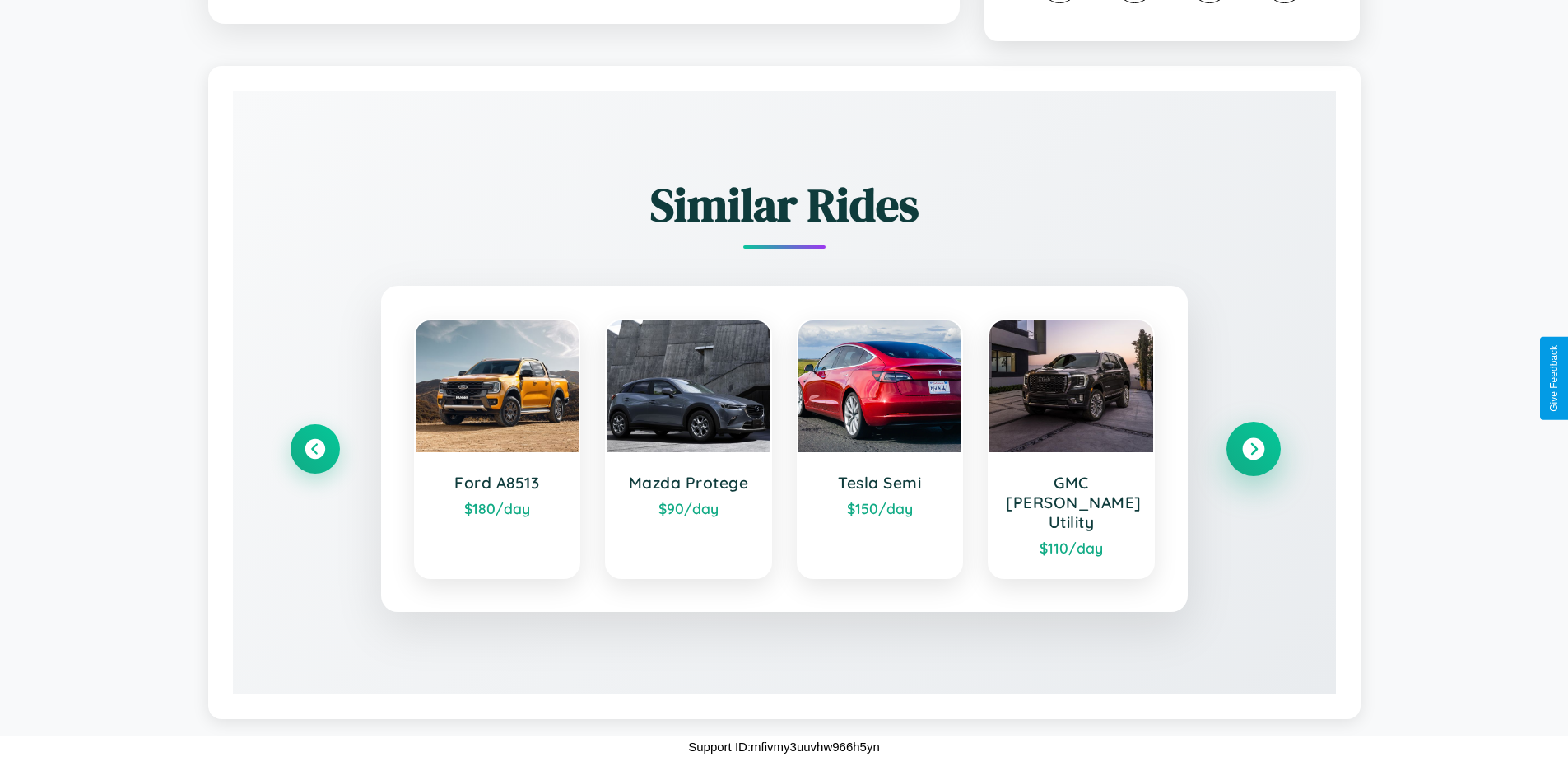
click at [1252, 458] on icon at bounding box center [1252, 448] width 22 height 22
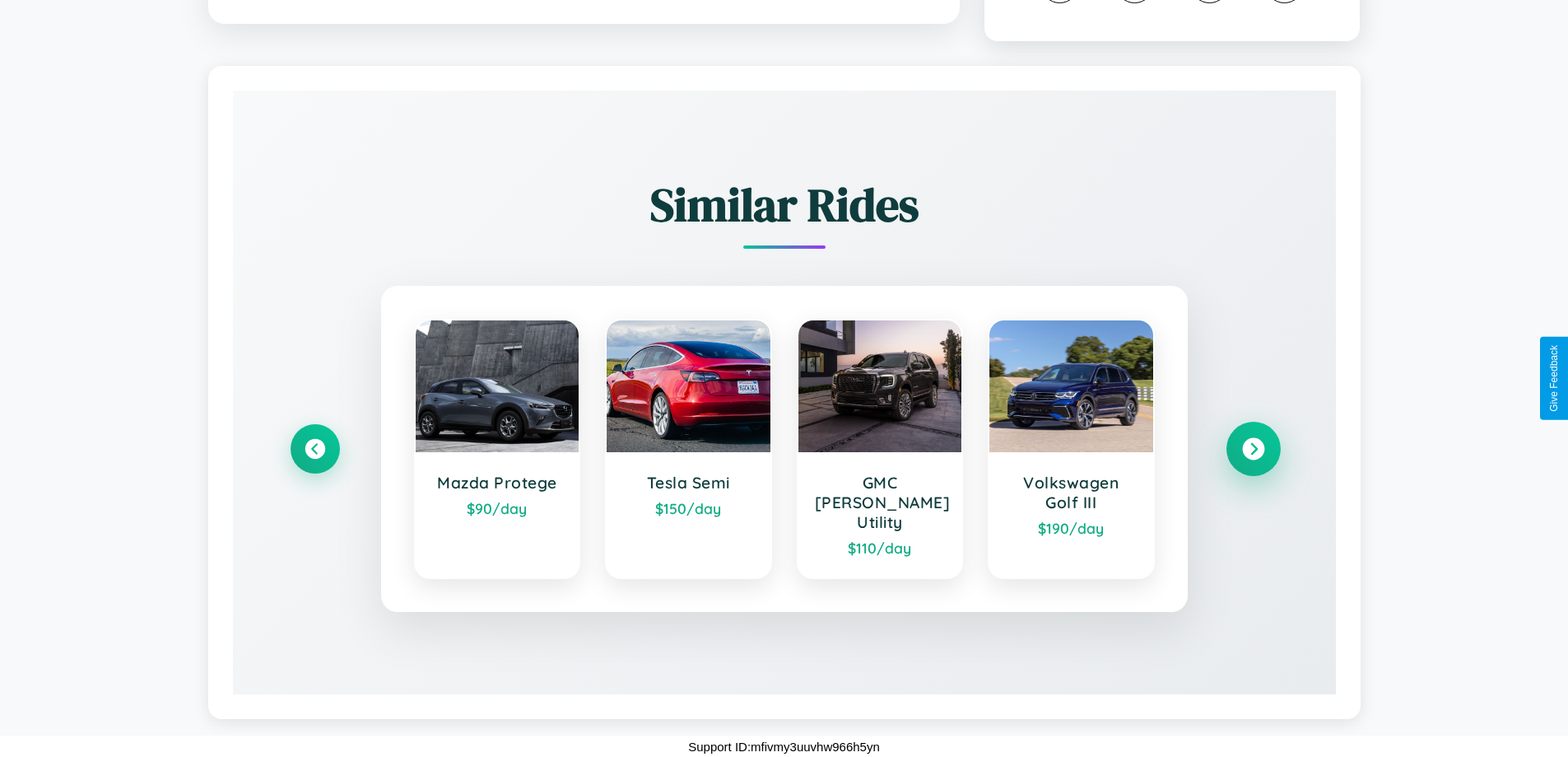
click at [1252, 458] on icon at bounding box center [1252, 448] width 22 height 22
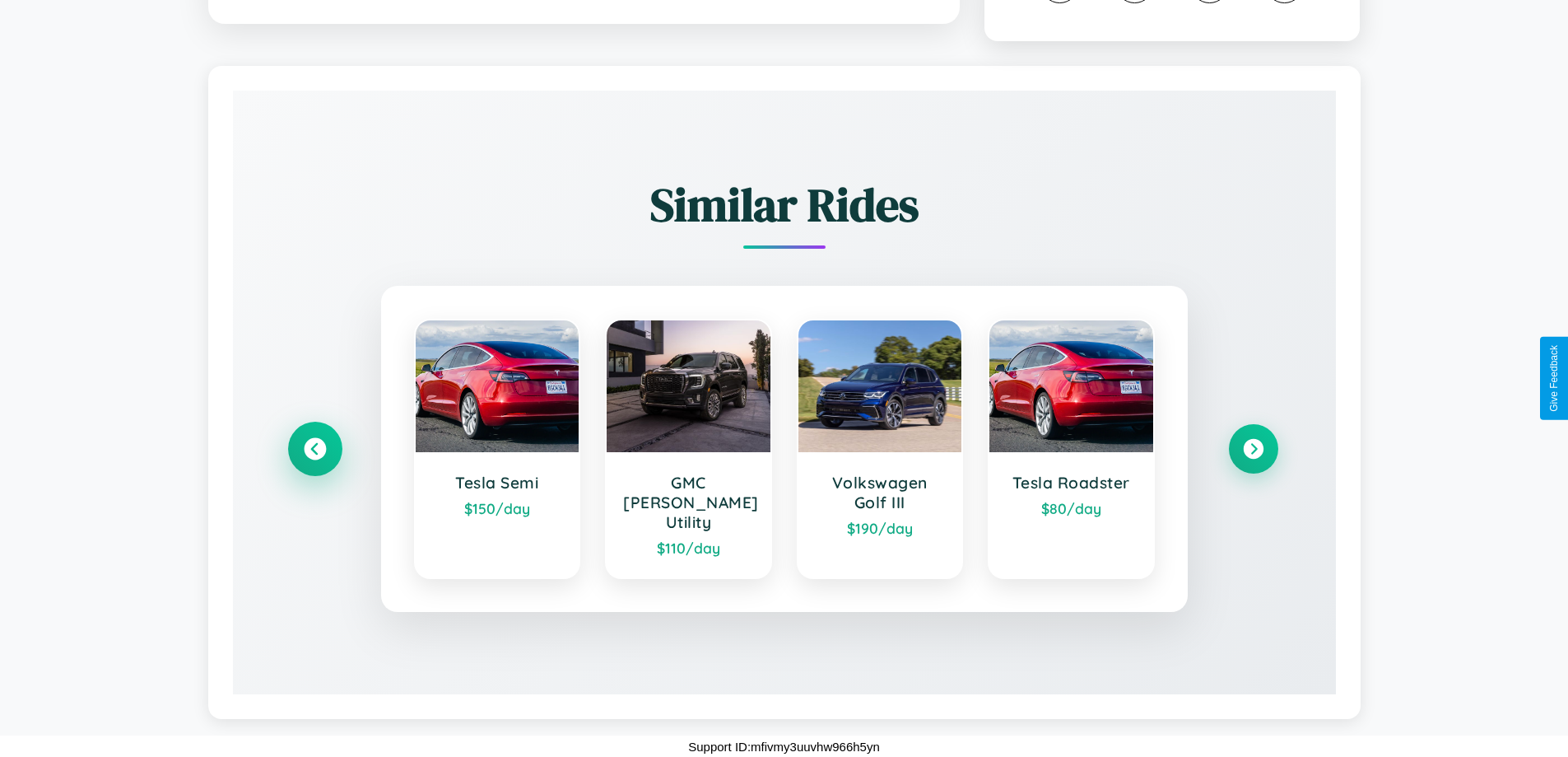
click at [315, 458] on icon at bounding box center [315, 448] width 22 height 22
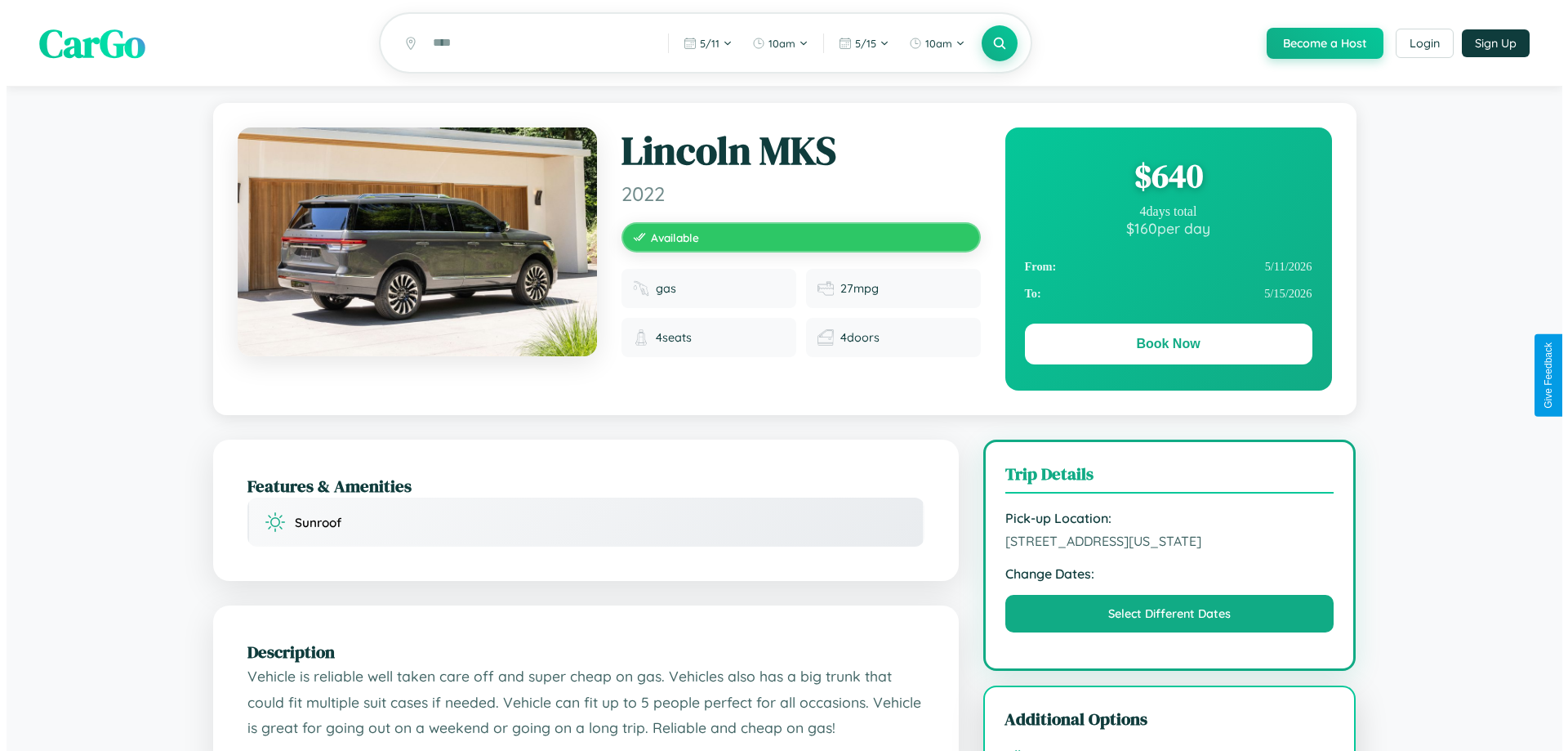
scroll to position [82, 0]
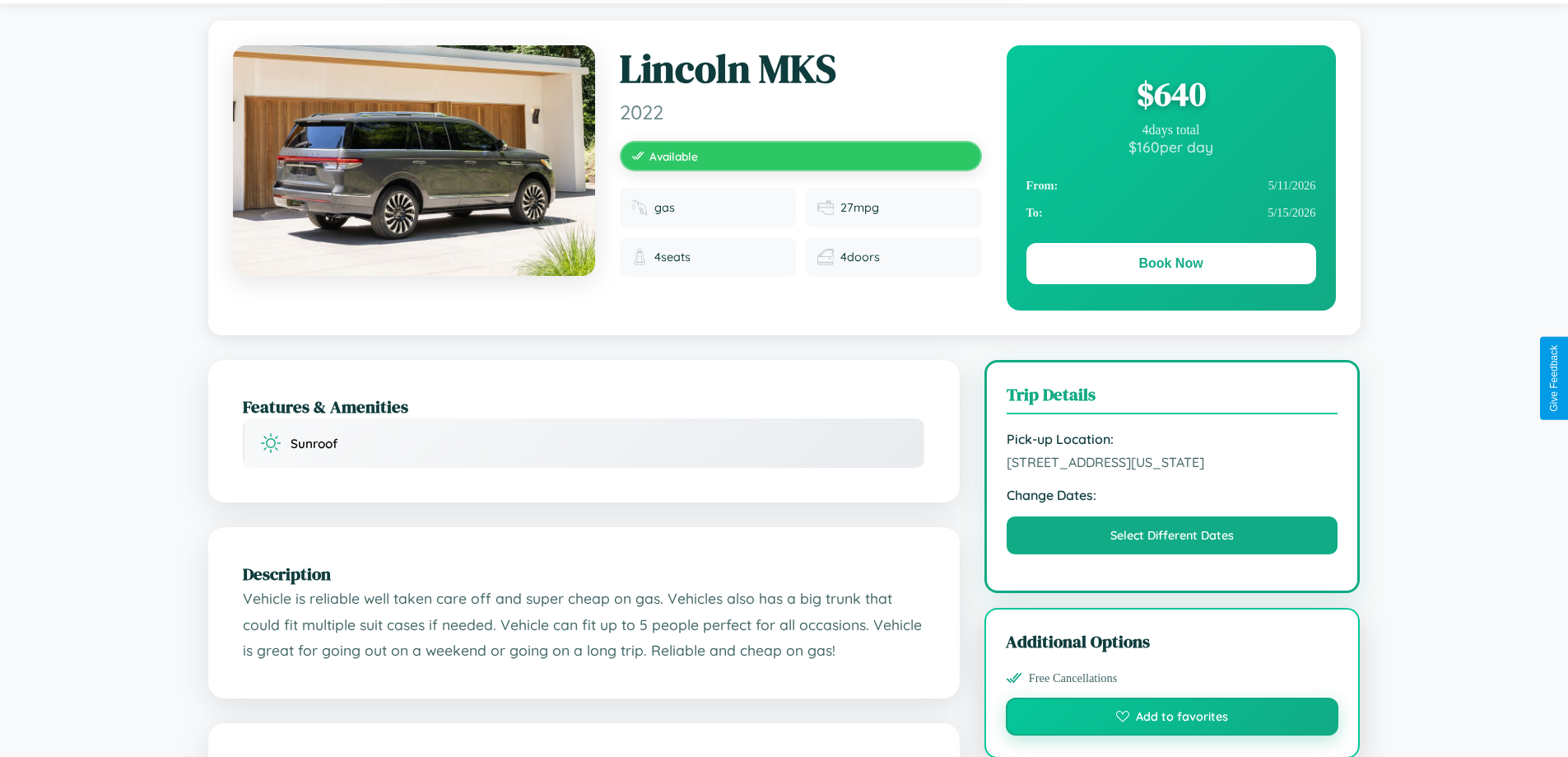
click at [1172, 736] on button "Add to favorites" at bounding box center [1172, 716] width 333 height 38
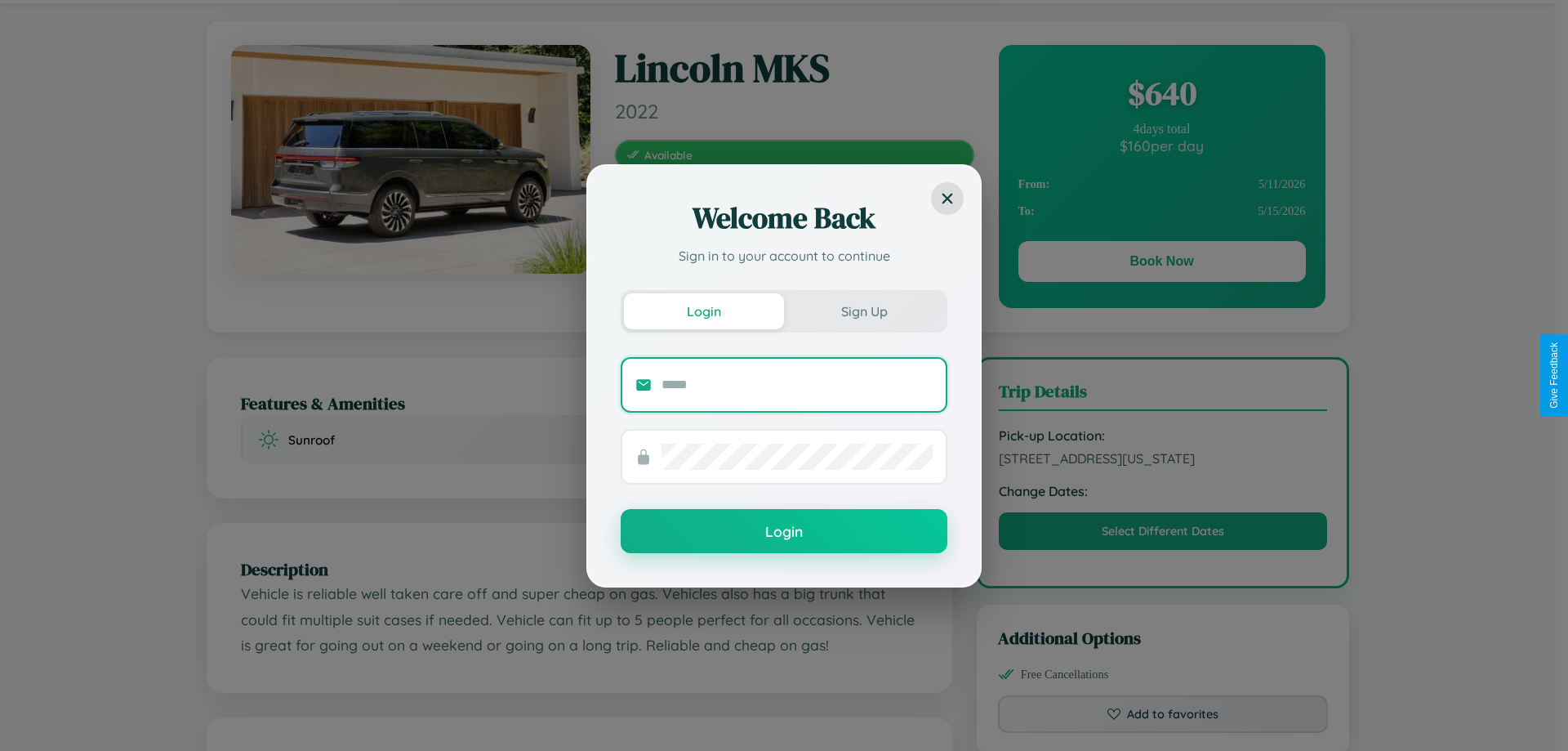
click at [797, 384] on input "text" at bounding box center [796, 385] width 271 height 26
type input "**********"
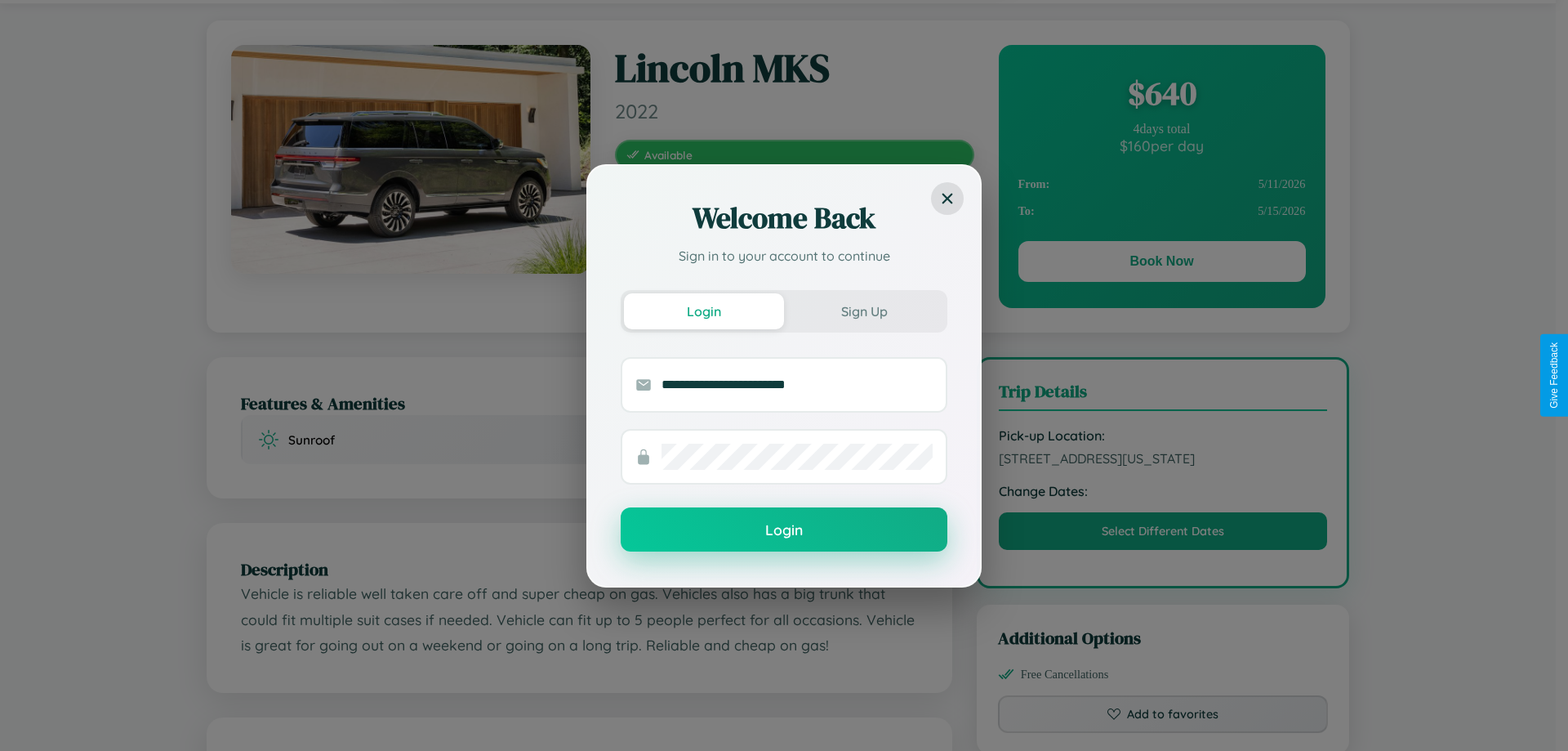
click at [784, 530] on button "Login" at bounding box center [784, 529] width 326 height 44
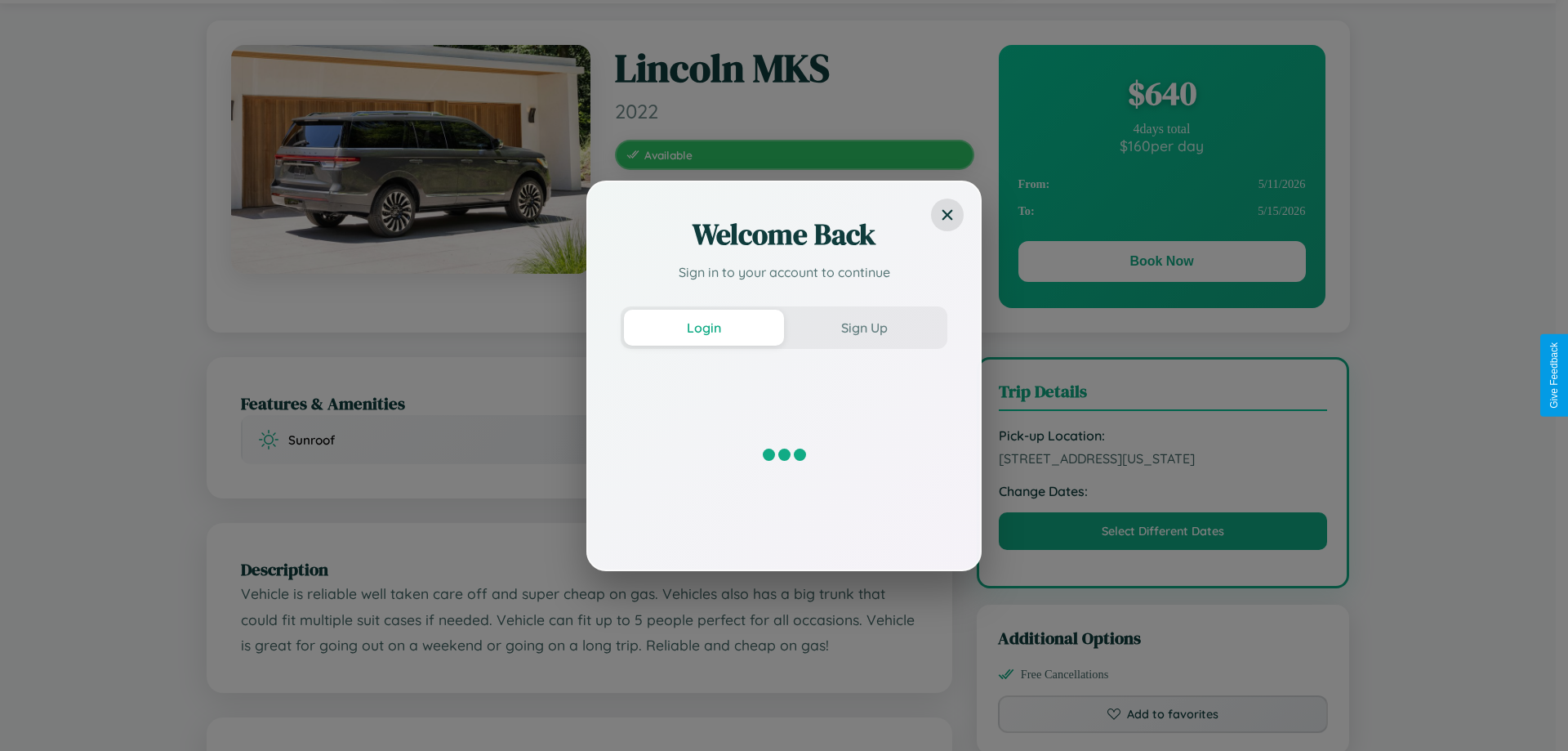
click at [1163, 732] on div "Welcome Back Sign in to your account to continue Login Sign Up" at bounding box center [784, 376] width 1568 height 751
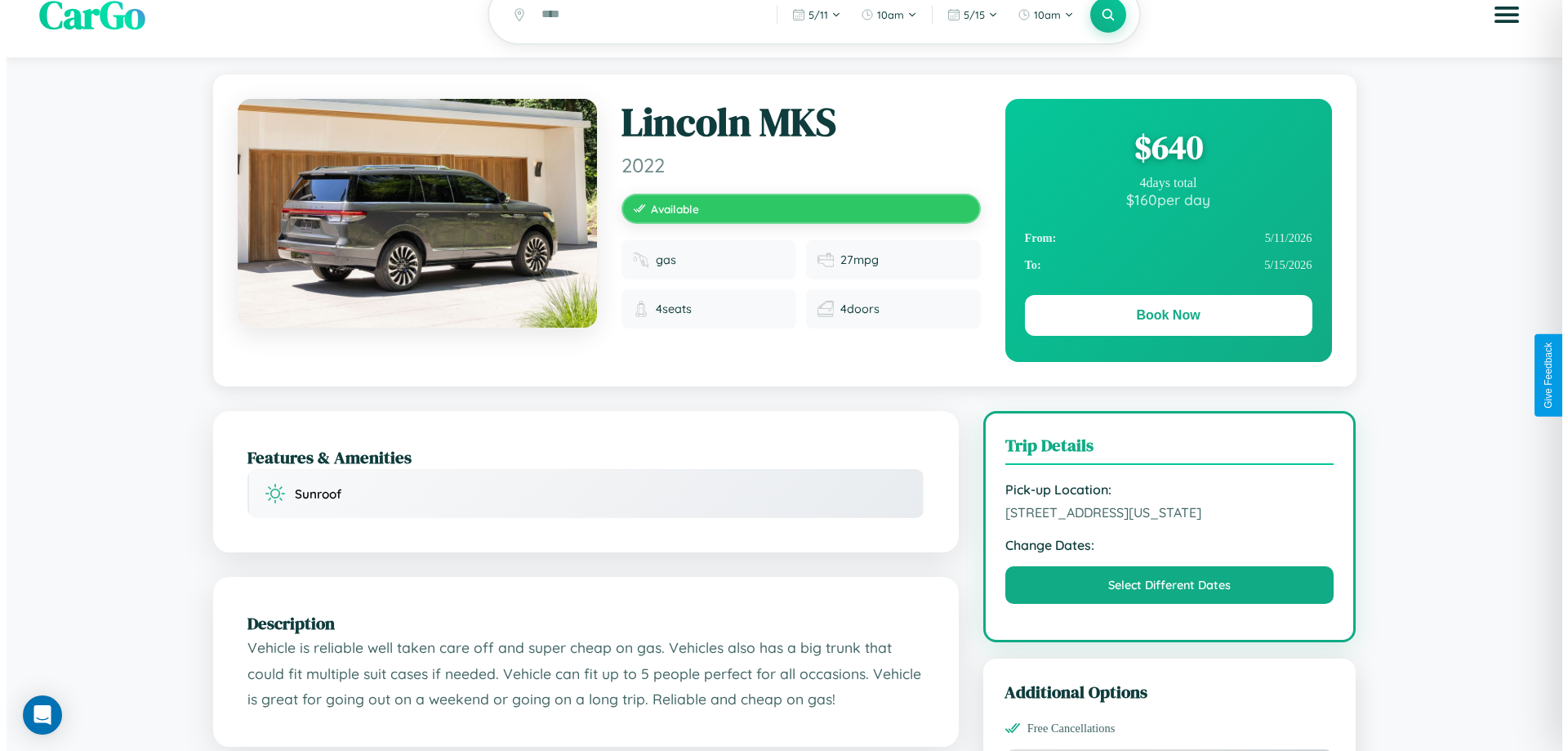
scroll to position [0, 0]
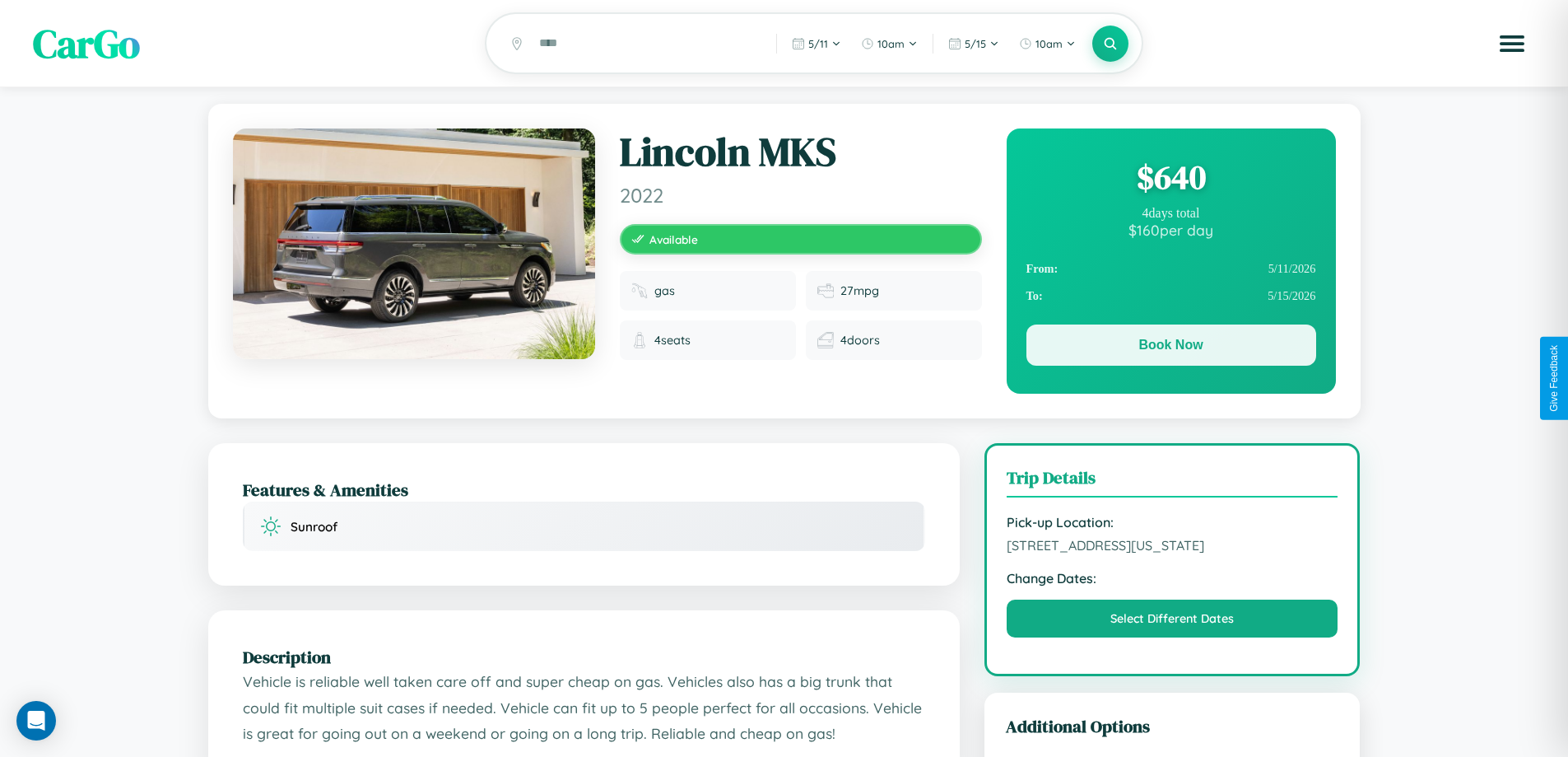
click at [1170, 349] on button "Book Now" at bounding box center [1171, 345] width 290 height 42
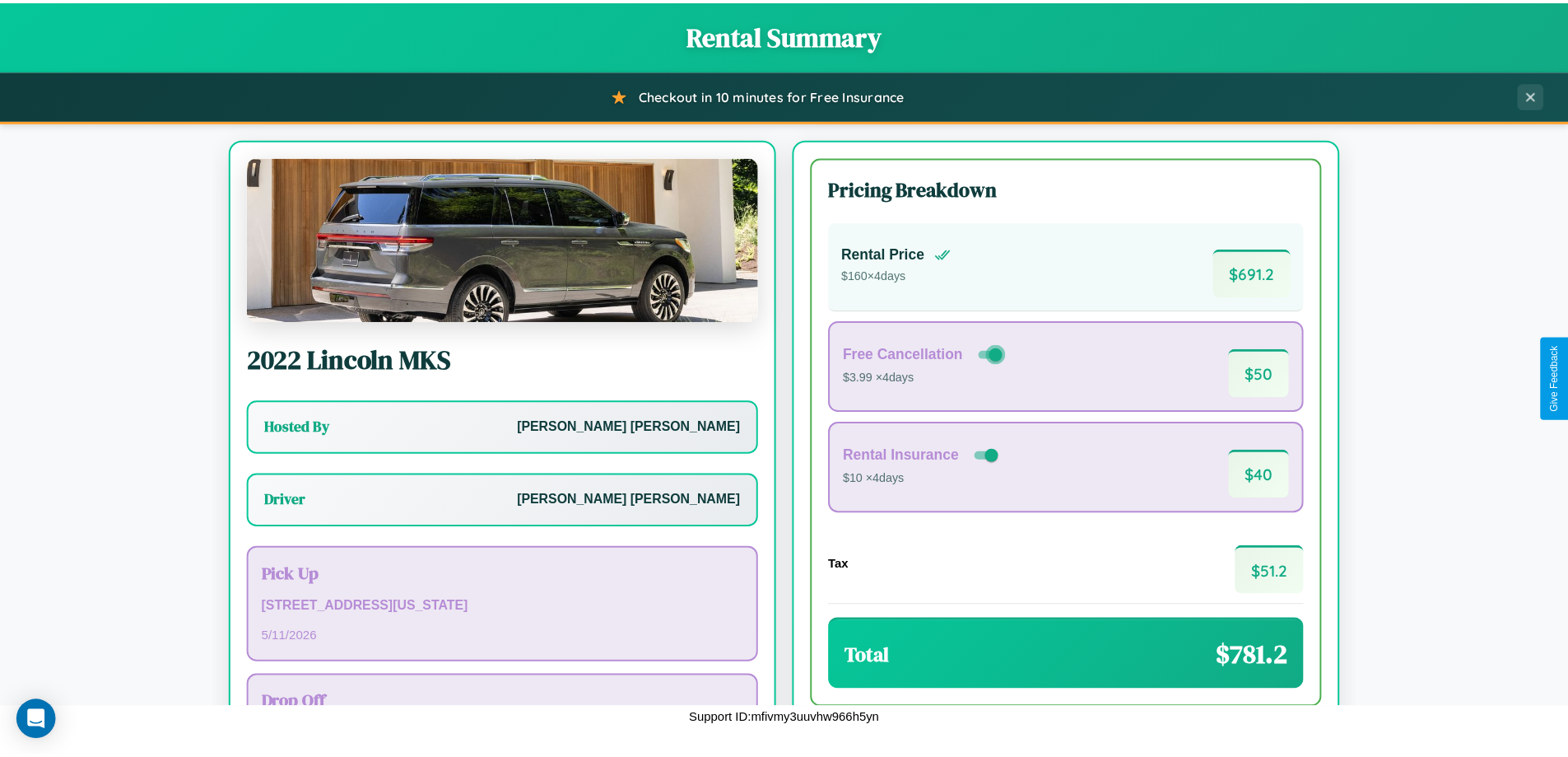
scroll to position [119, 0]
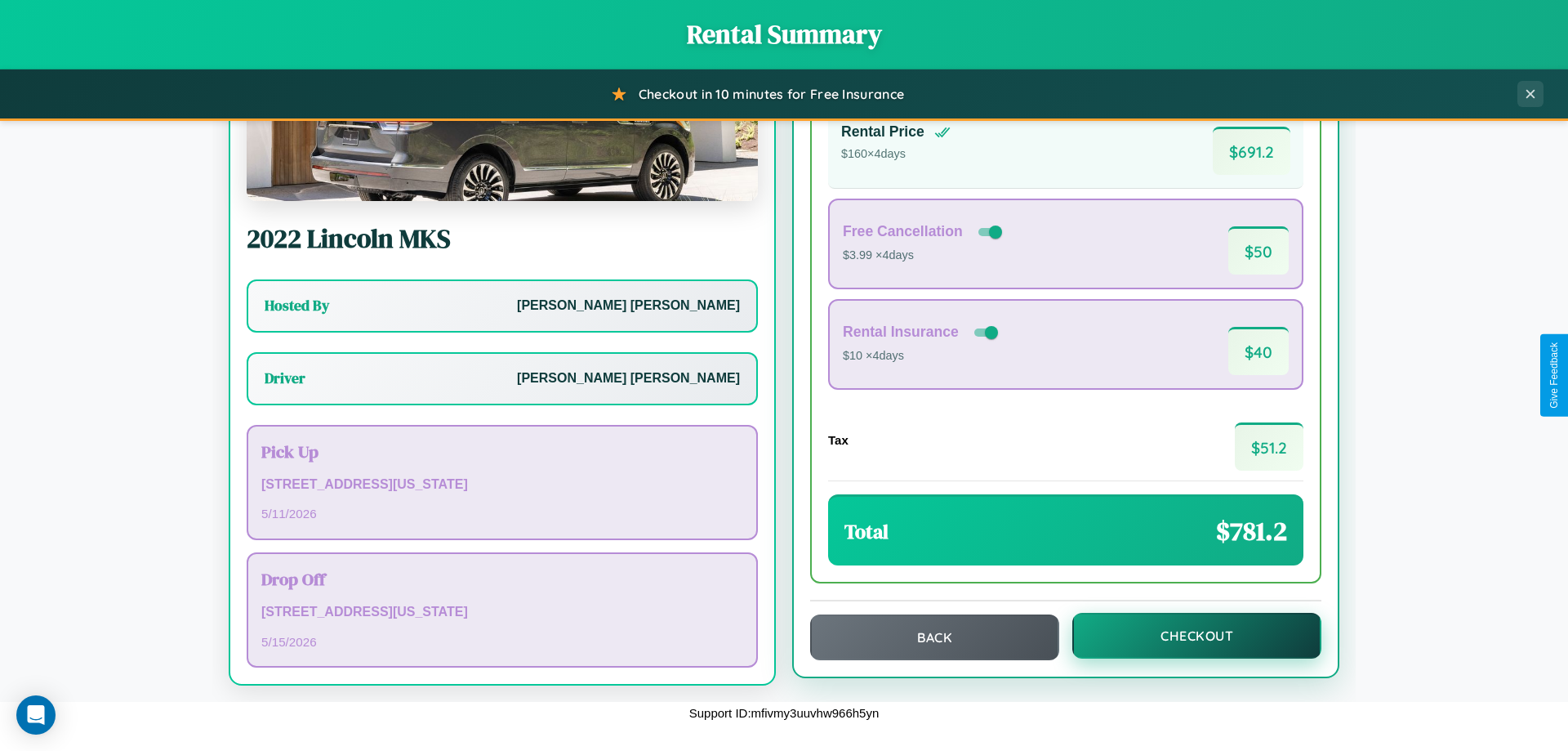
click at [1186, 635] on button "Checkout" at bounding box center [1197, 635] width 249 height 46
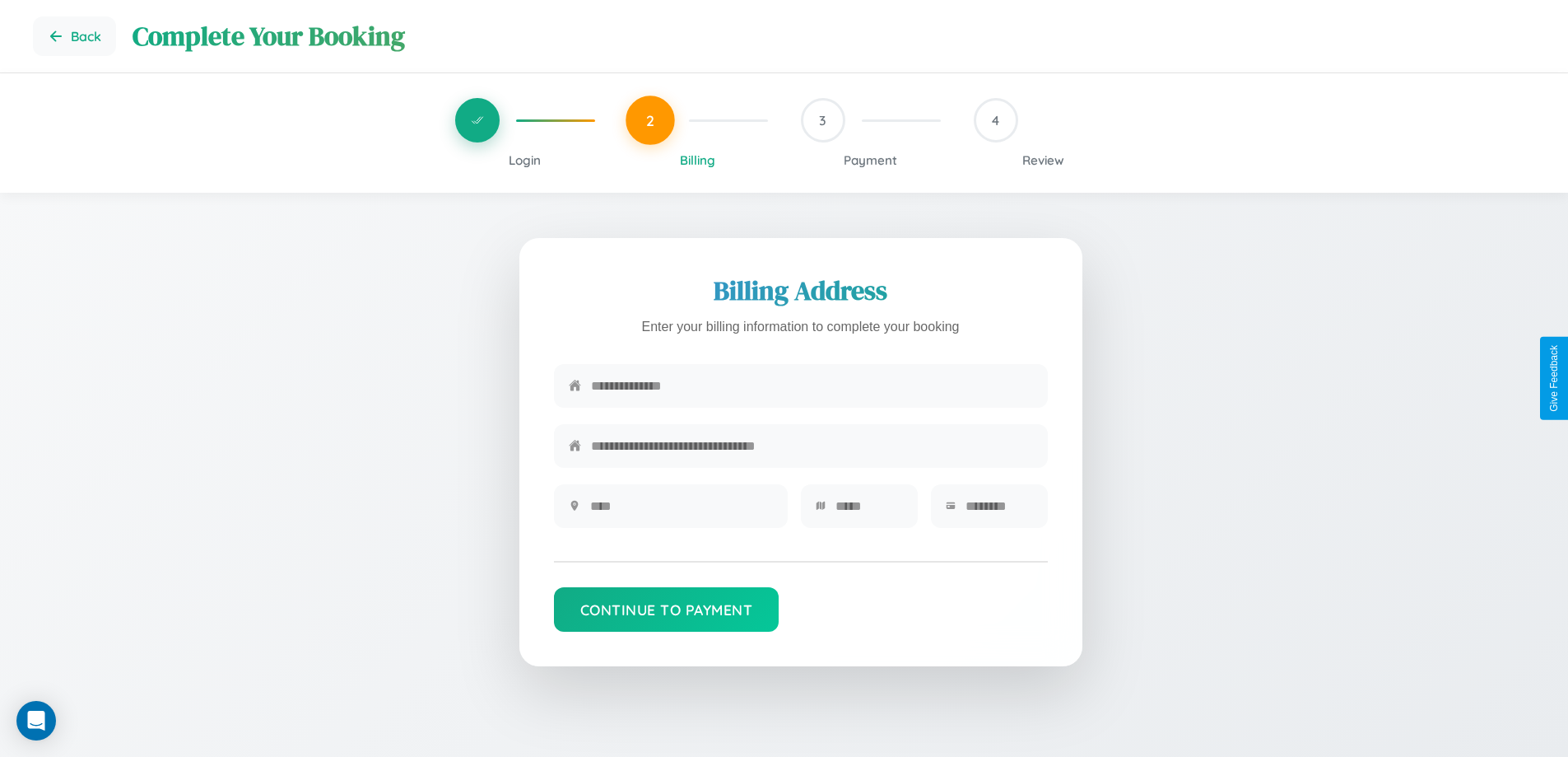
click at [811, 390] on input "text" at bounding box center [812, 386] width 442 height 41
type input "**********"
click at [681, 511] on input "text" at bounding box center [681, 506] width 183 height 41
type input "********"
click at [868, 511] on input "text" at bounding box center [869, 506] width 67 height 41
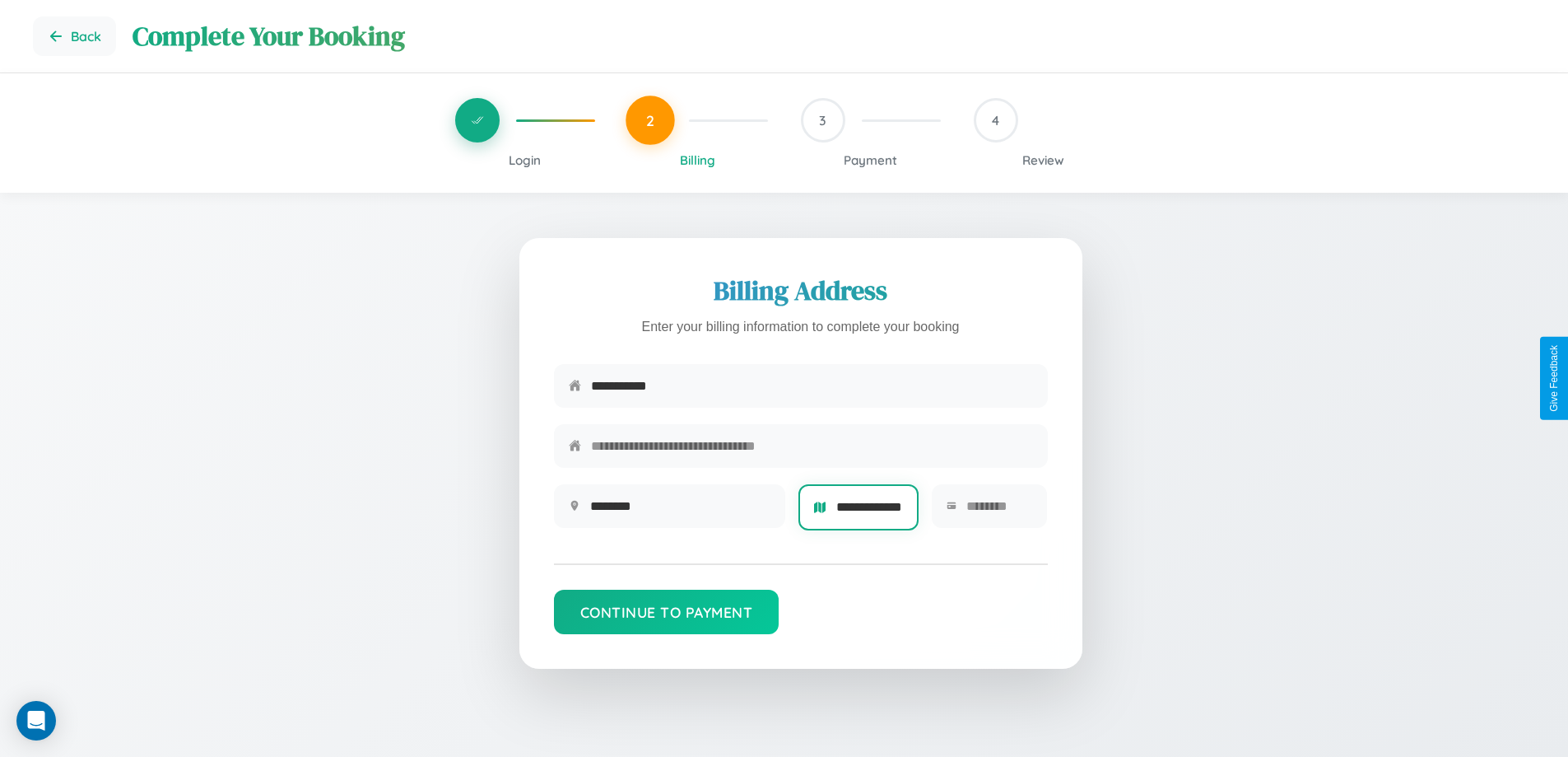
scroll to position [0, 30]
type input "**********"
click at [998, 511] on input "text" at bounding box center [999, 506] width 66 height 41
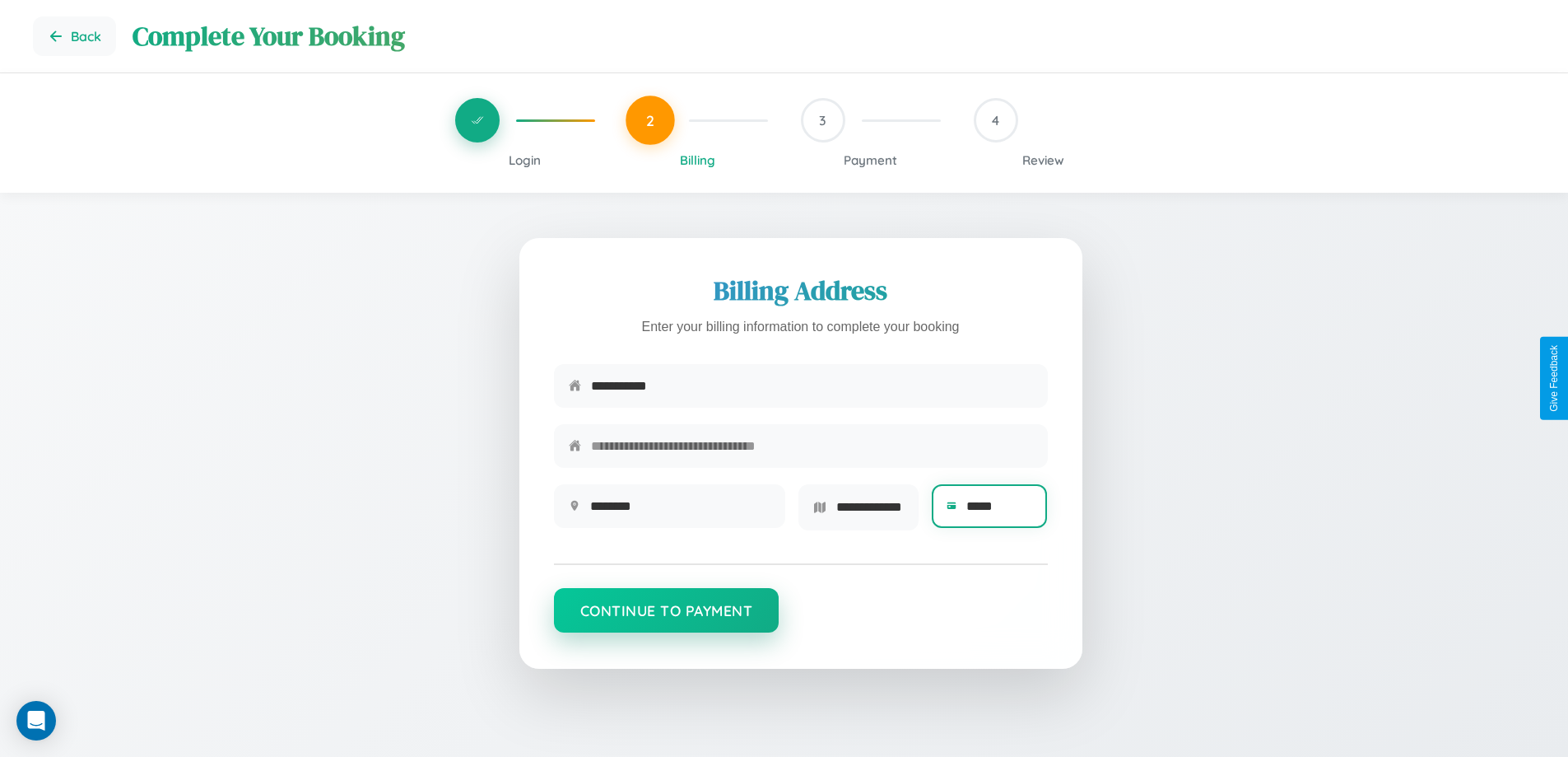
type input "*****"
click at [666, 616] on button "Continue to Payment" at bounding box center [666, 610] width 225 height 44
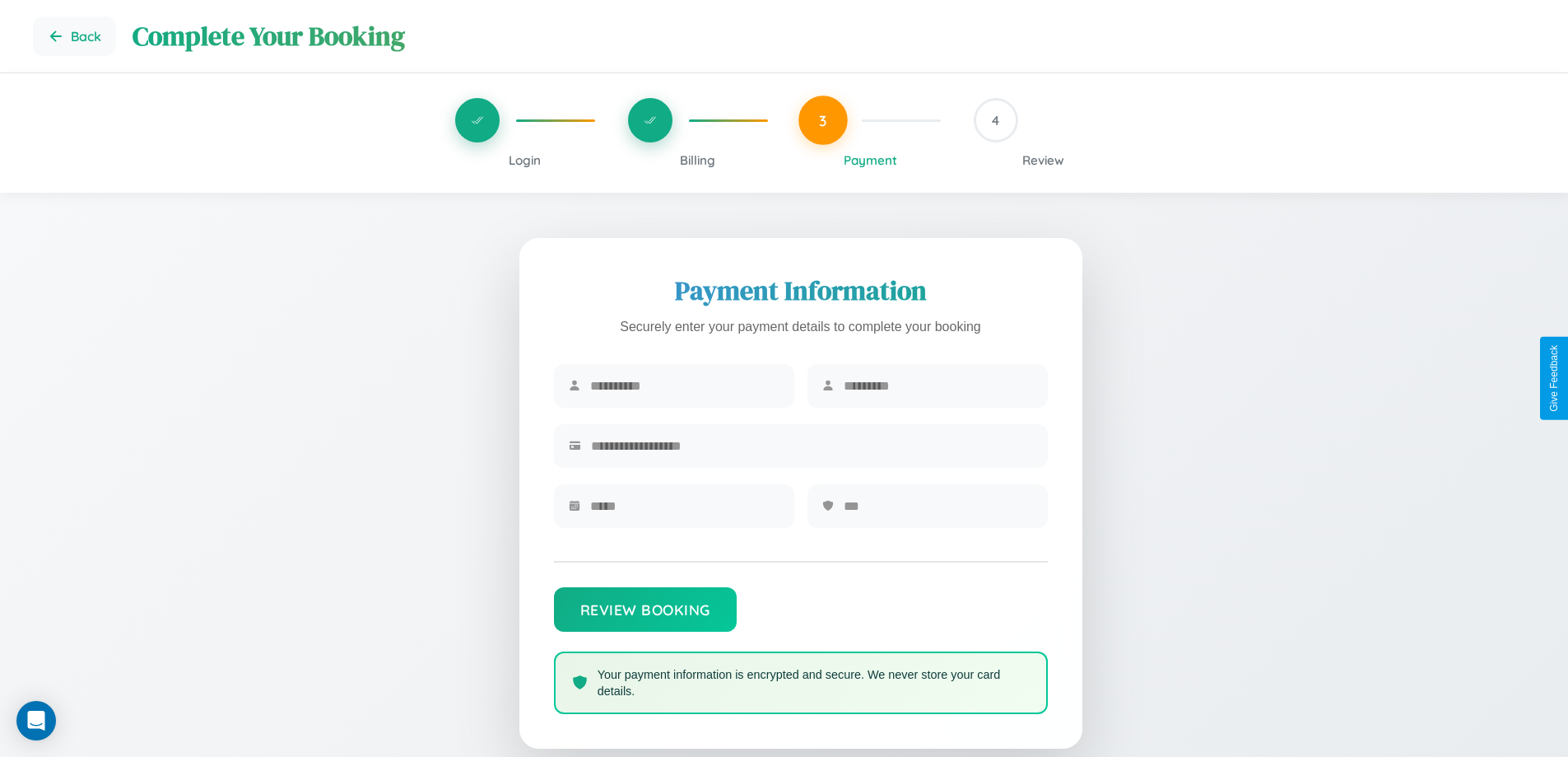
click at [684, 386] on input "text" at bounding box center [685, 386] width 189 height 41
type input "*******"
click at [938, 386] on input "text" at bounding box center [938, 386] width 189 height 41
type input "********"
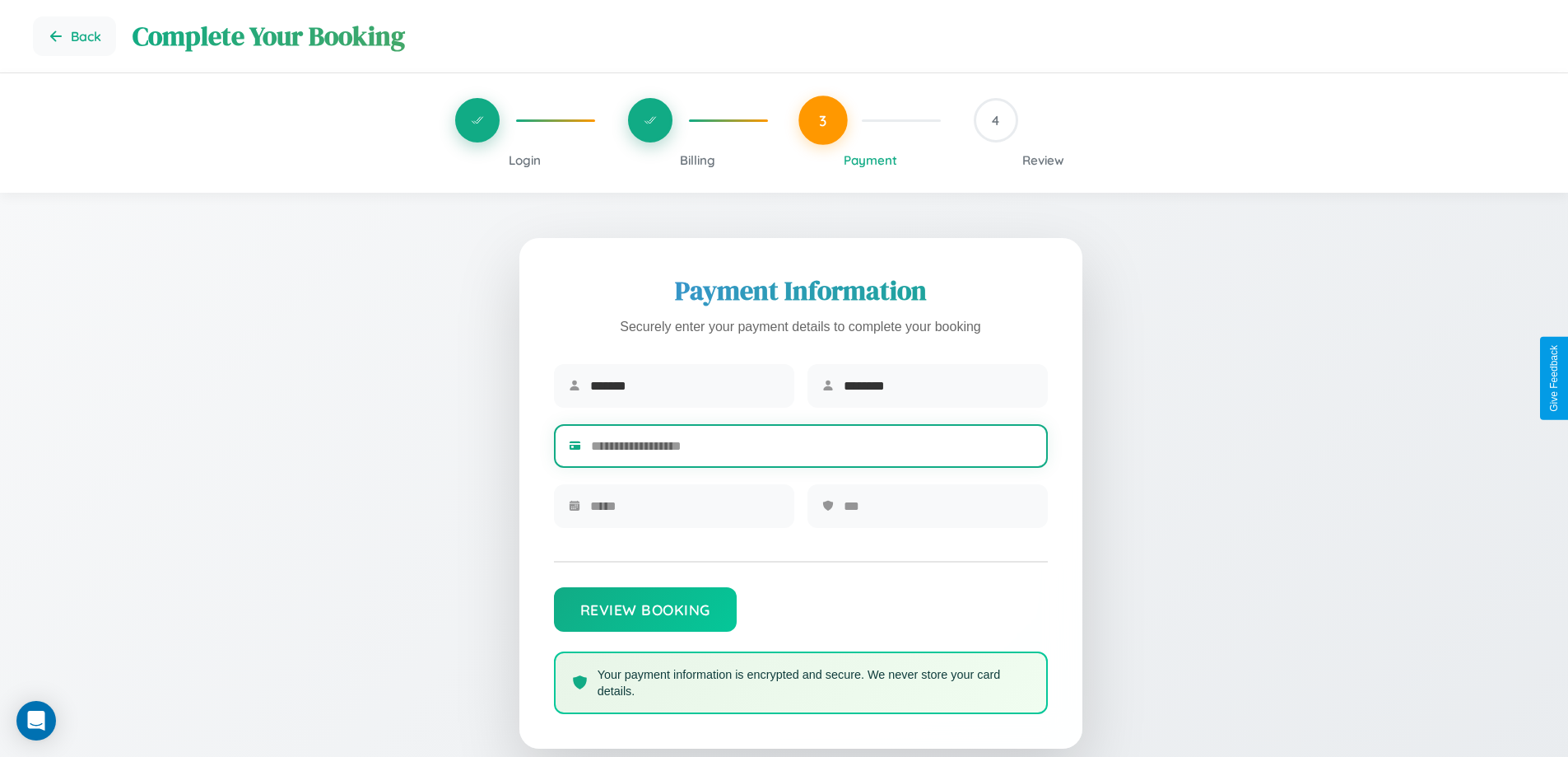
click at [811, 448] on input "text" at bounding box center [812, 446] width 442 height 41
type input "**********"
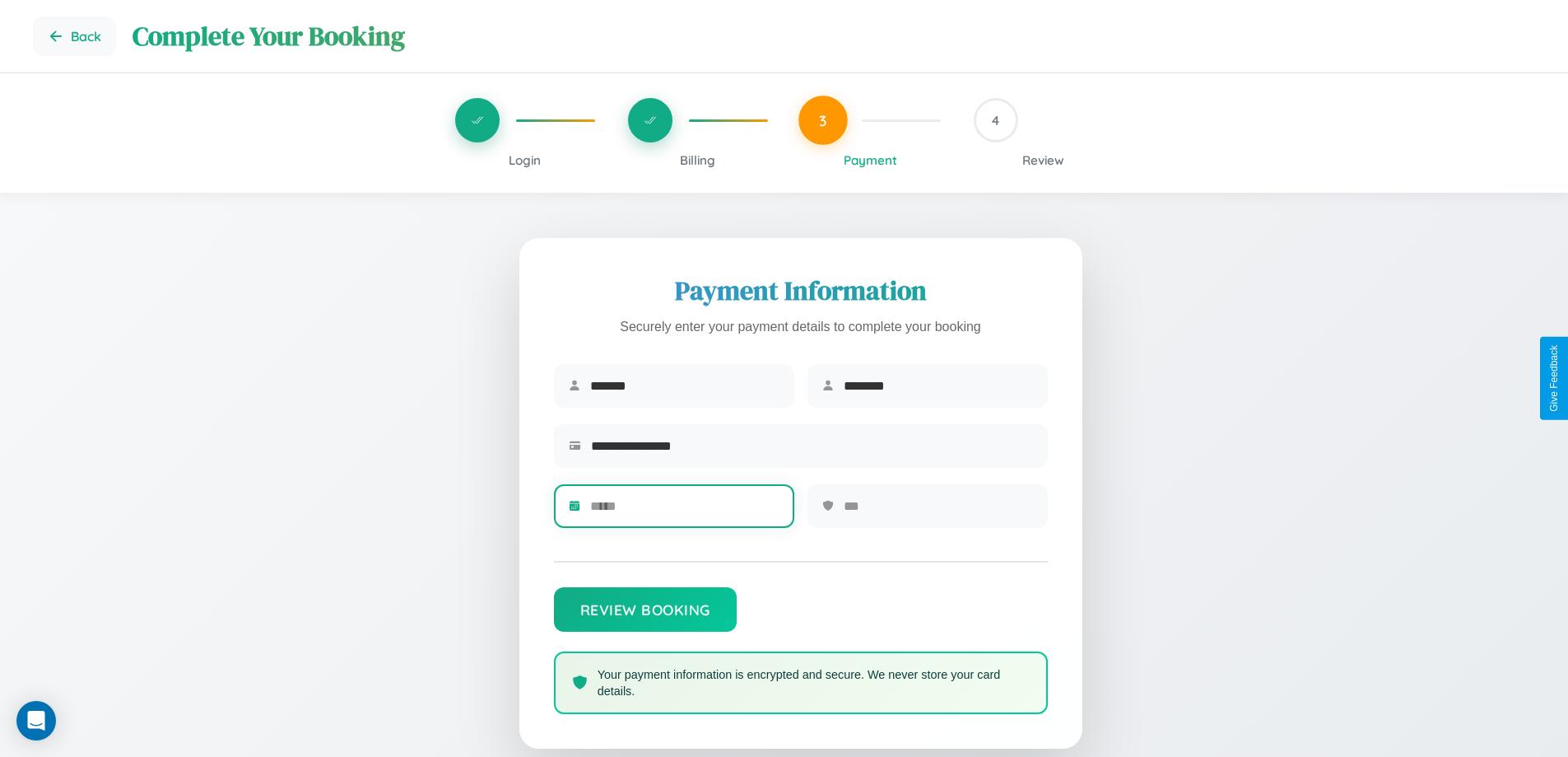
click at [684, 511] on input "text" at bounding box center [685, 506] width 189 height 41
type input "*****"
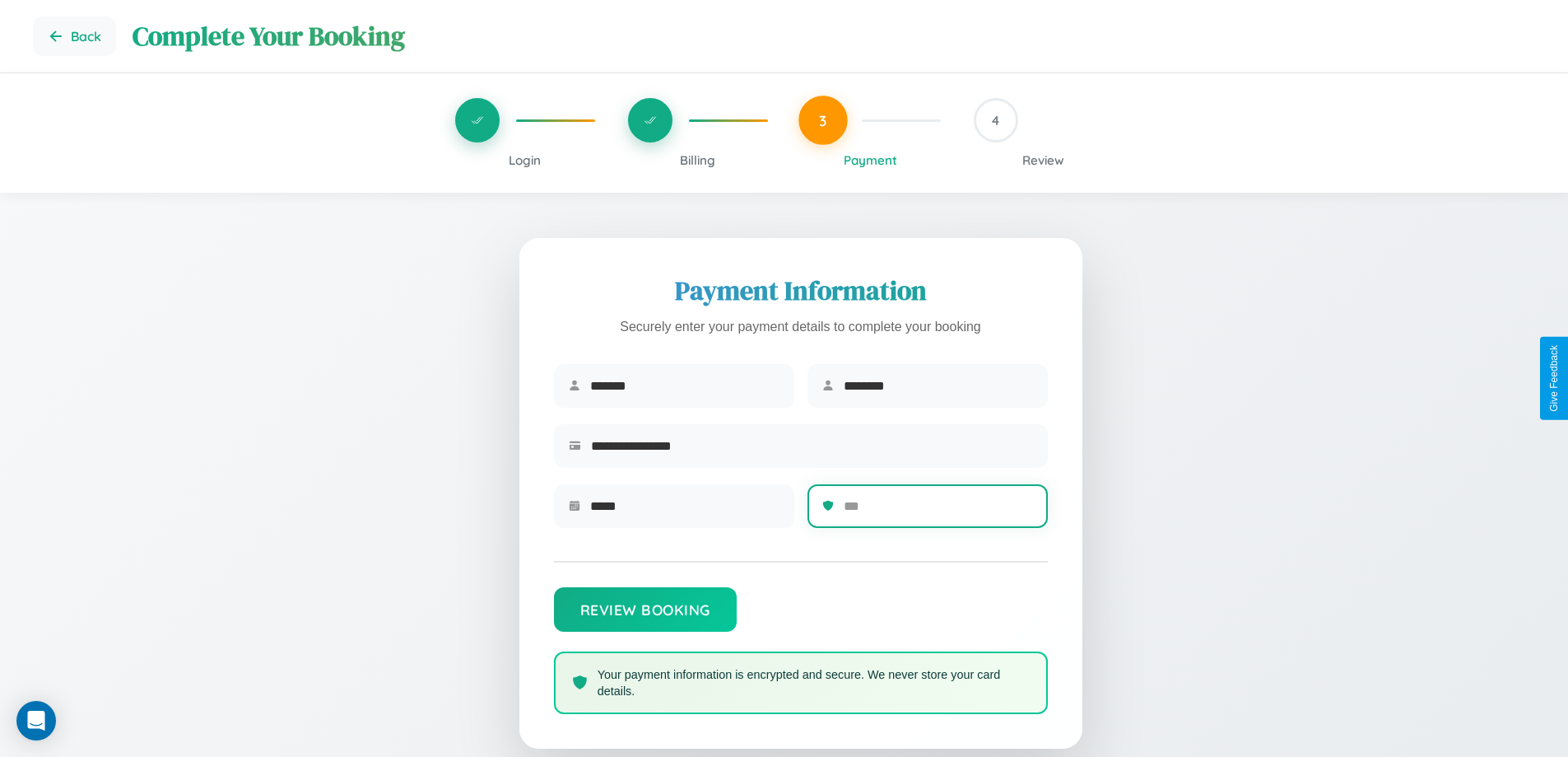
click at [938, 511] on input "text" at bounding box center [938, 506] width 189 height 41
type input "***"
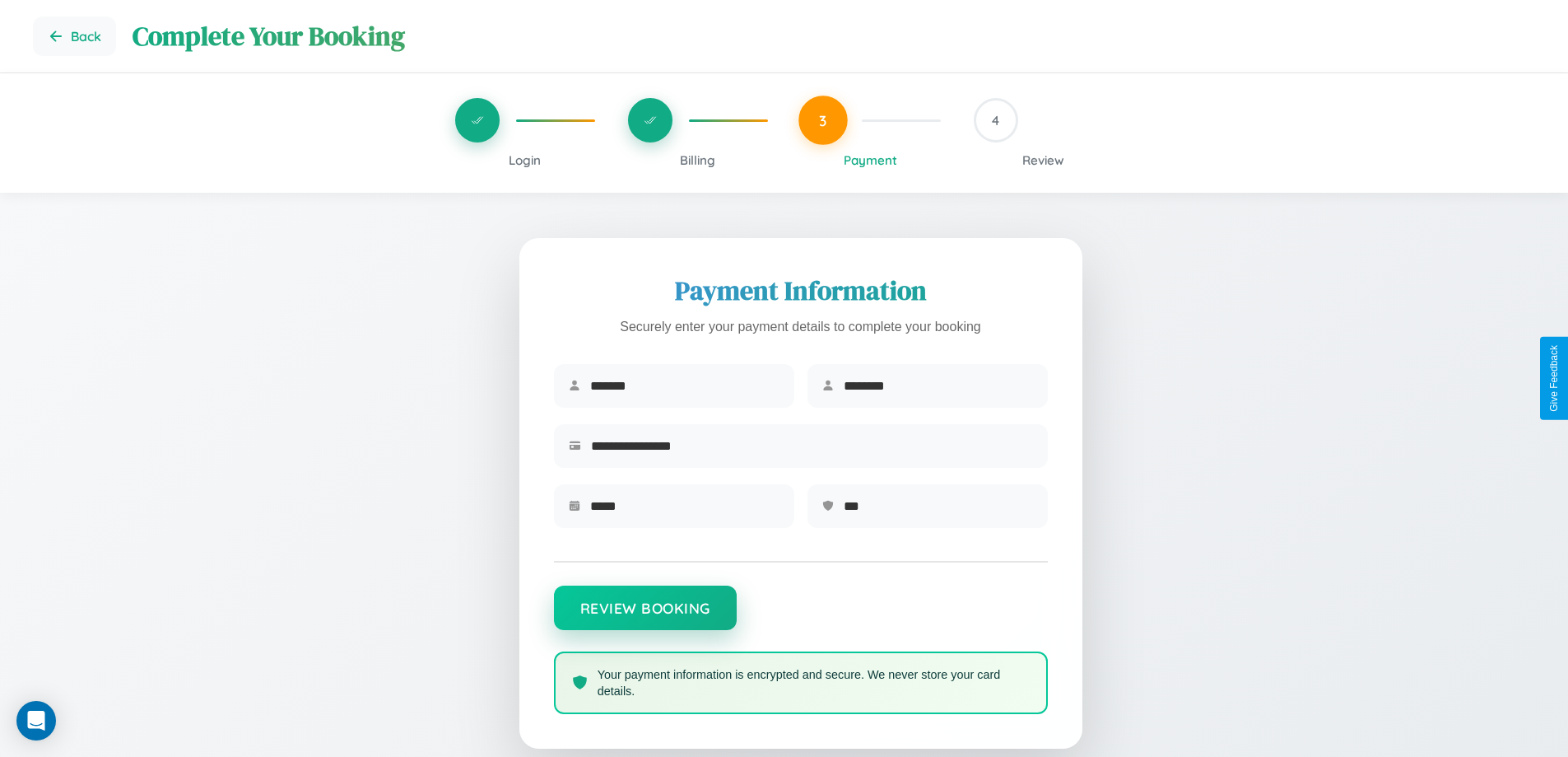
click at [644, 616] on button "Review Booking" at bounding box center [645, 608] width 183 height 44
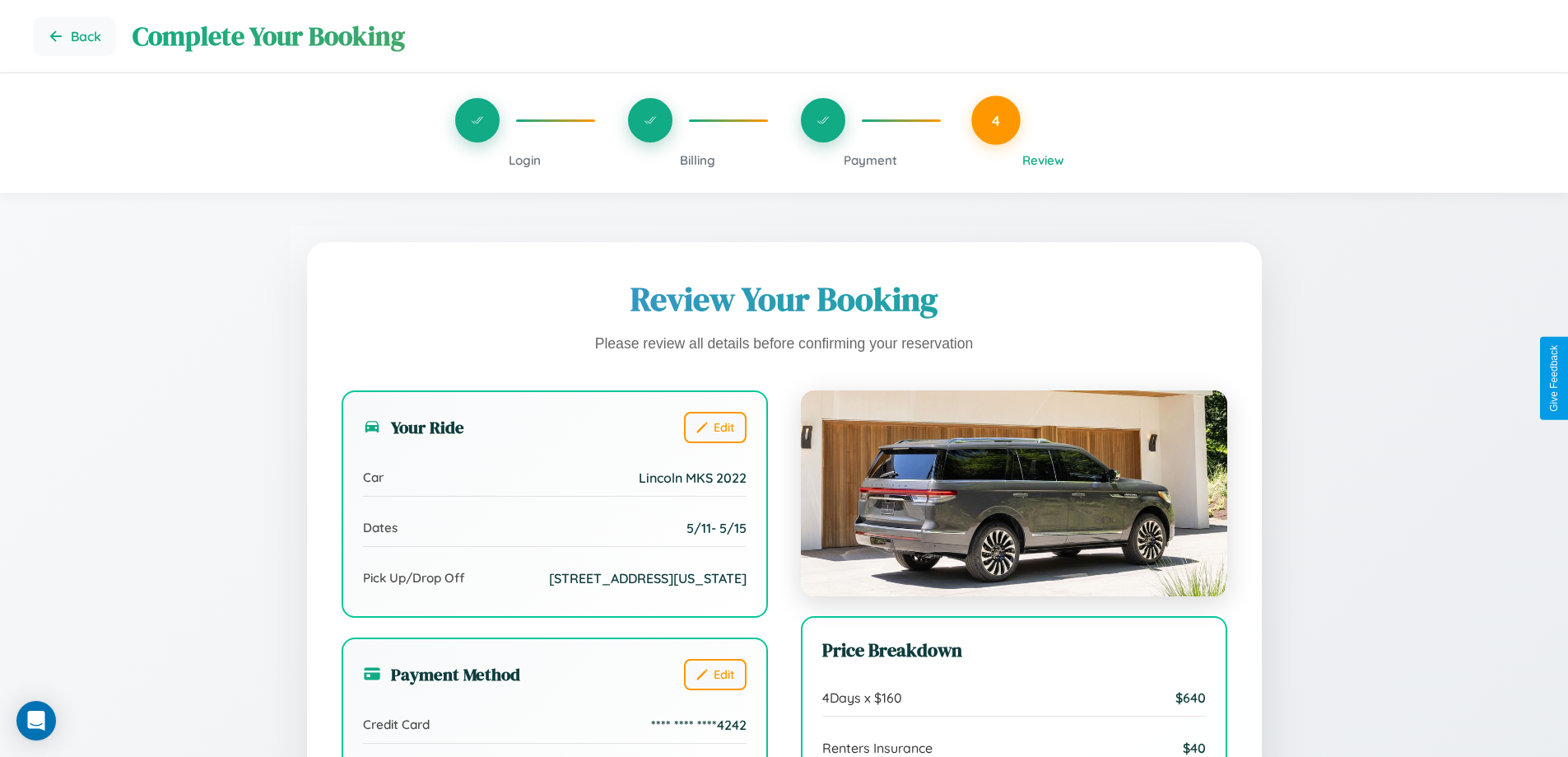
click at [870, 160] on span "Payment" at bounding box center [870, 160] width 54 height 16
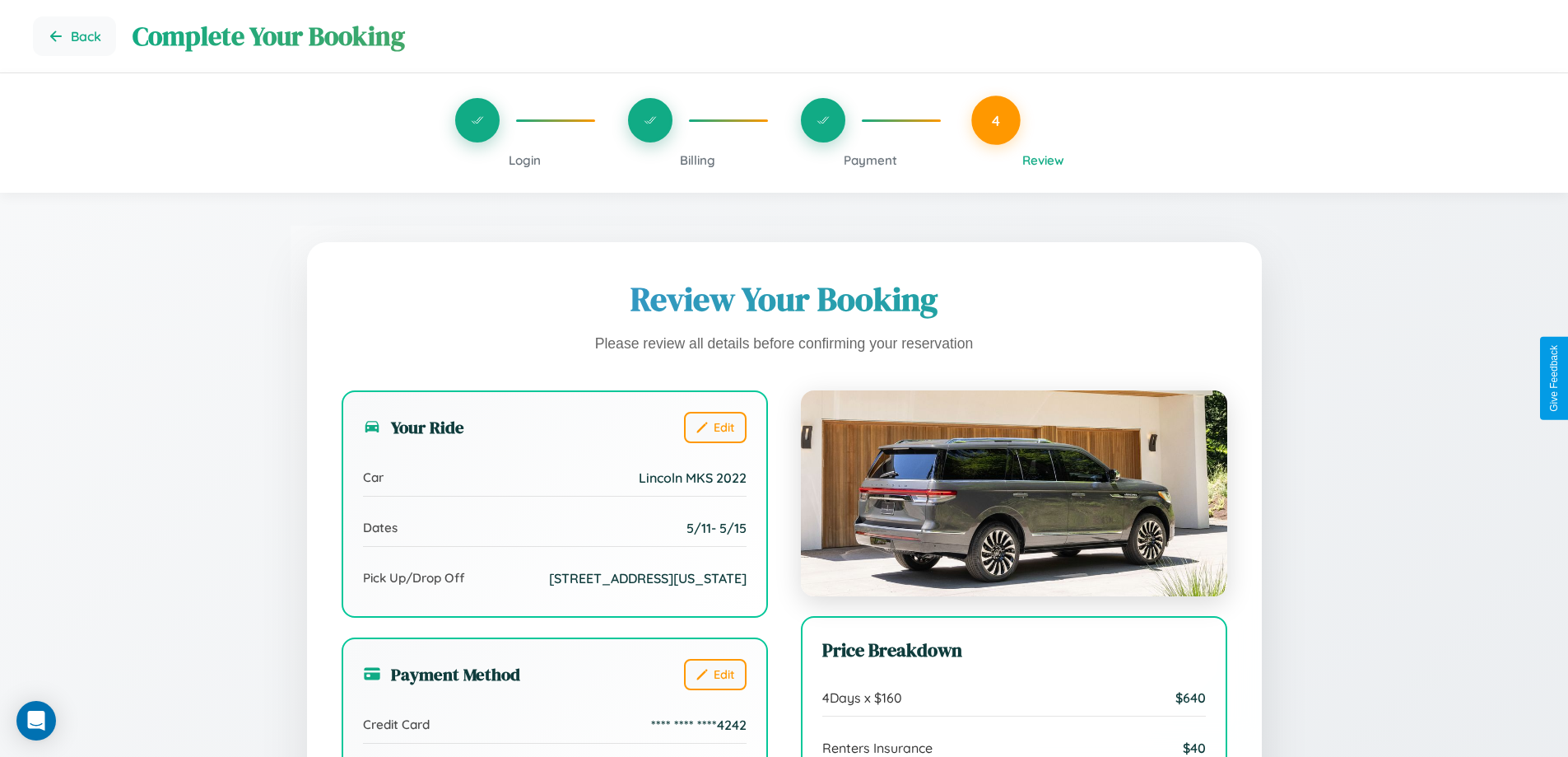
click at [870, 160] on span "Payment" at bounding box center [870, 160] width 54 height 16
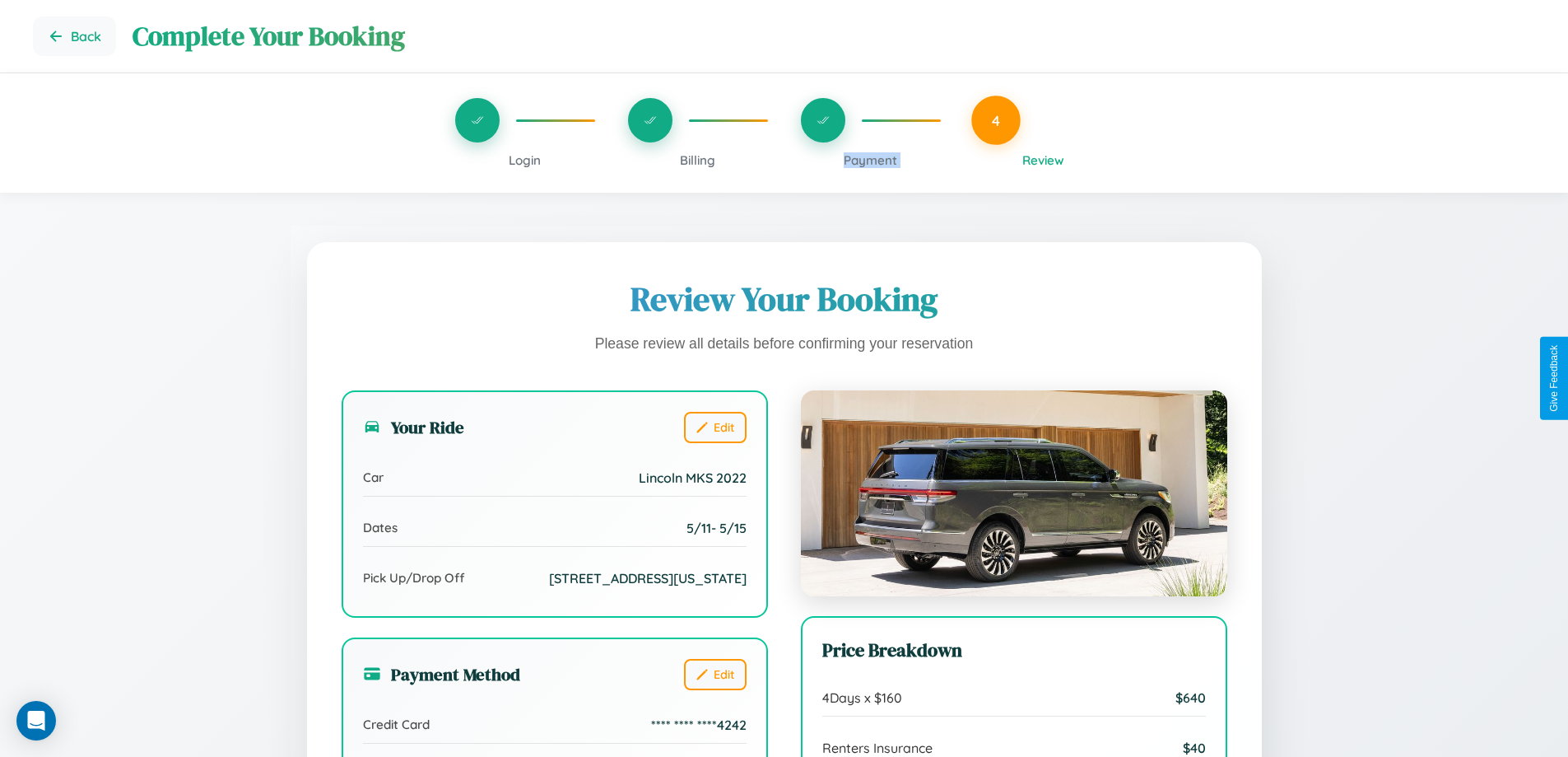
click at [870, 160] on span "Payment" at bounding box center [870, 160] width 54 height 16
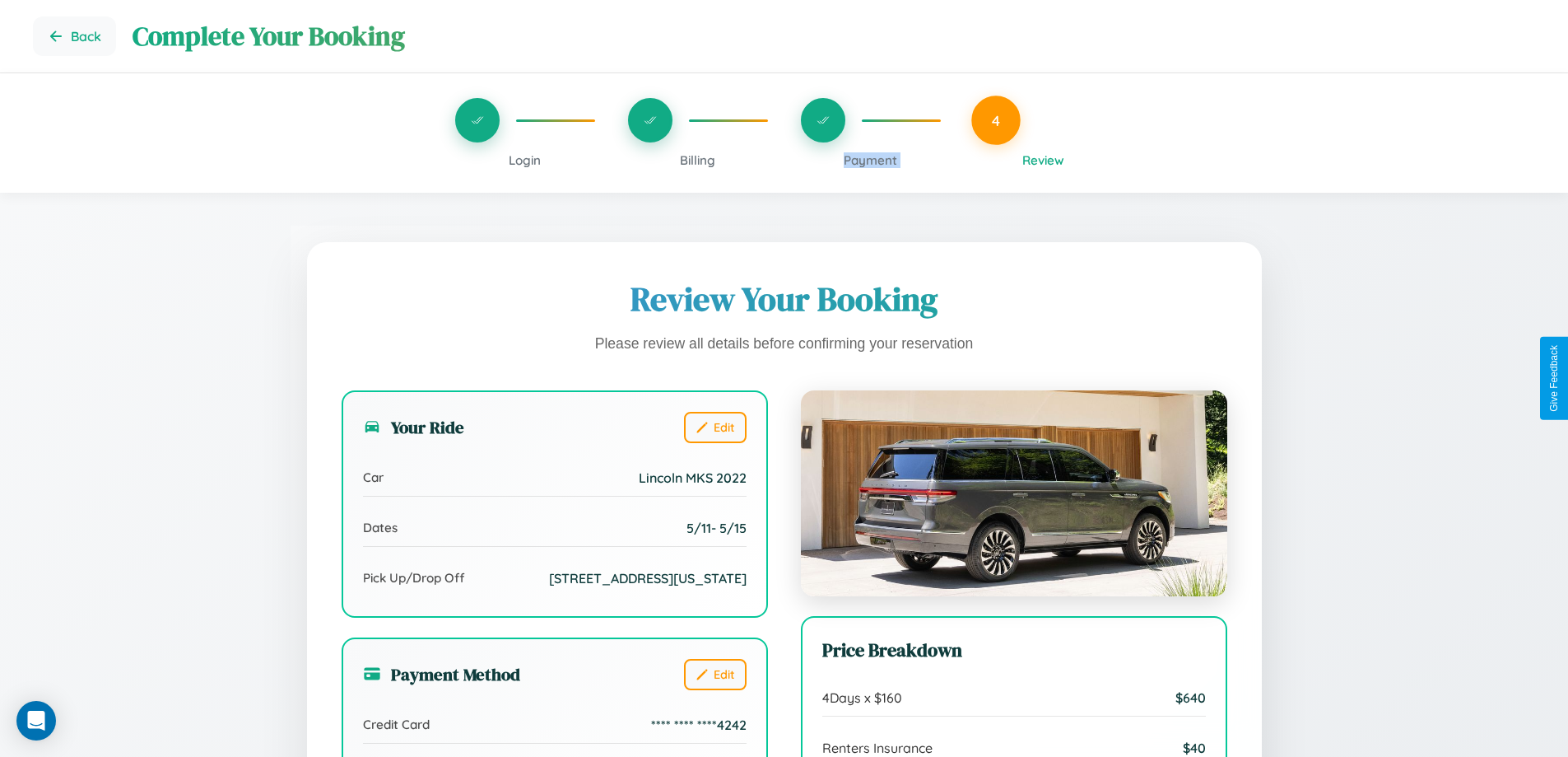
click at [870, 160] on span "Payment" at bounding box center [870, 160] width 54 height 16
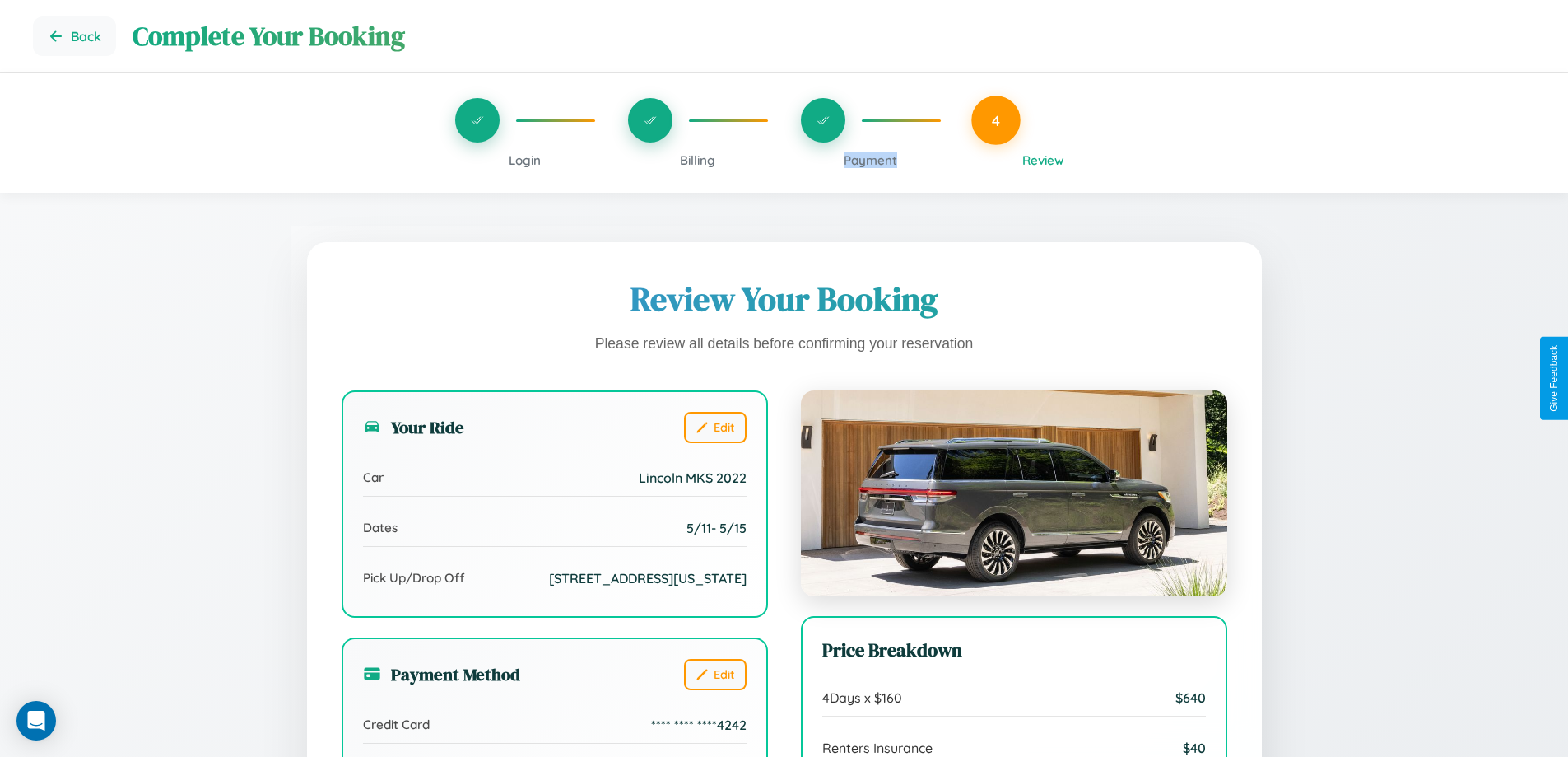
click at [870, 160] on span "Payment" at bounding box center [870, 160] width 54 height 16
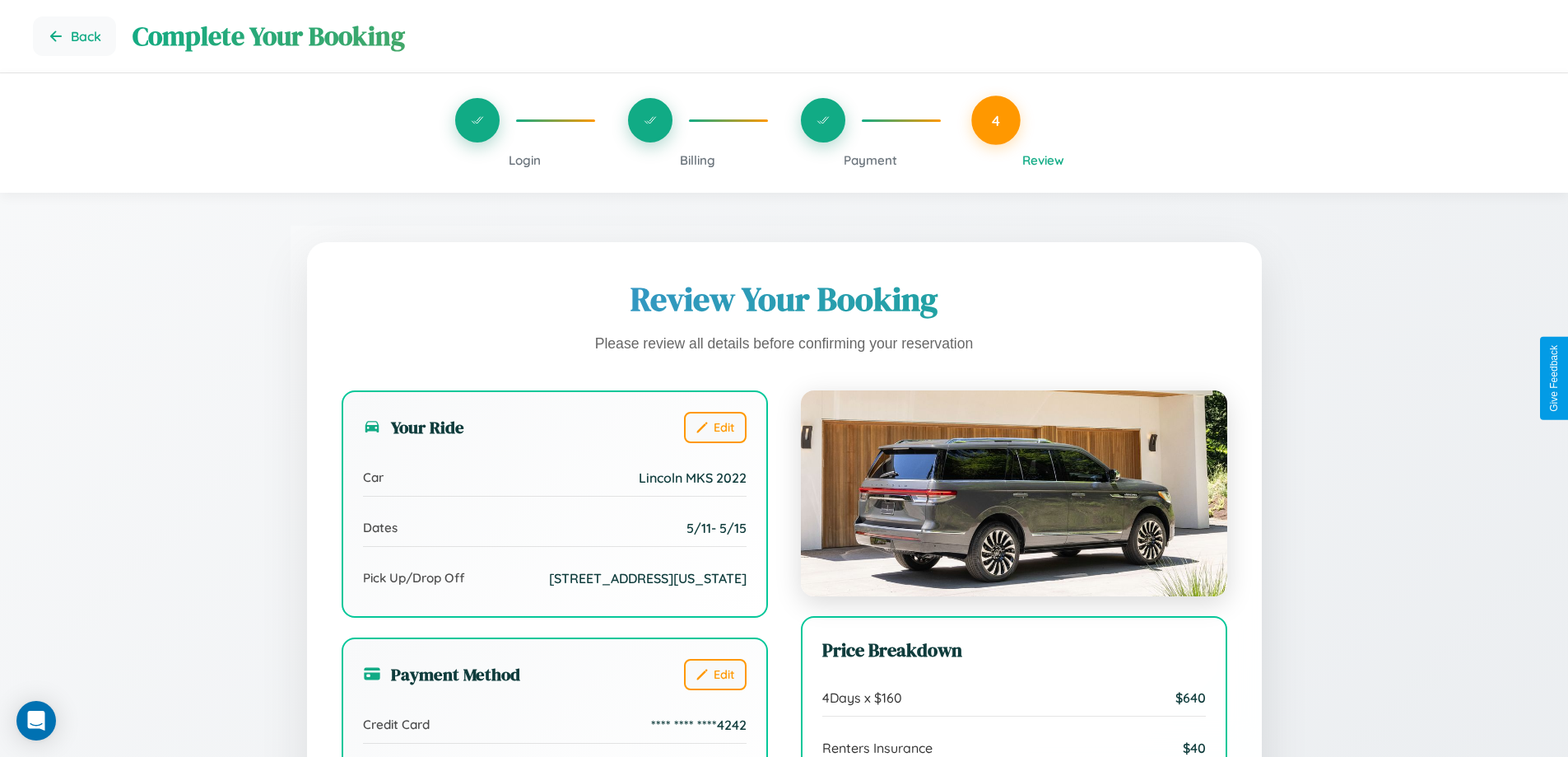
scroll to position [504, 0]
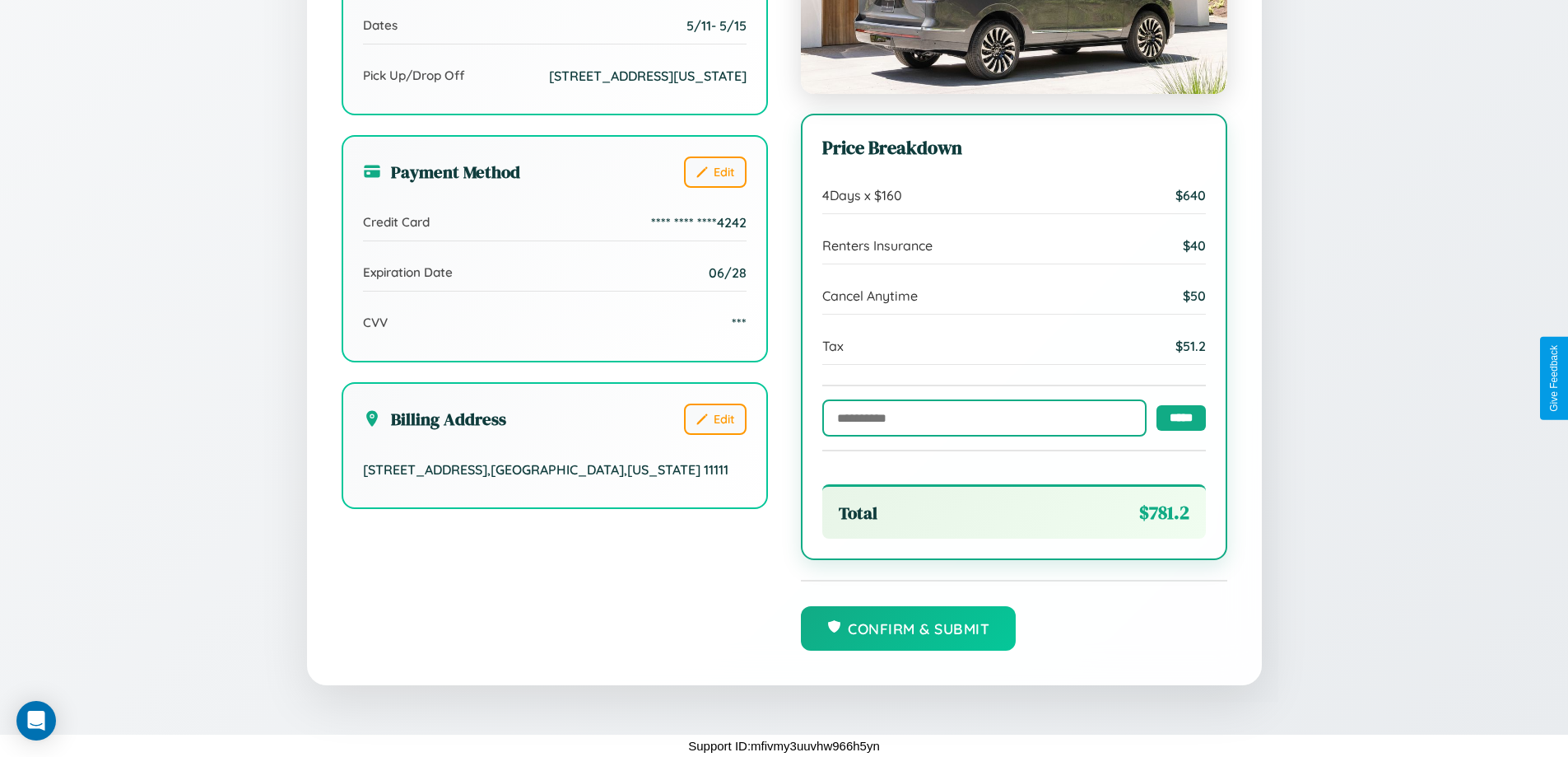
click at [979, 417] on input "text" at bounding box center [984, 418] width 324 height 37
type input "******"
click at [1176, 417] on input "*****" at bounding box center [1181, 417] width 49 height 26
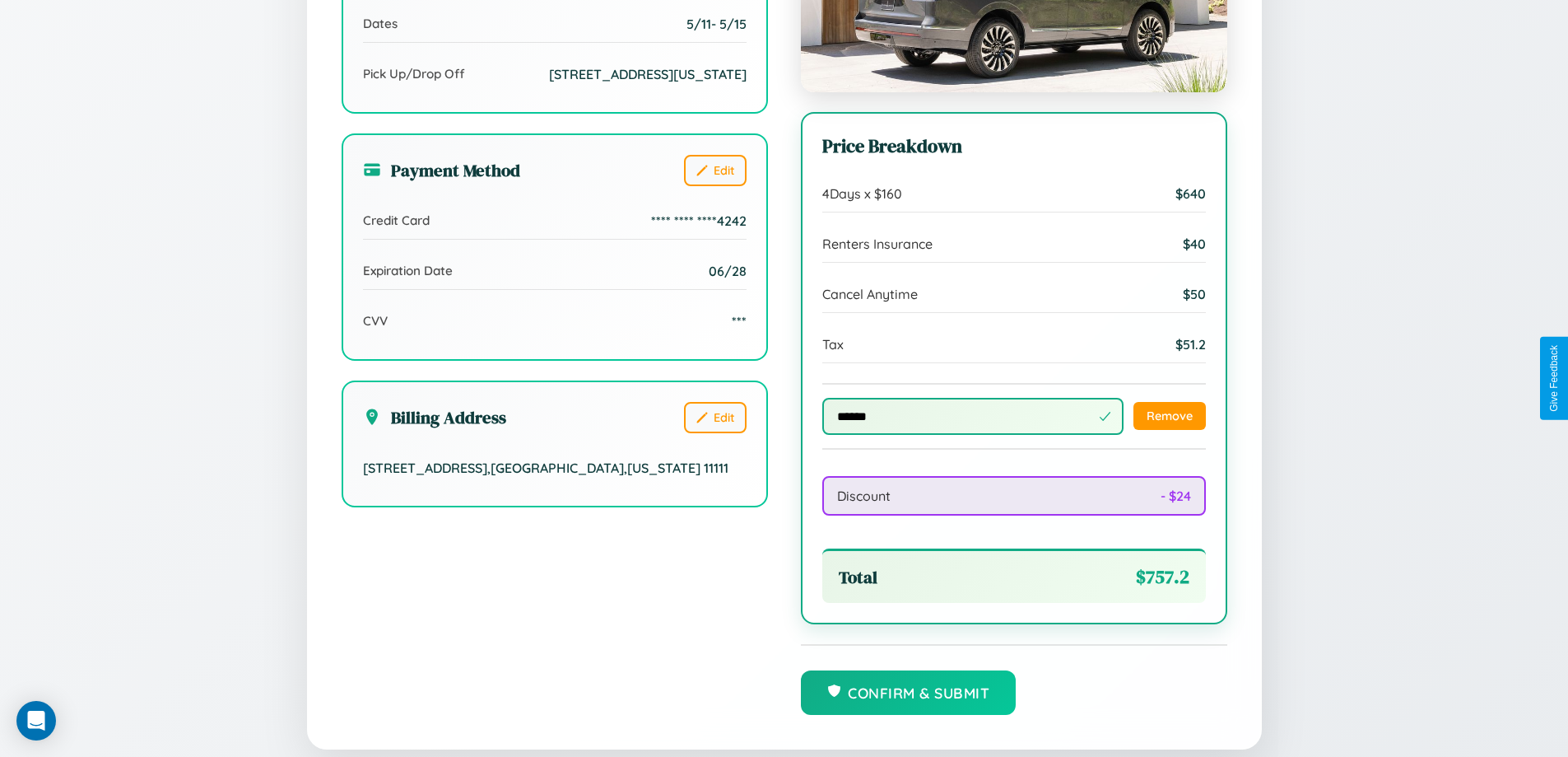
scroll to position [542, 0]
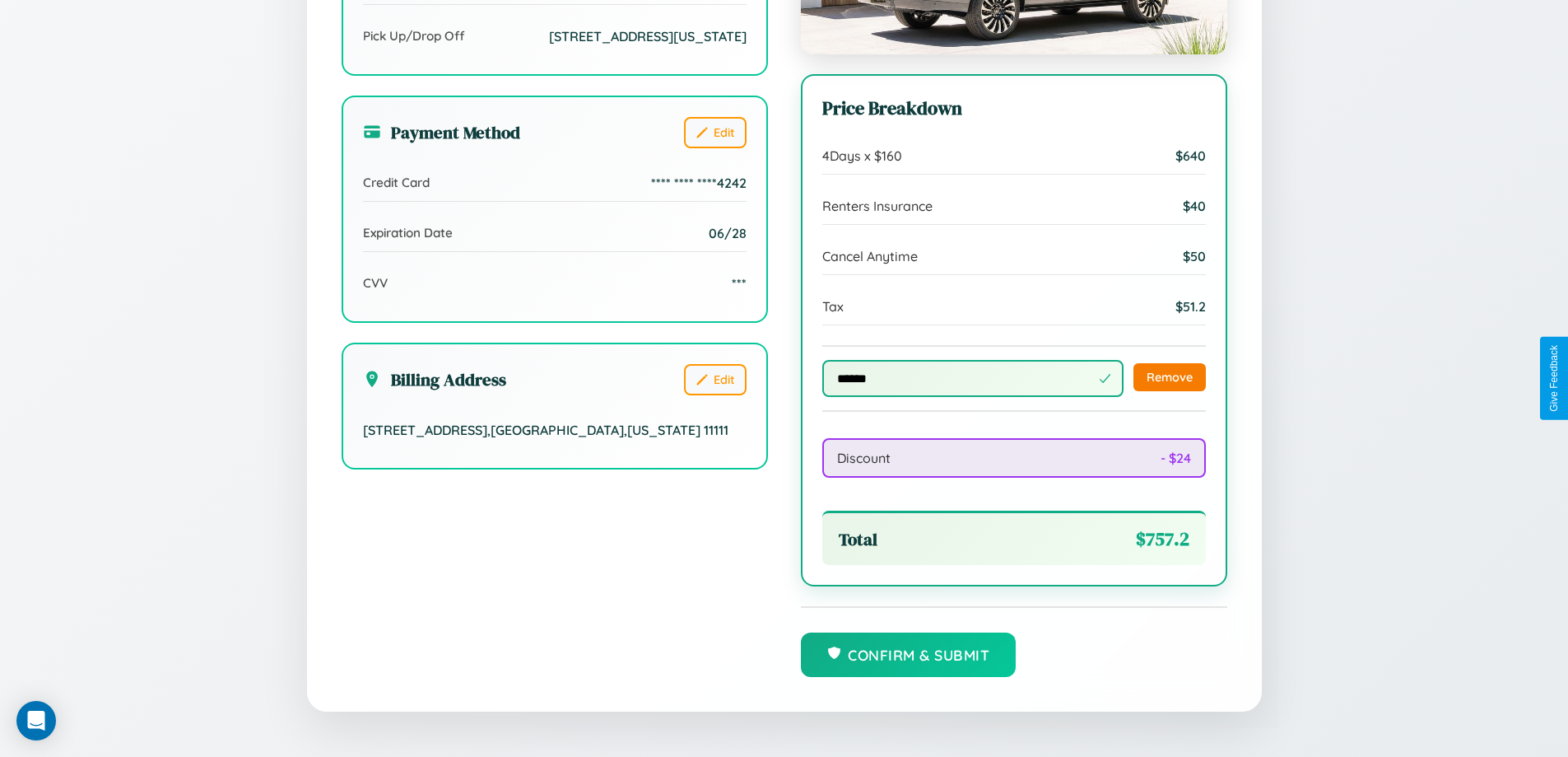
click at [1168, 378] on button "Remove" at bounding box center [1169, 378] width 72 height 28
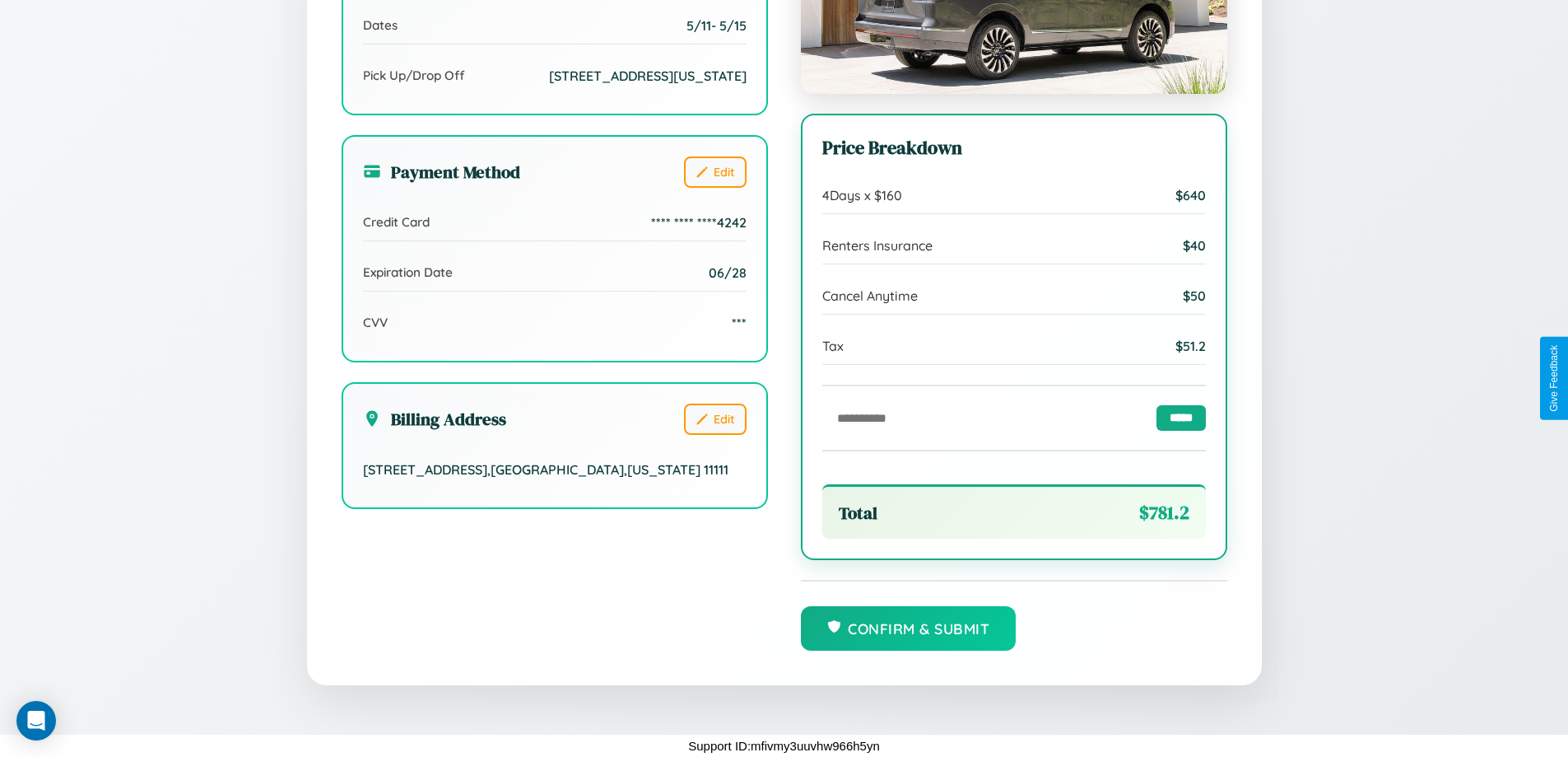
scroll to position [504, 0]
click at [908, 628] on button "Confirm & Submit" at bounding box center [909, 626] width 216 height 44
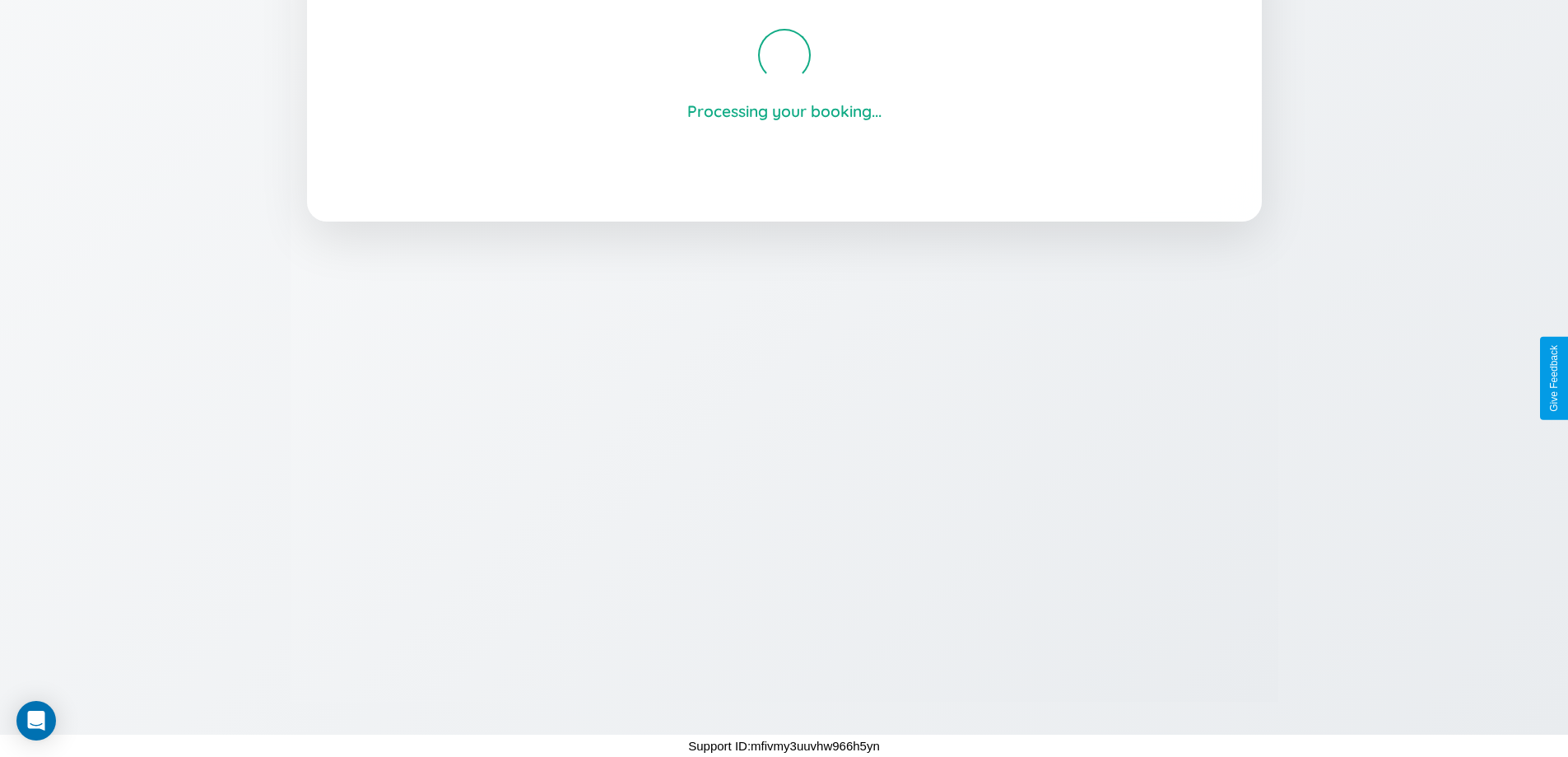
scroll to position [314, 0]
